Goal: Task Accomplishment & Management: Use online tool/utility

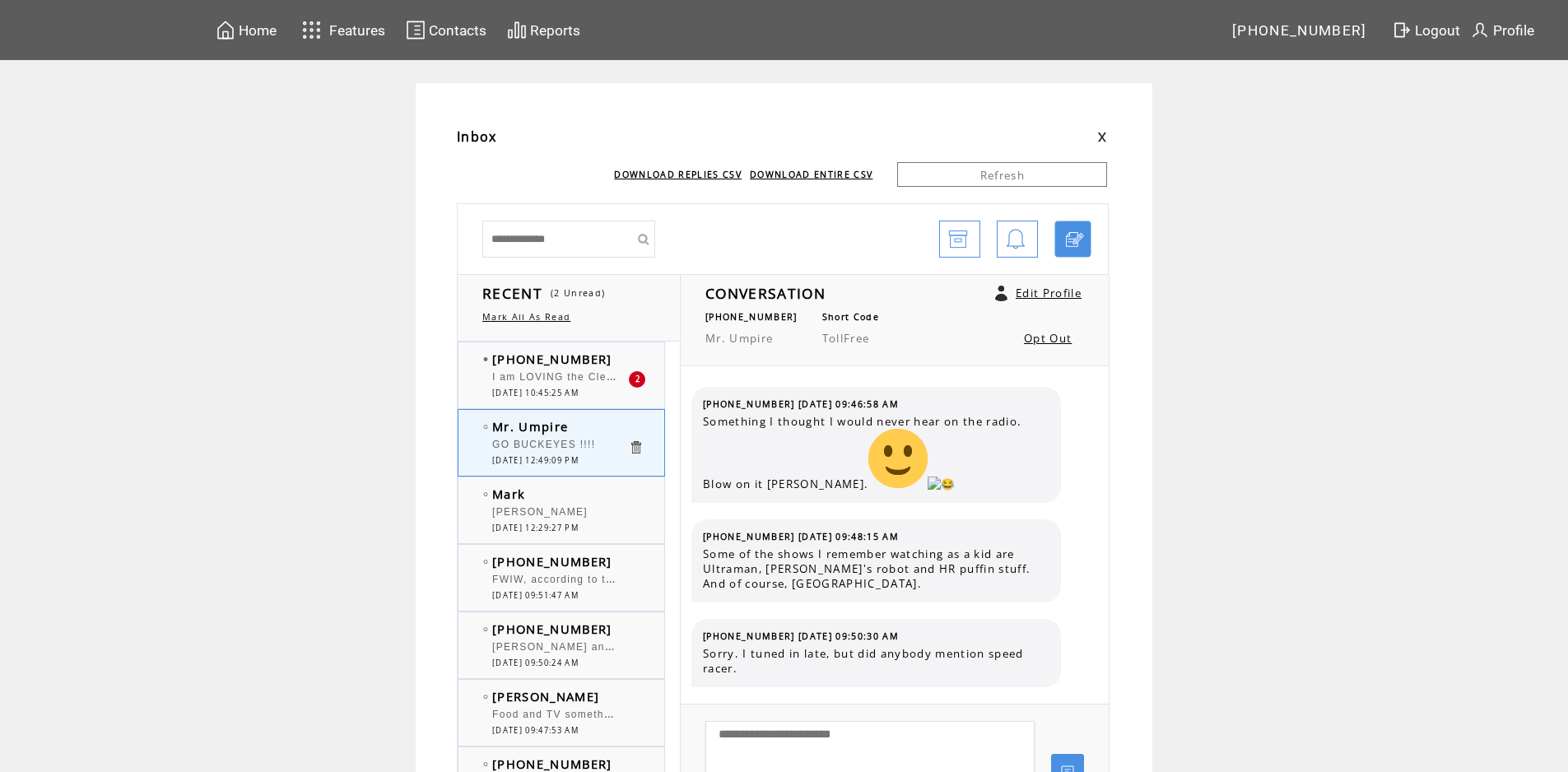
scroll to position [1515, 0]
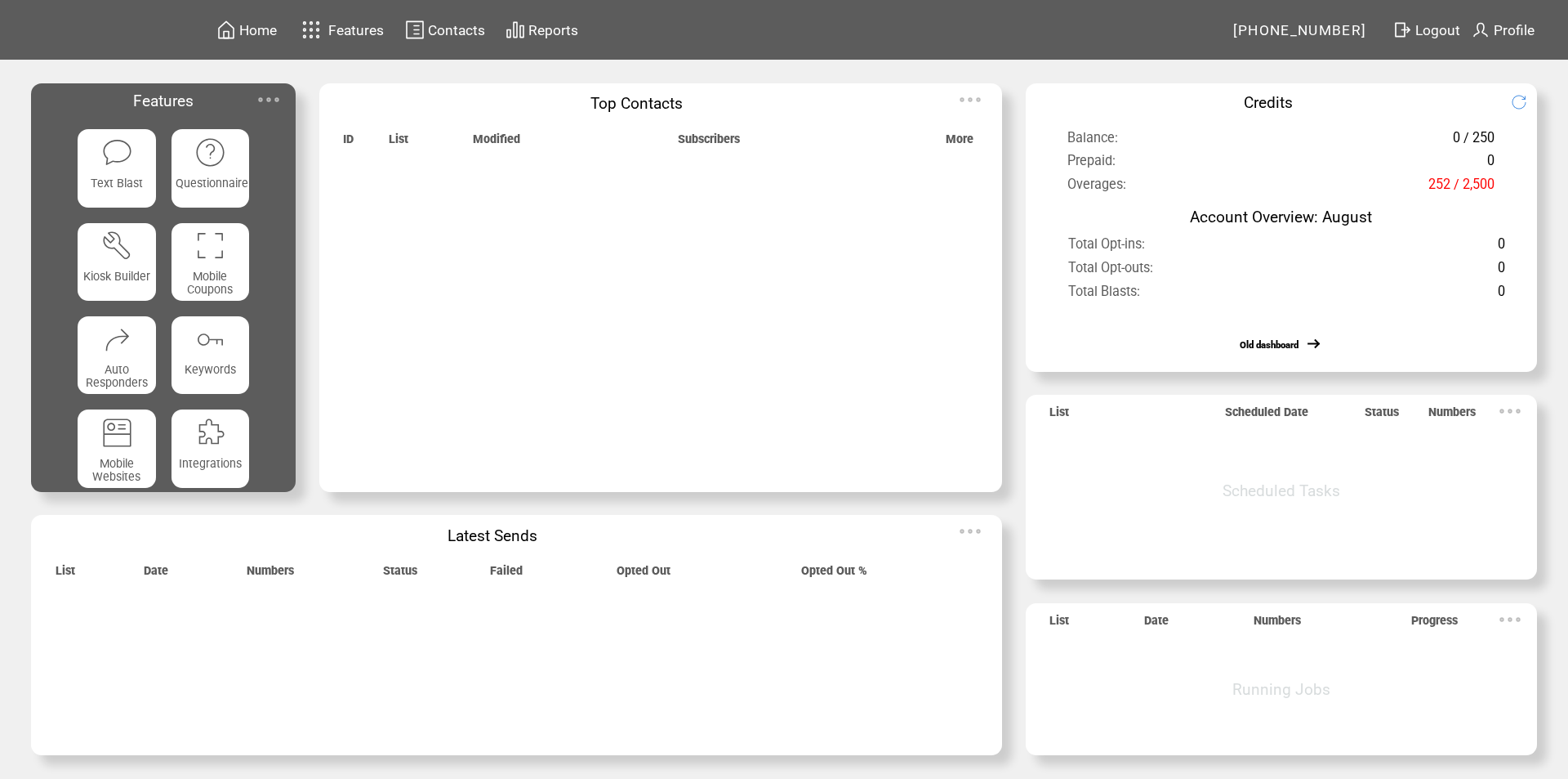
click at [341, 32] on span "Features" at bounding box center [356, 30] width 56 height 16
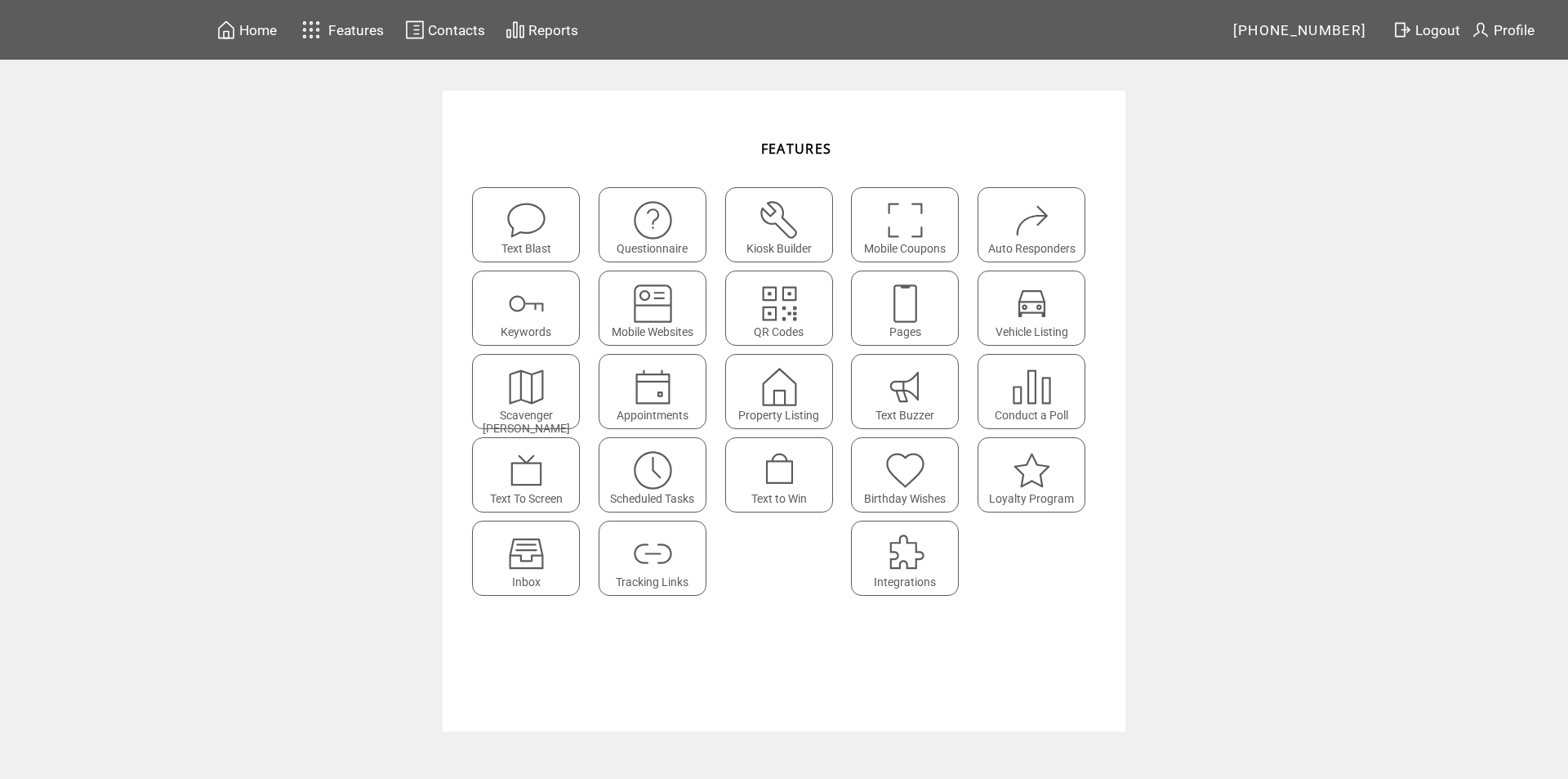
click at [527, 545] on img at bounding box center [526, 553] width 43 height 43
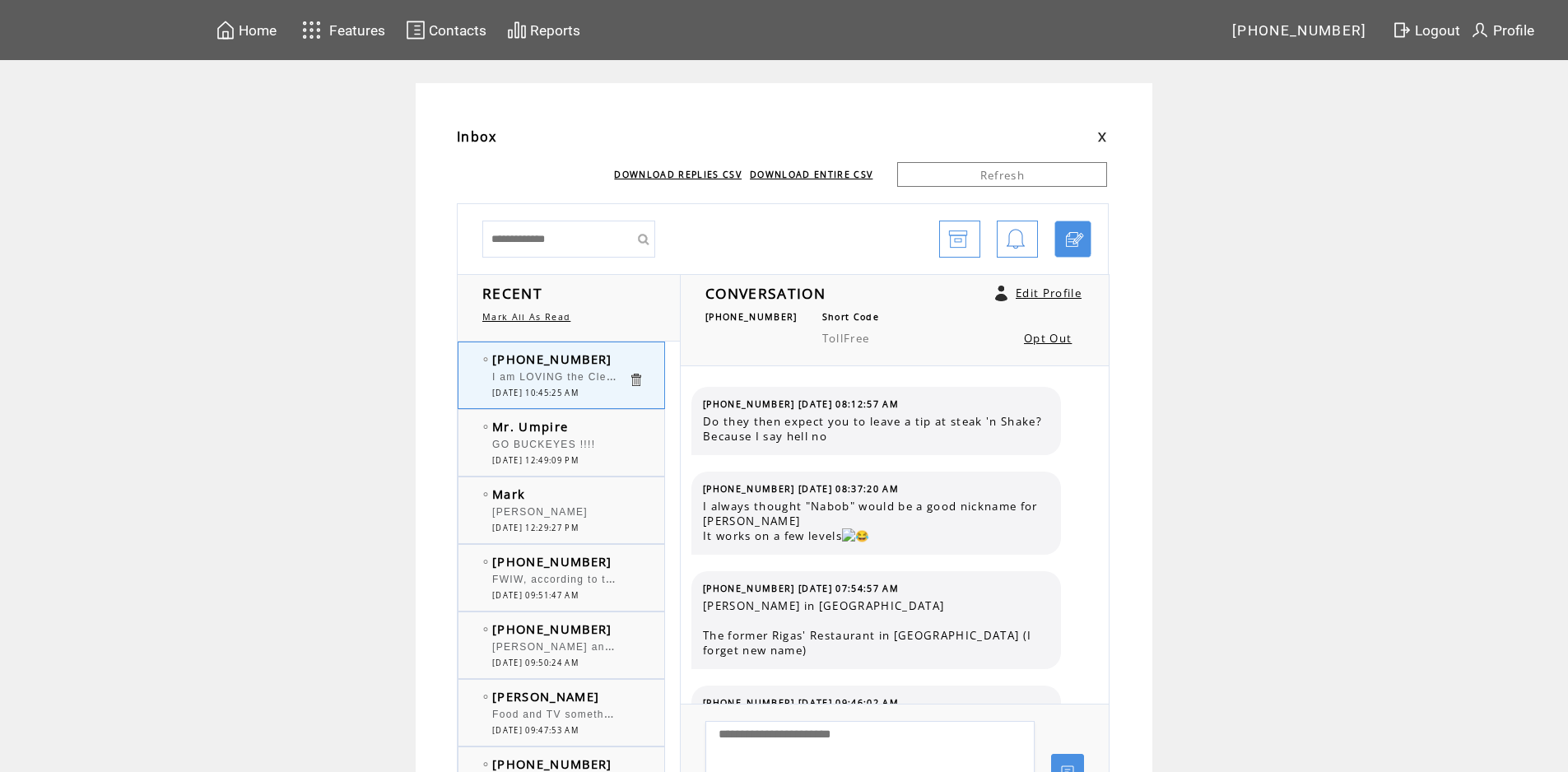
scroll to position [405, 0]
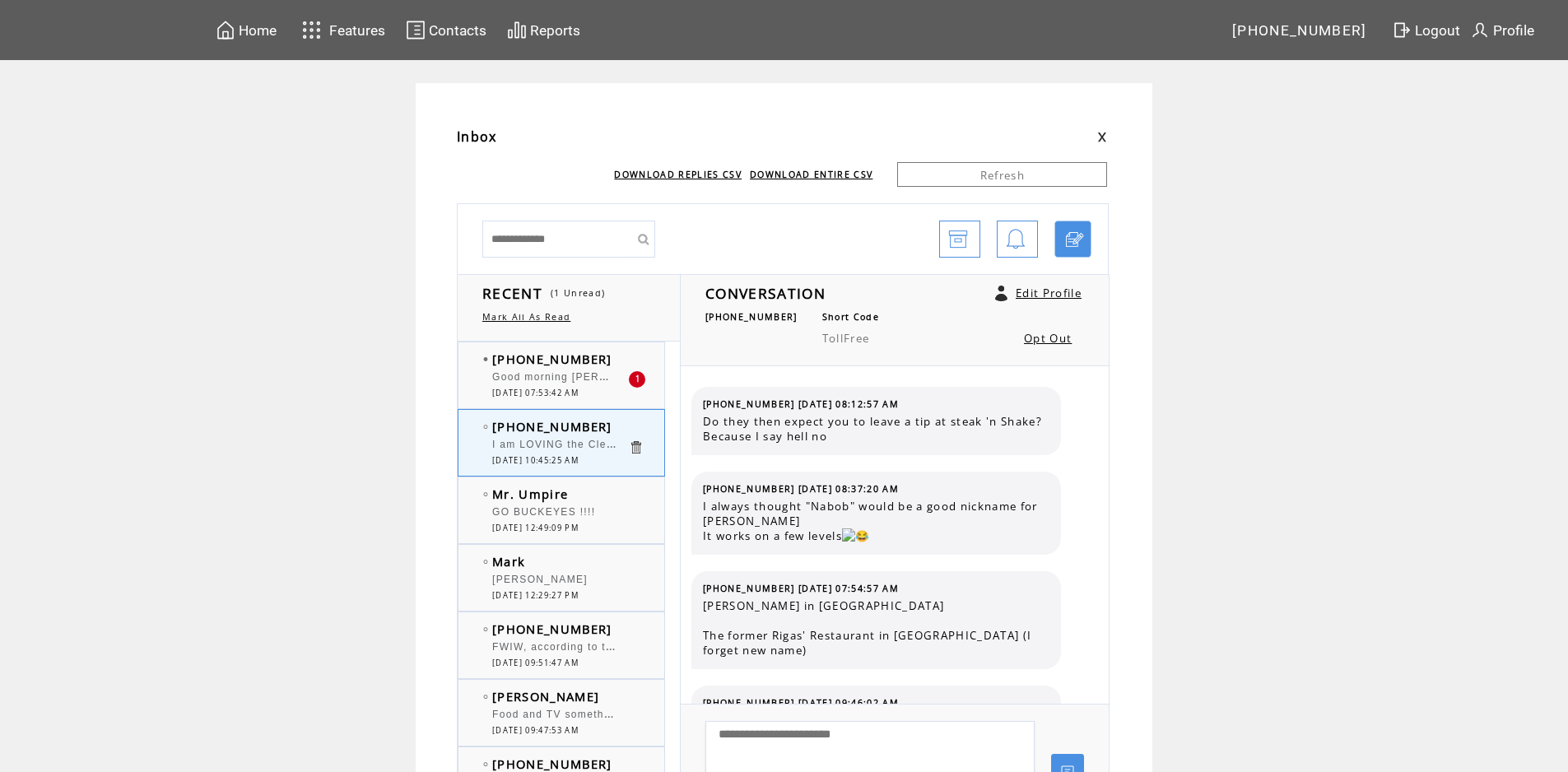
scroll to position [405, 0]
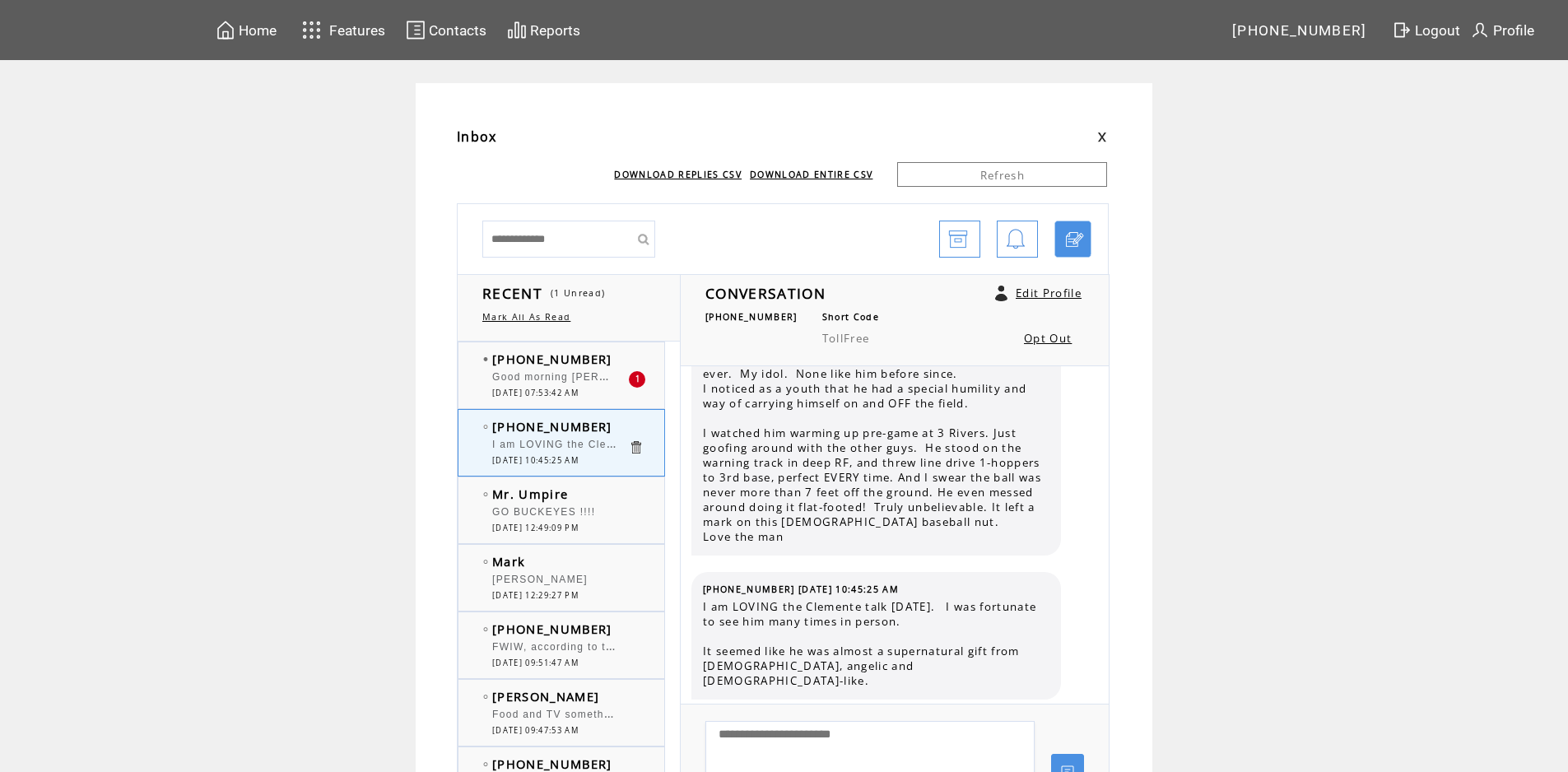
click at [618, 357] on td "[PHONE_NUMBER]" at bounding box center [560, 359] width 136 height 17
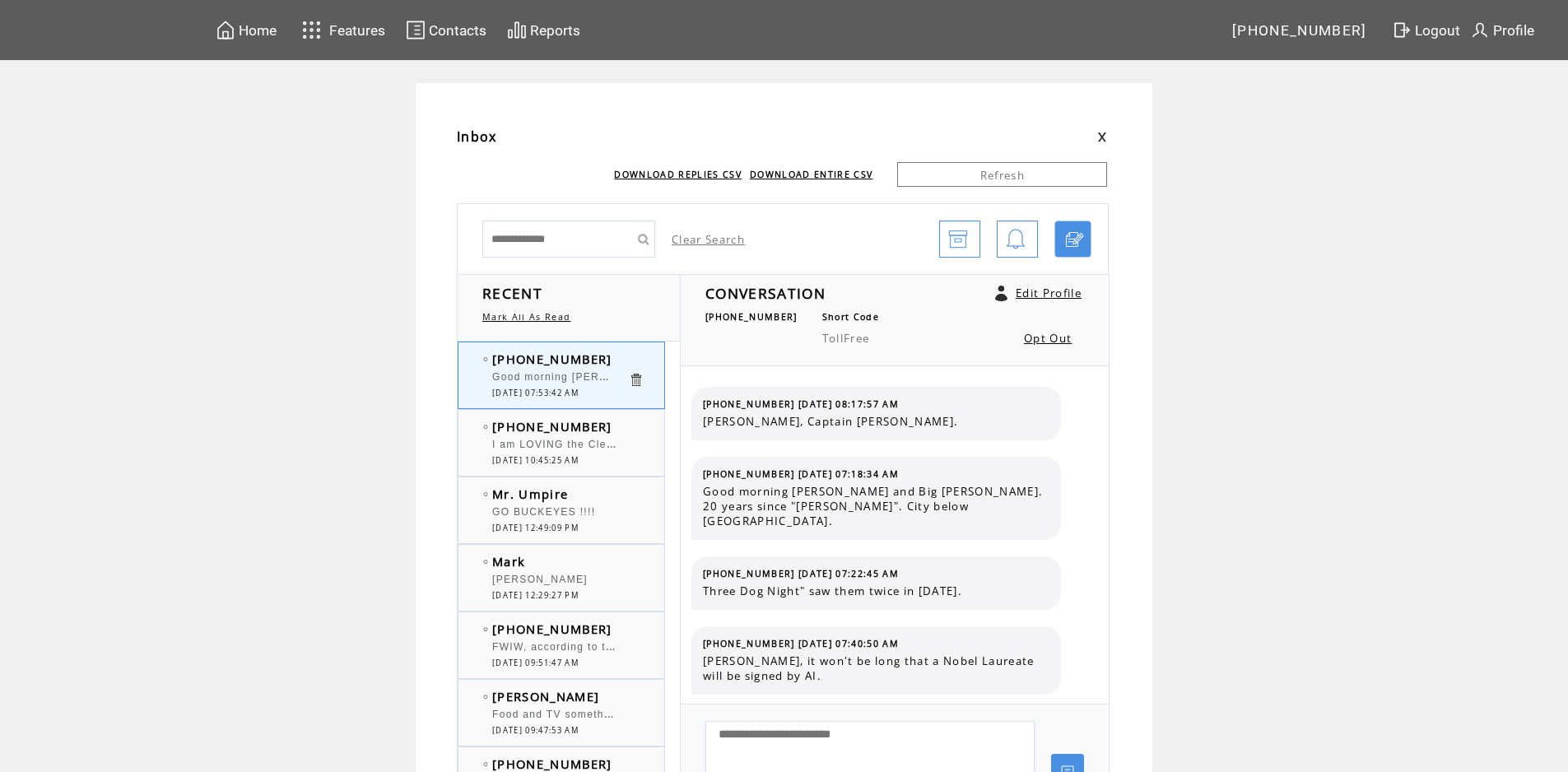
scroll to position [10811, 0]
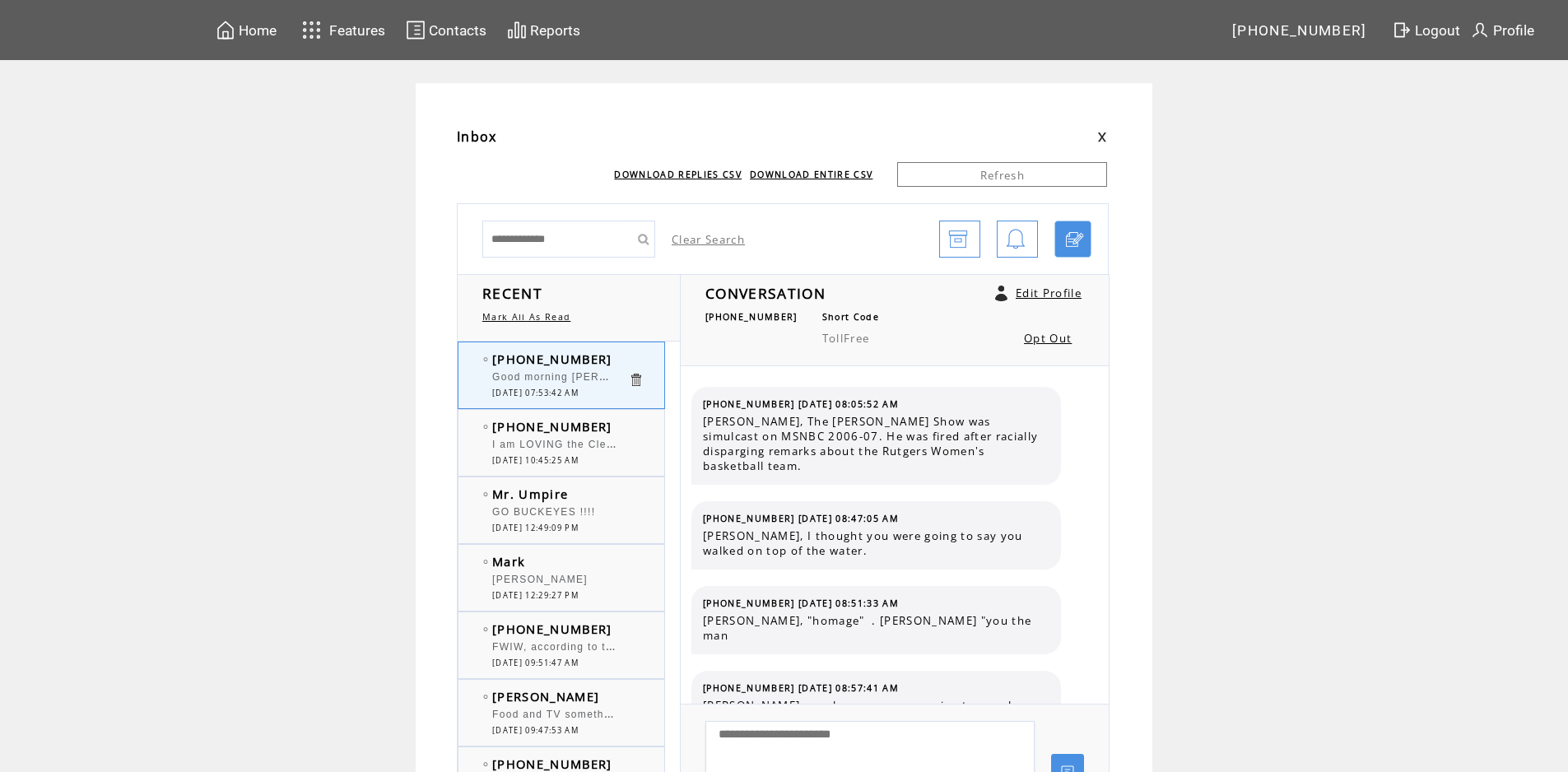
scroll to position [10431, 0]
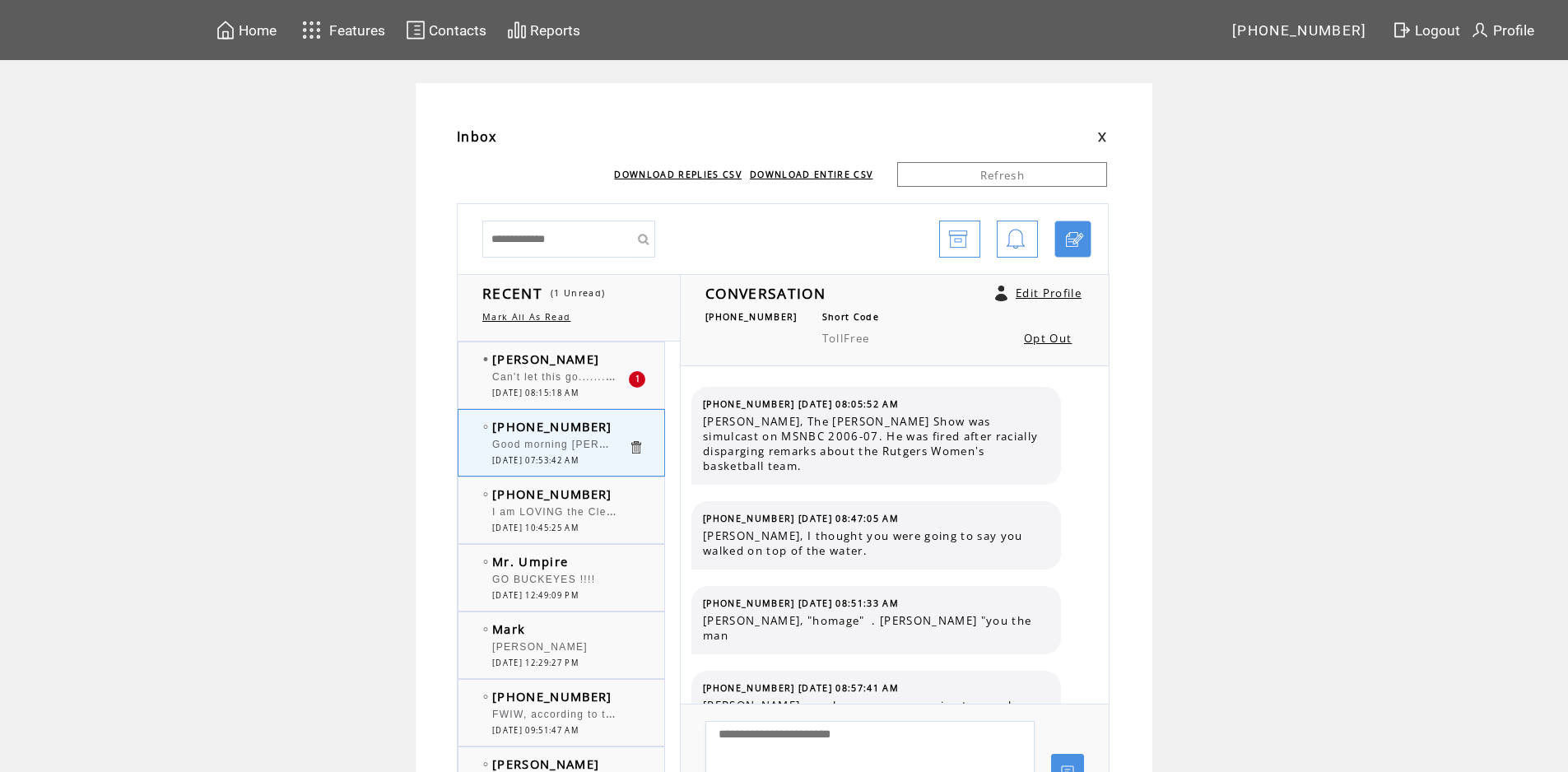
scroll to position [10431, 0]
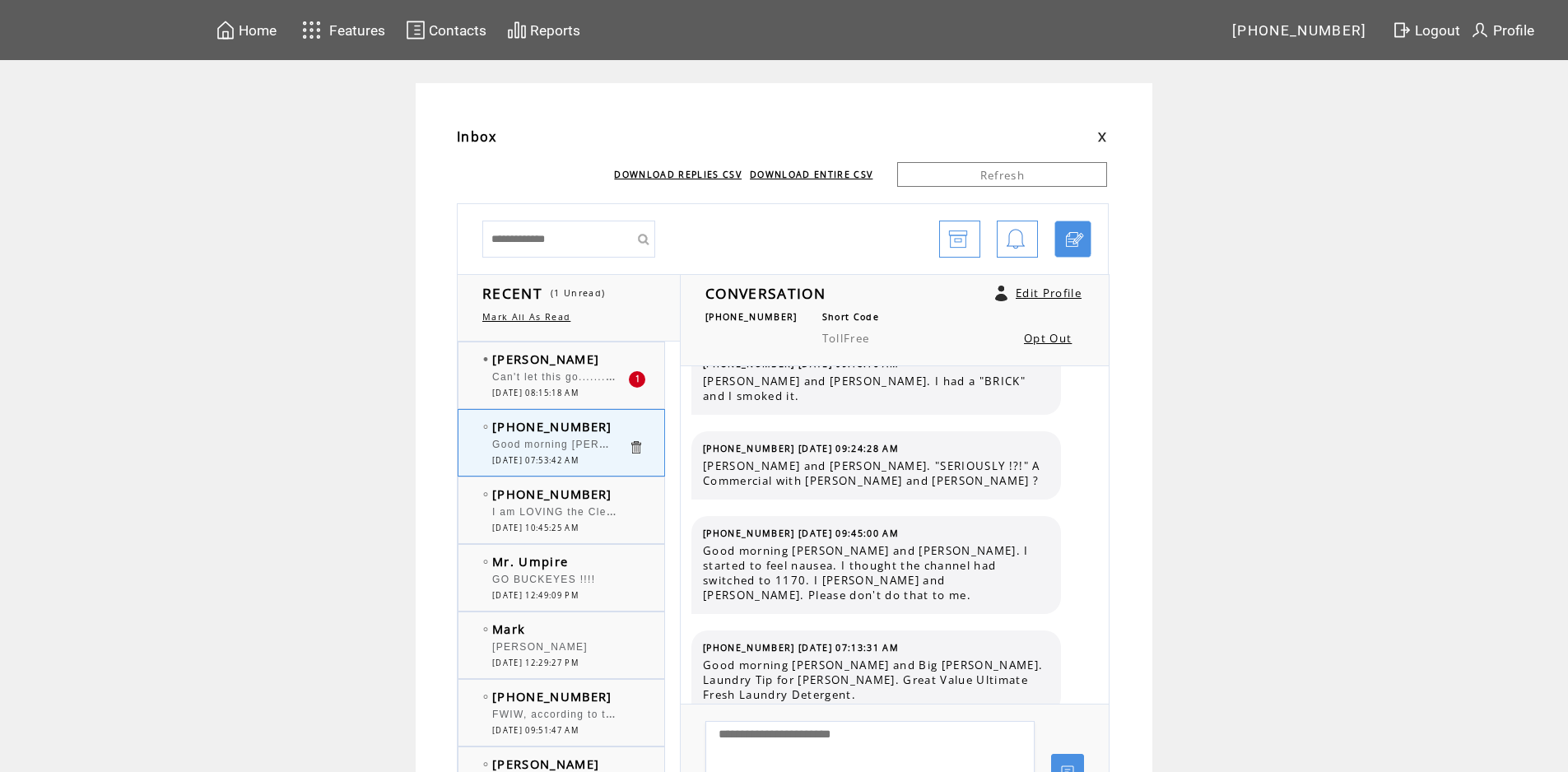
click at [584, 356] on td "[PERSON_NAME]" at bounding box center [560, 359] width 136 height 17
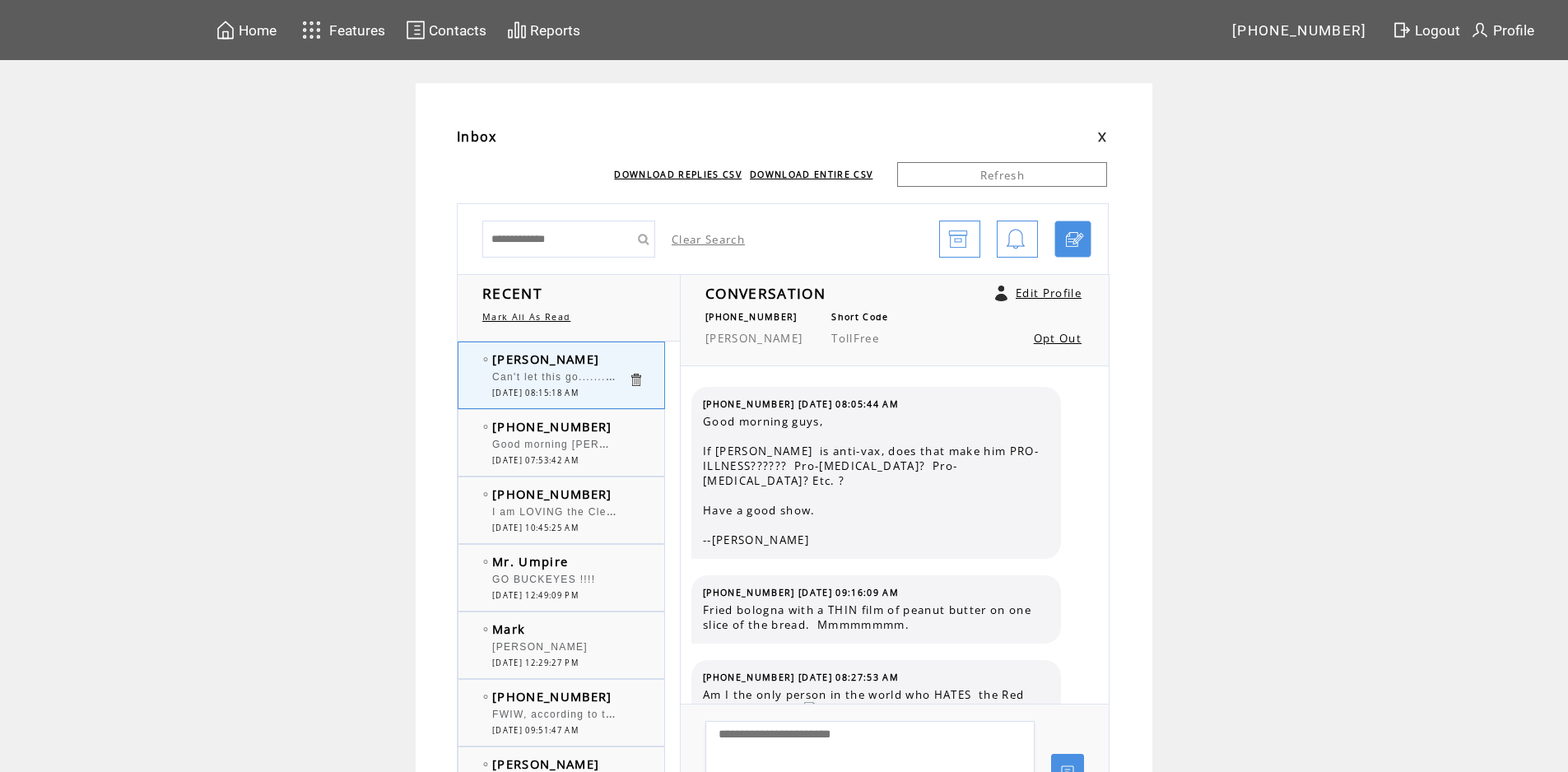
scroll to position [2508, 0]
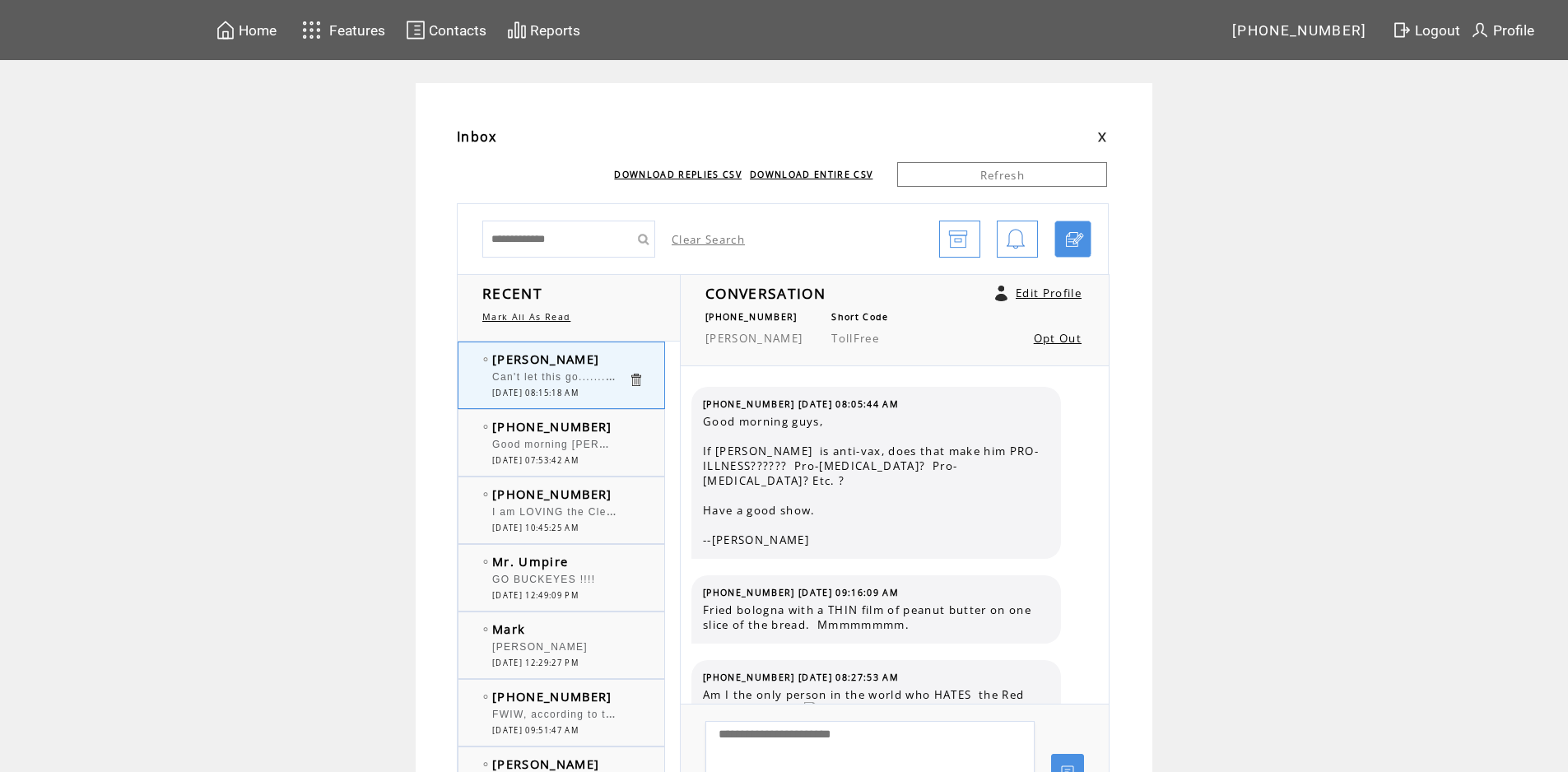
scroll to position [2508, 0]
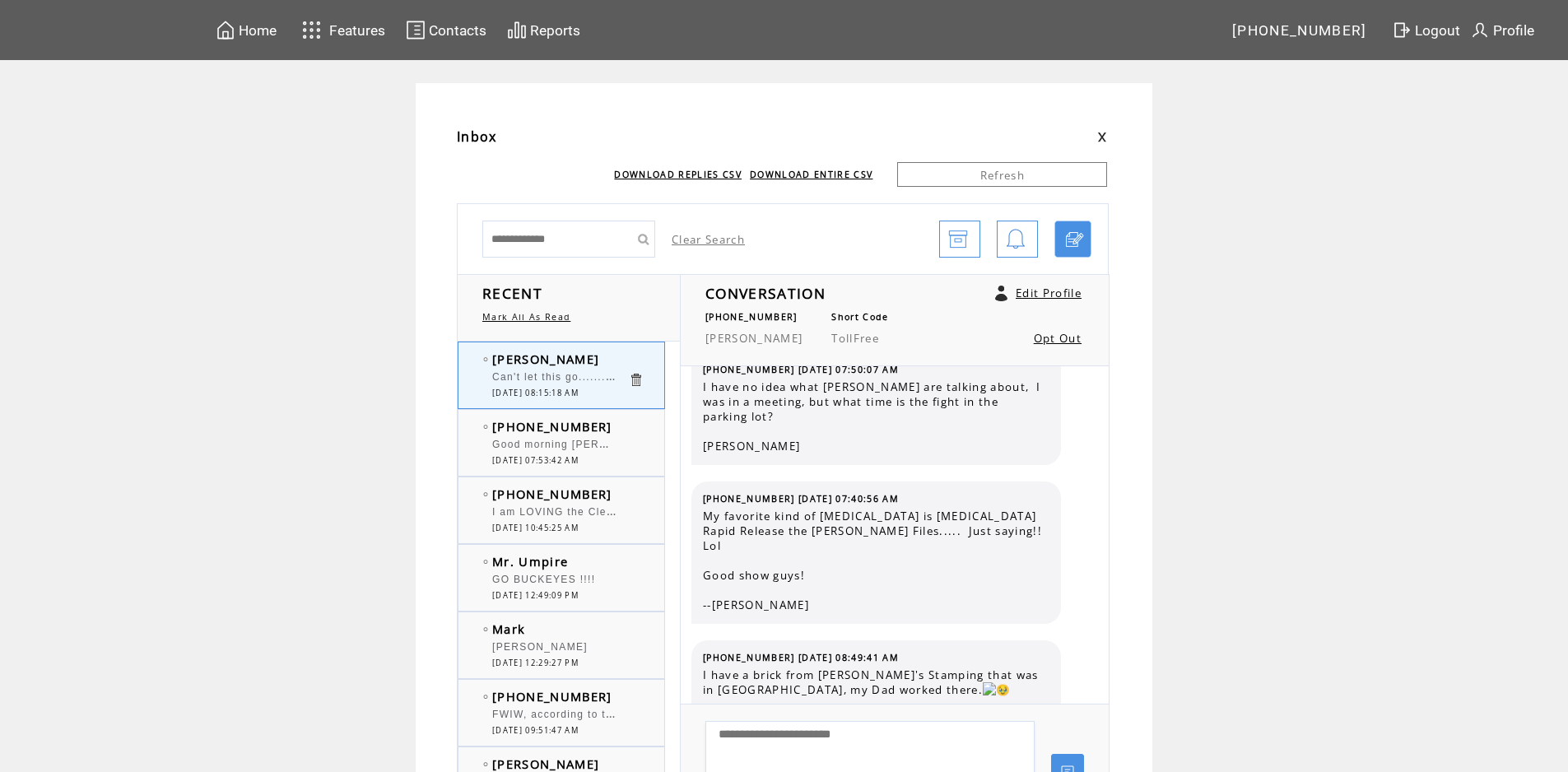
scroll to position [2508, 0]
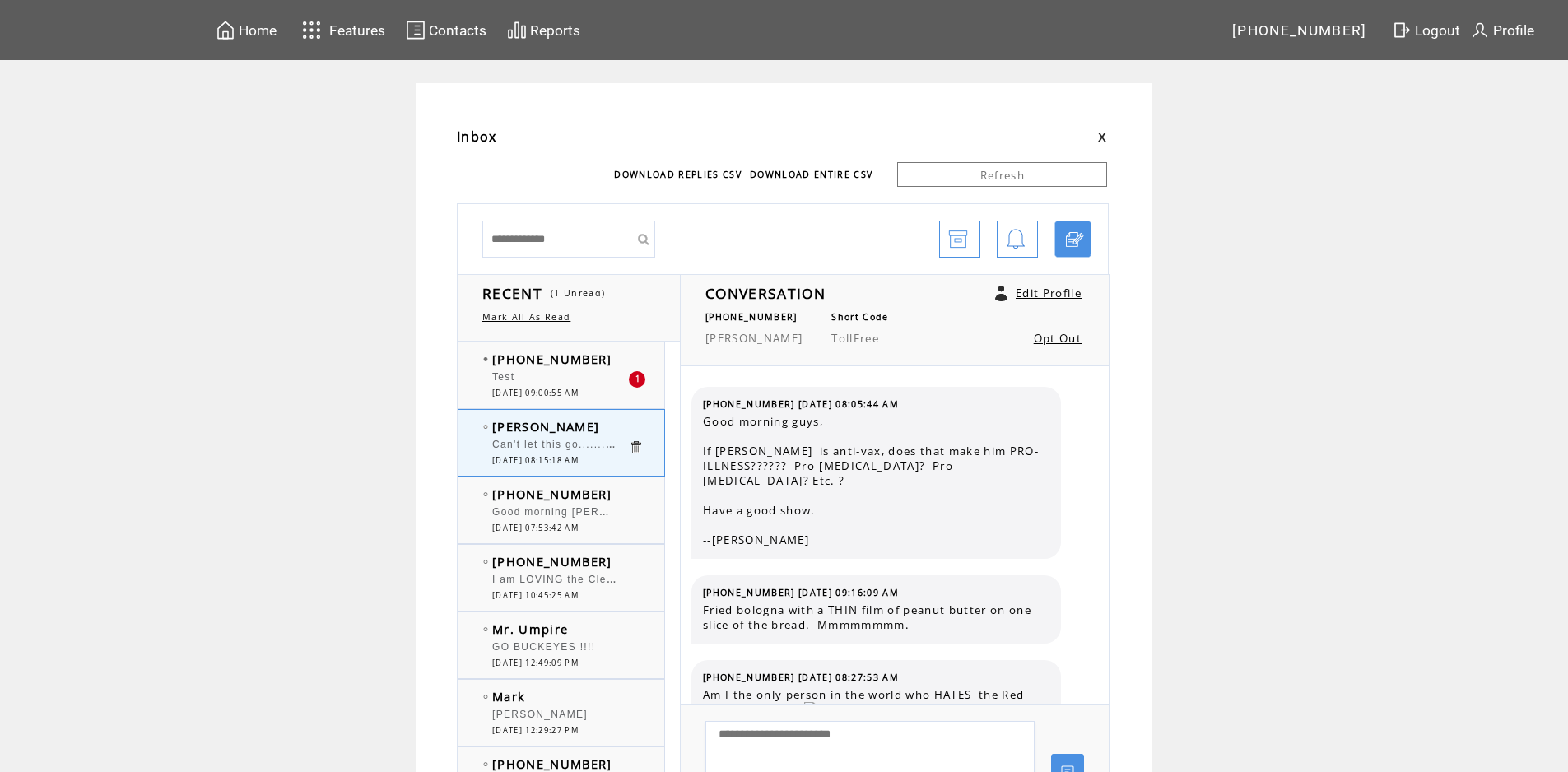
scroll to position [2508, 0]
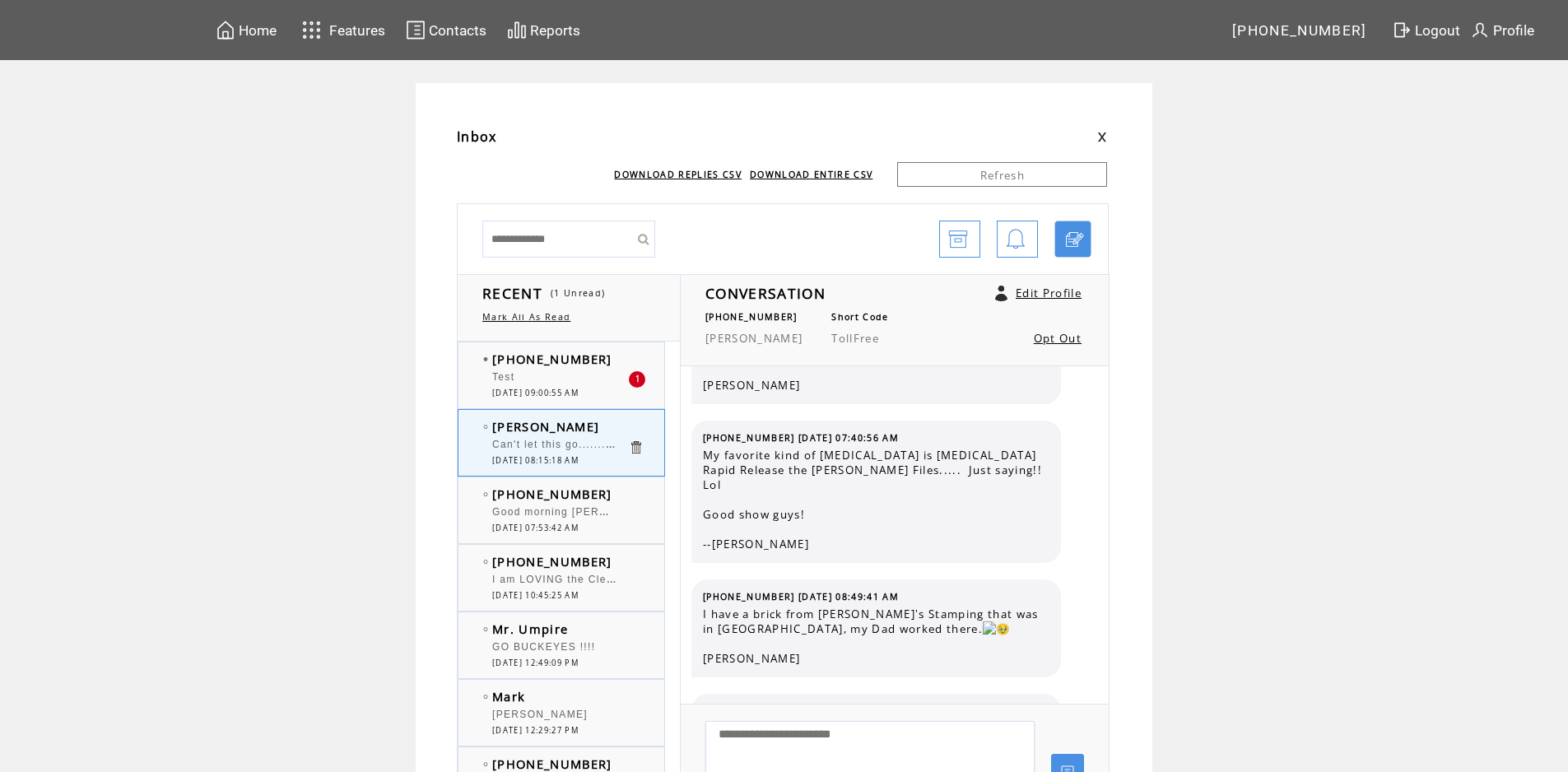
click at [564, 380] on div "Test" at bounding box center [560, 379] width 136 height 17
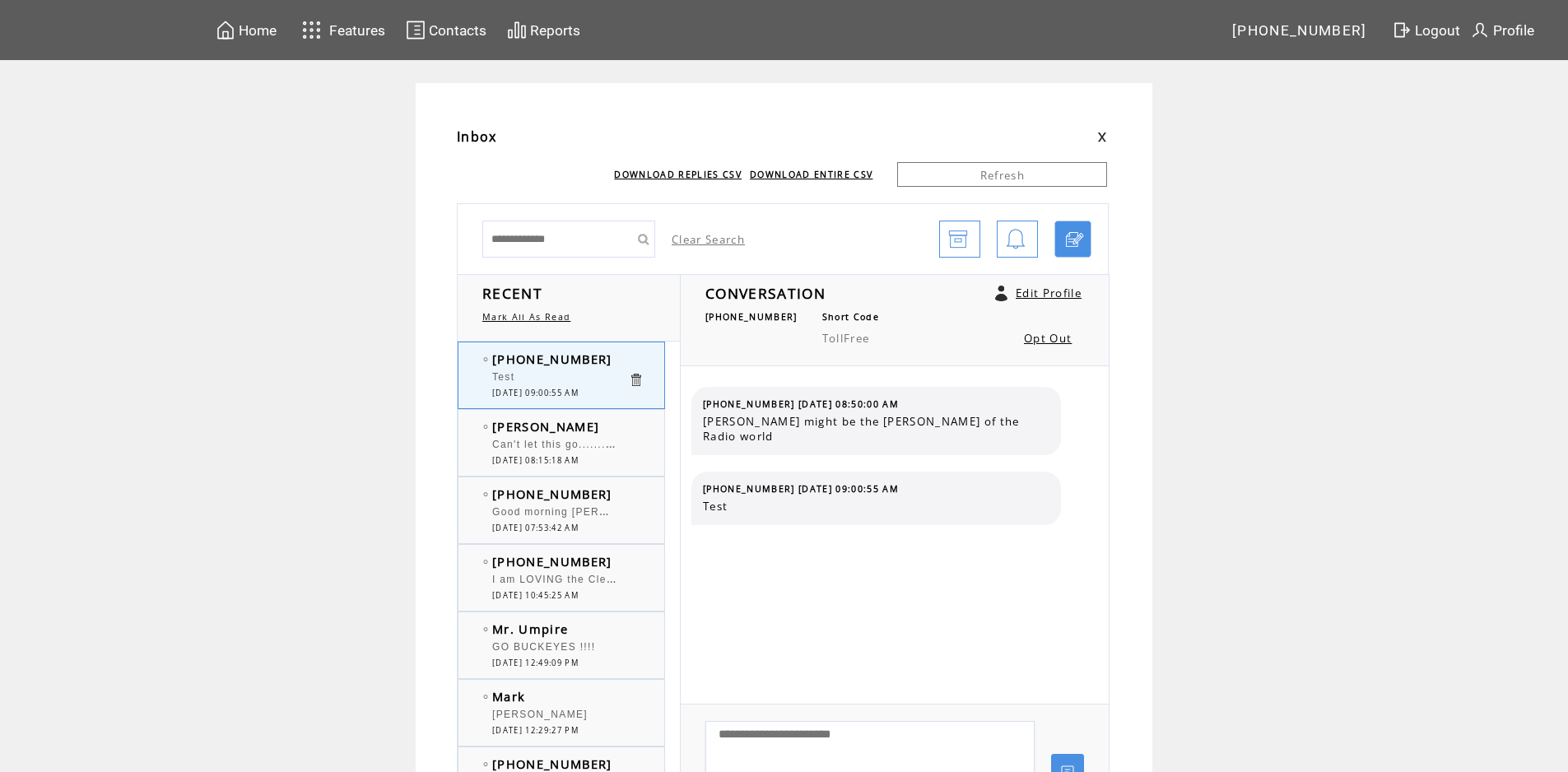
click at [582, 439] on span "Can't let this go........ Your "pumpkin stems" are too long??? BAHAHAHAHAHA!!!!…" at bounding box center [935, 442] width 887 height 17
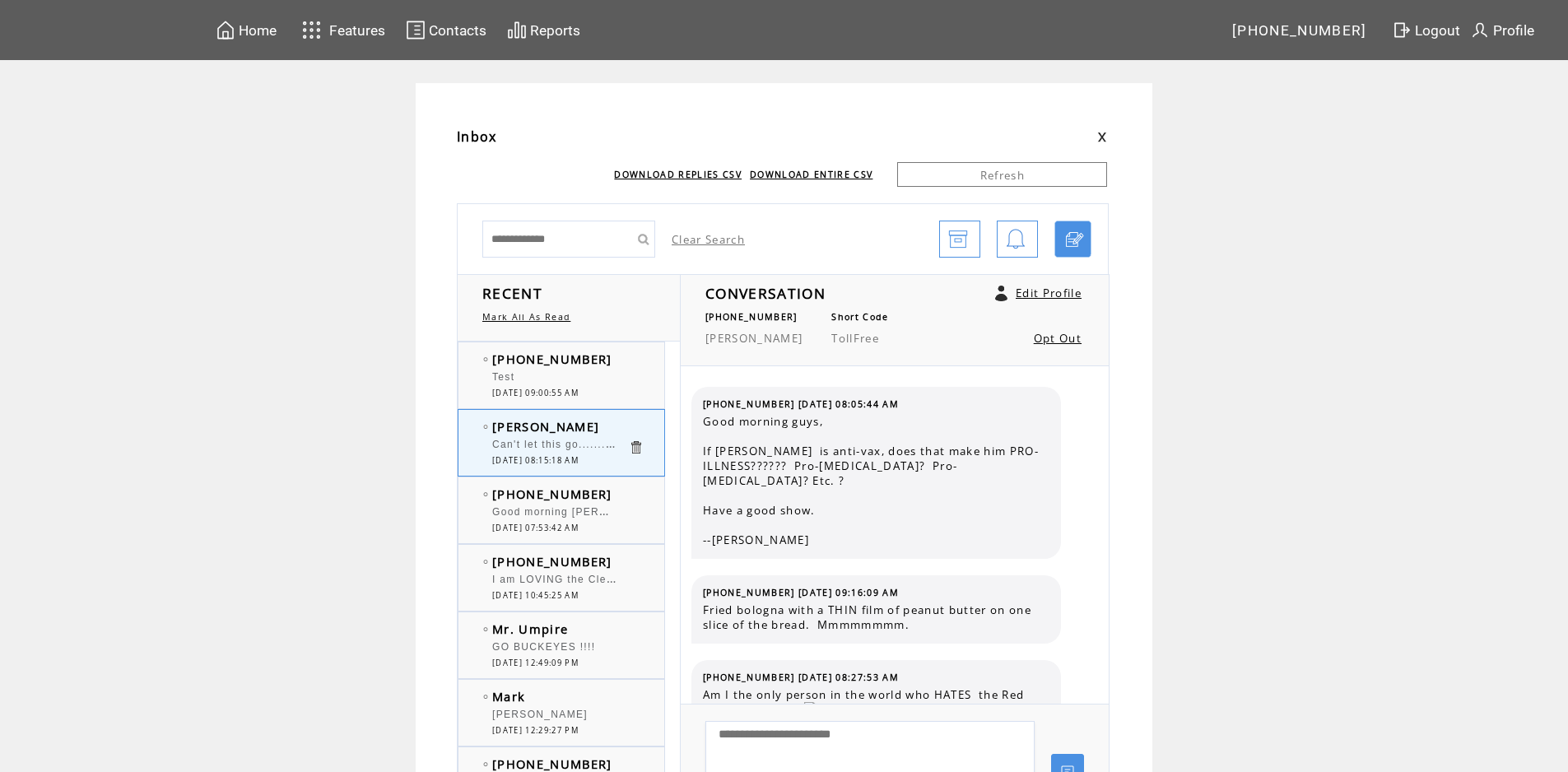
scroll to position [2508, 0]
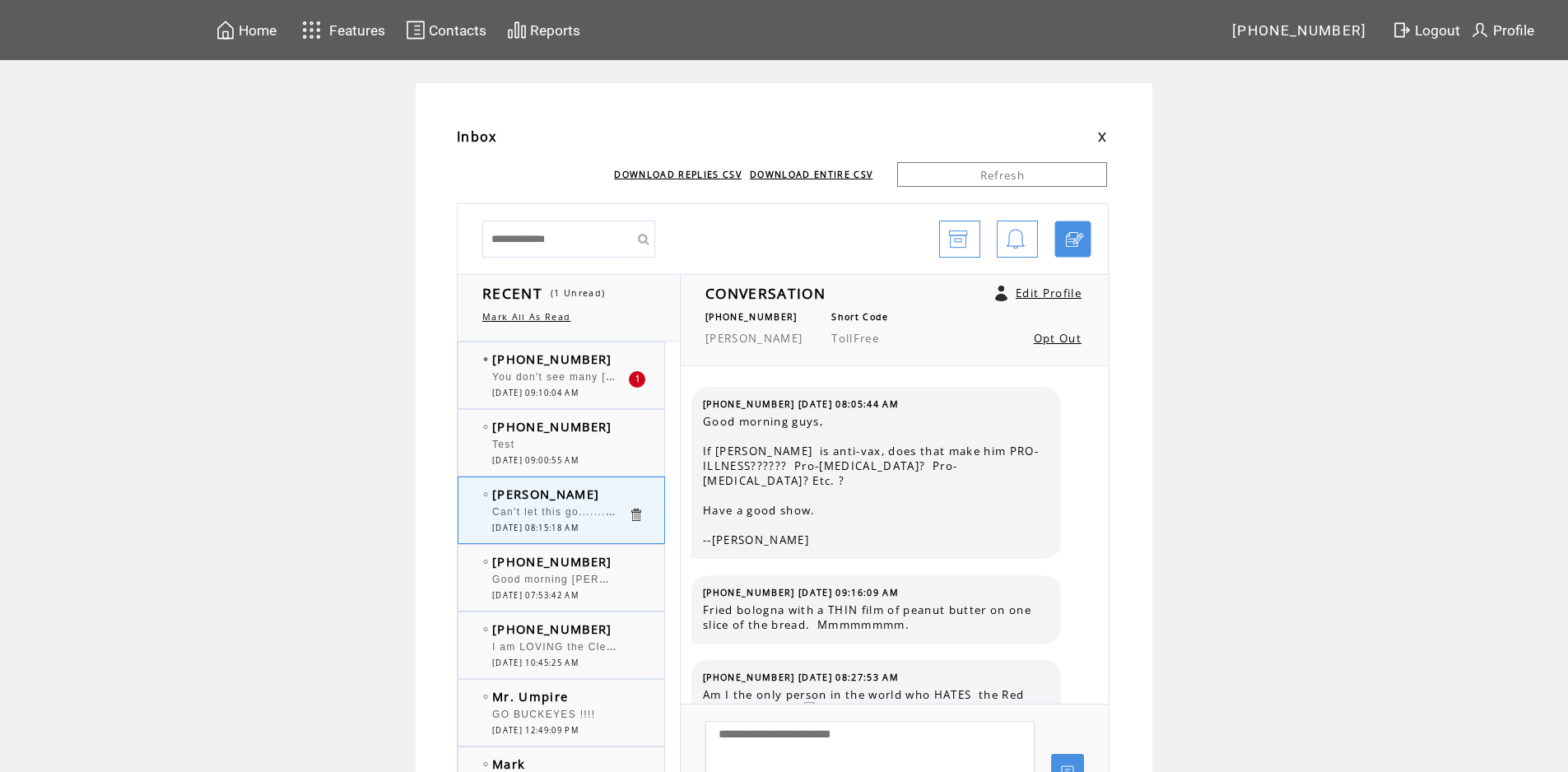
scroll to position [2508, 0]
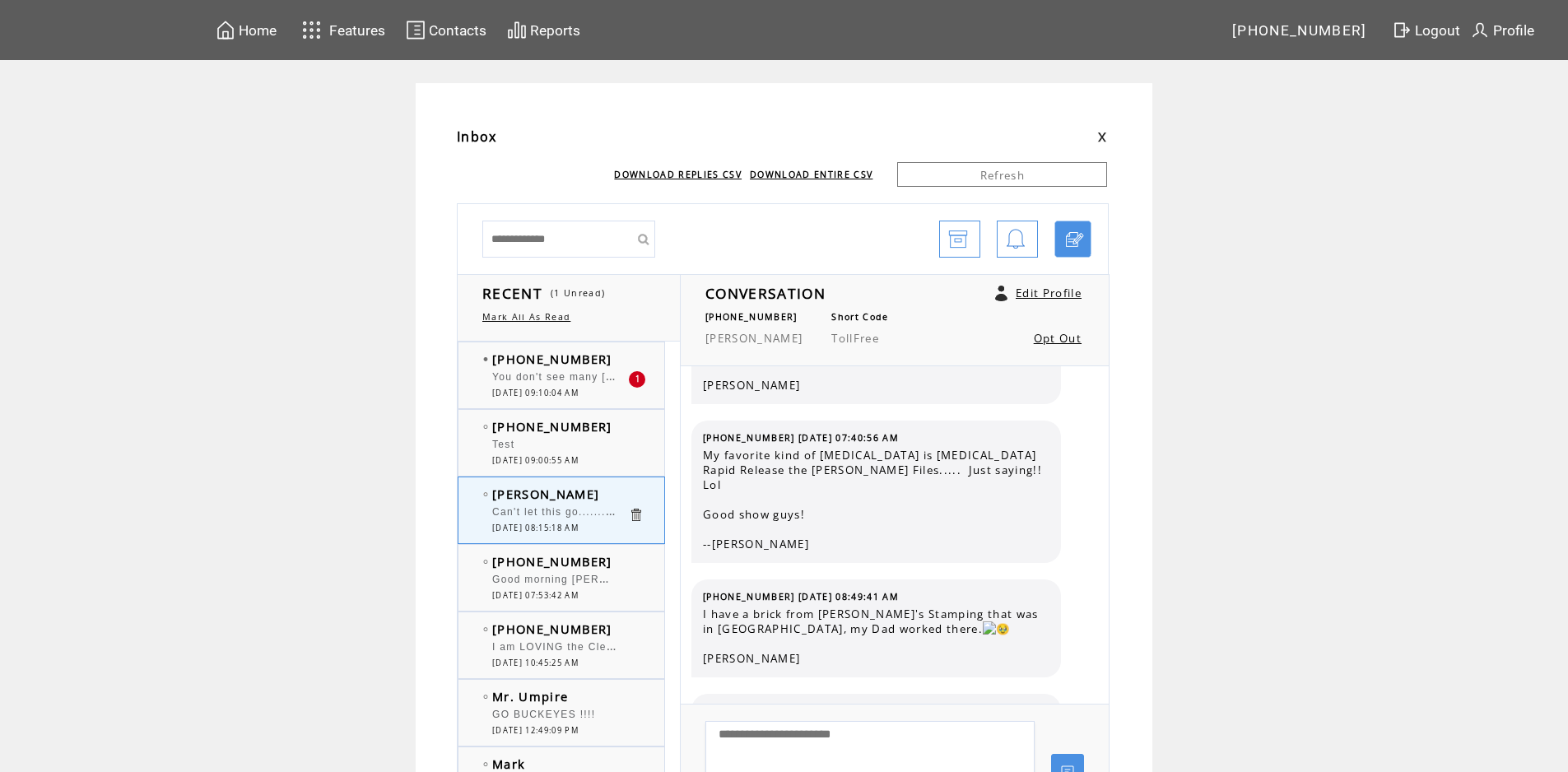
click at [601, 362] on td "[PHONE_NUMBER]" at bounding box center [560, 359] width 136 height 17
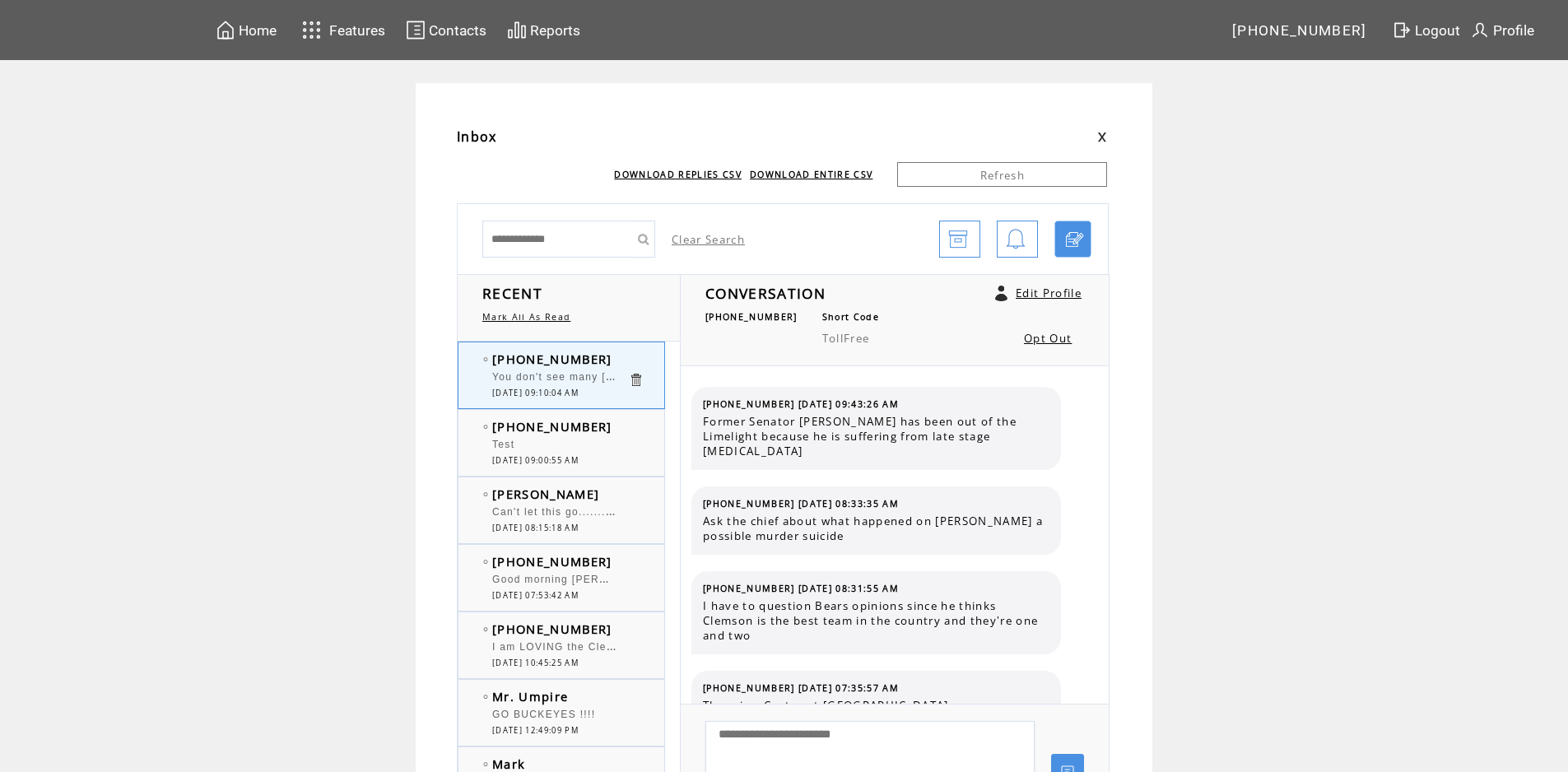
scroll to position [264, 0]
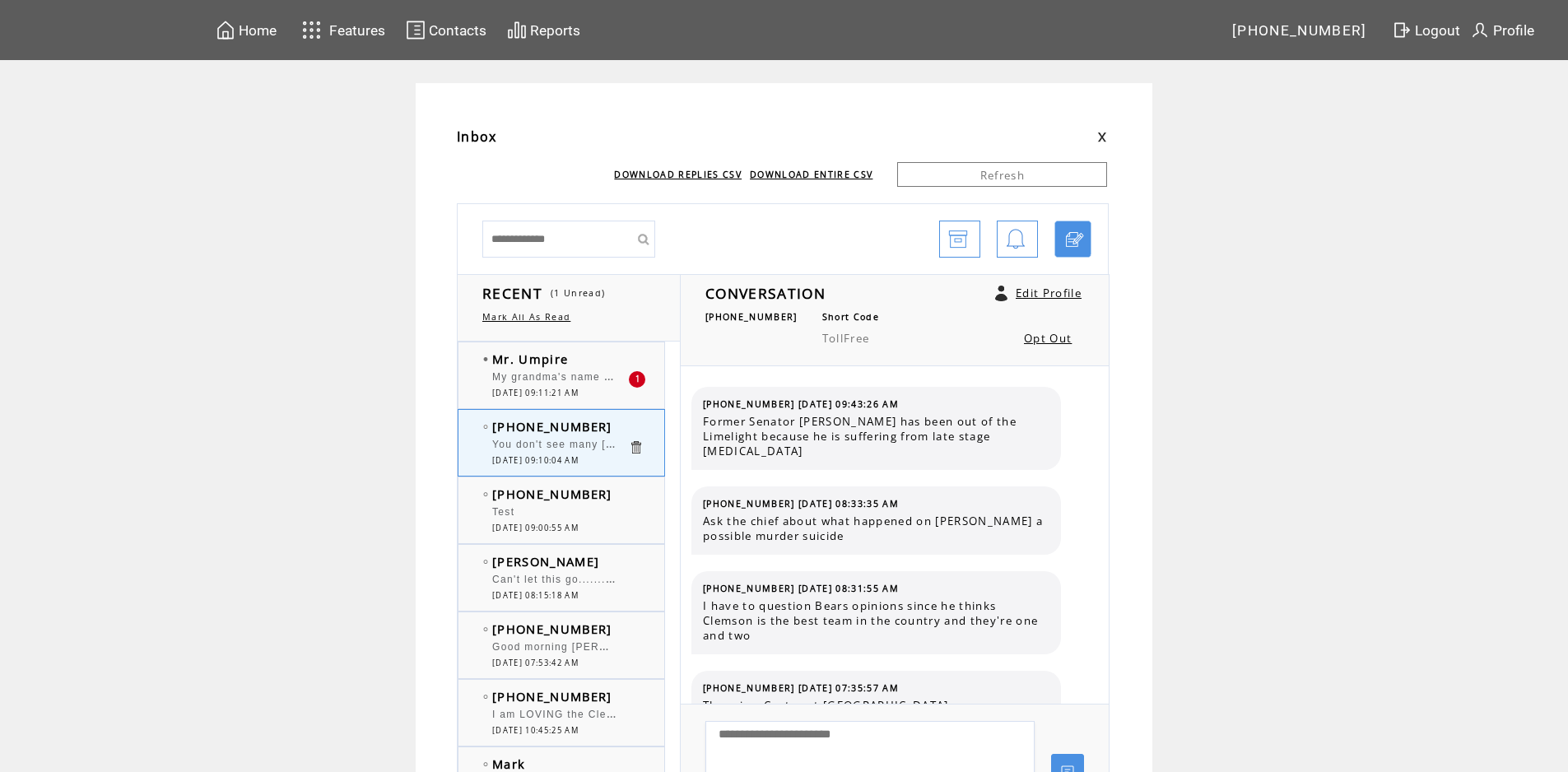
scroll to position [264, 0]
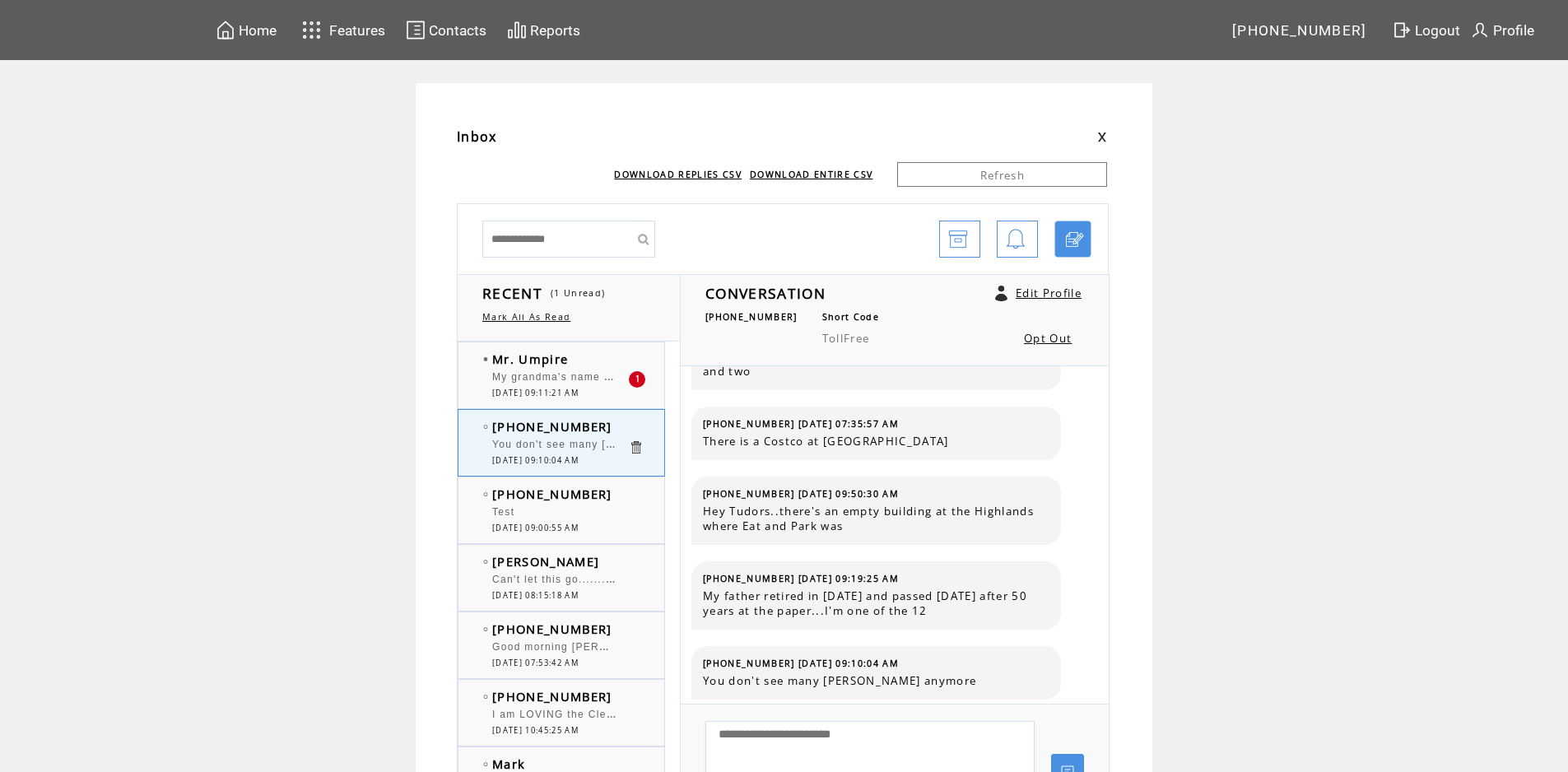
click at [595, 356] on td "Mr. Umpire" at bounding box center [560, 359] width 136 height 17
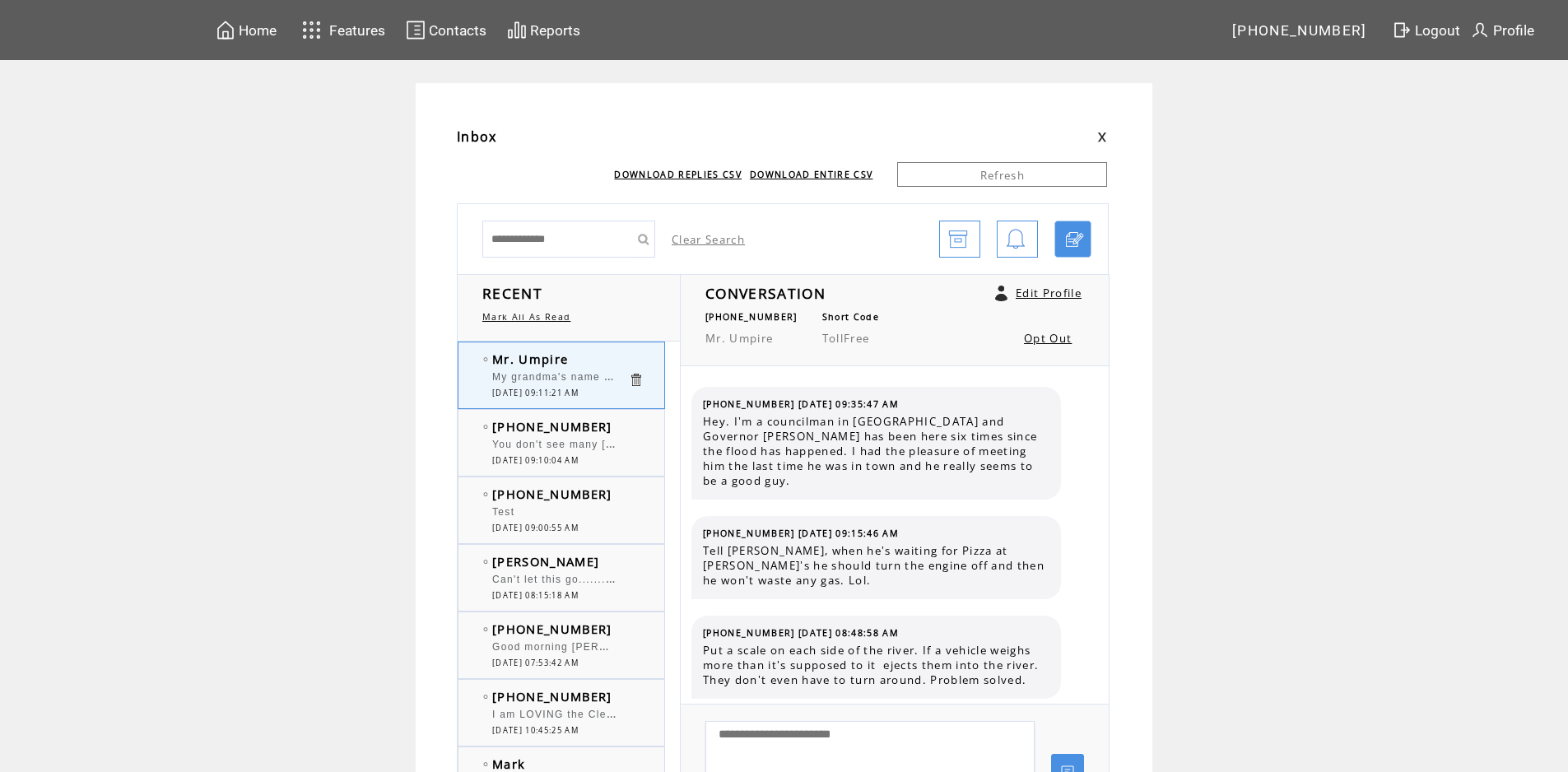
scroll to position [1290, 0]
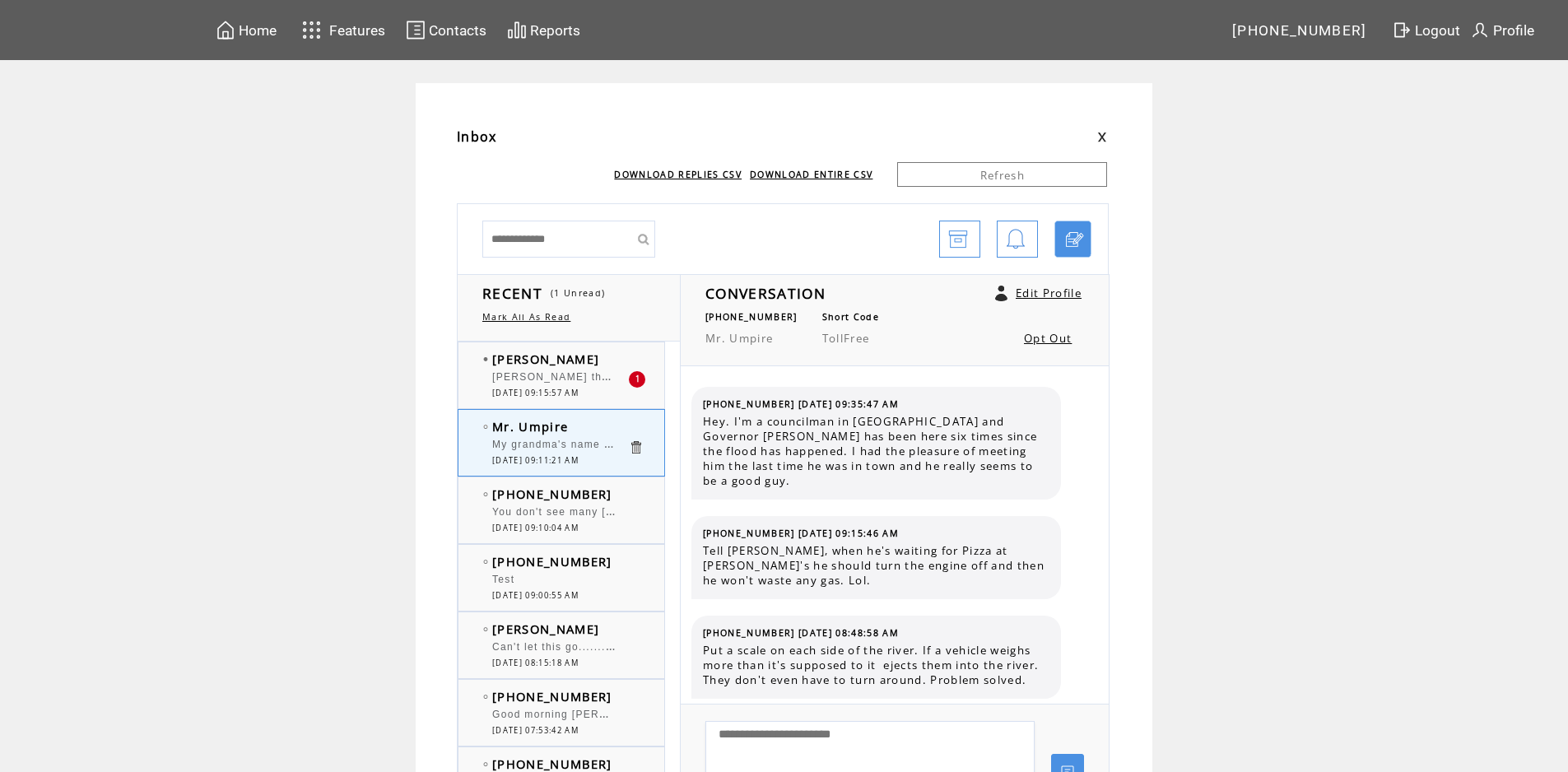
scroll to position [1290, 0]
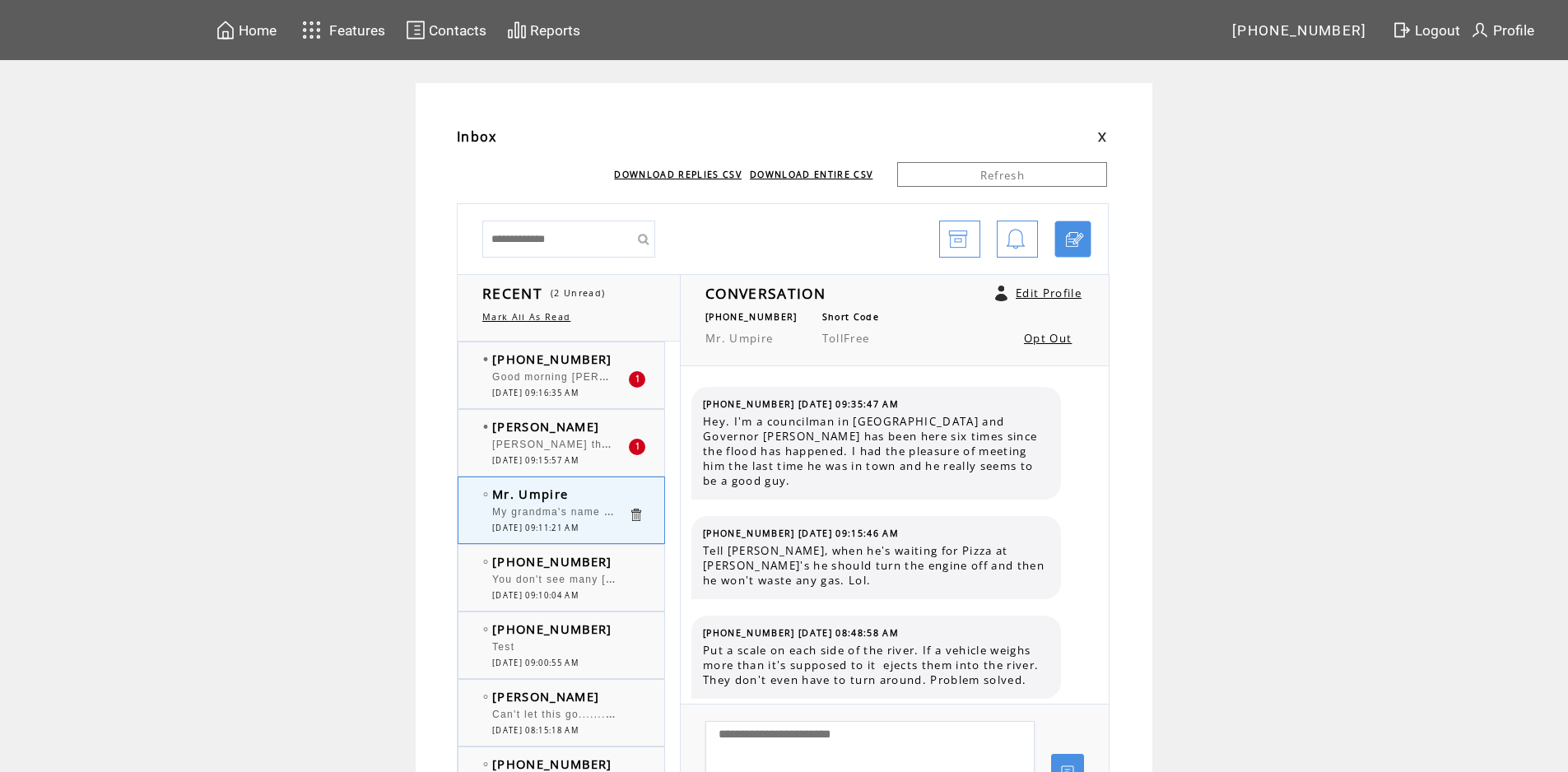
scroll to position [1290, 0]
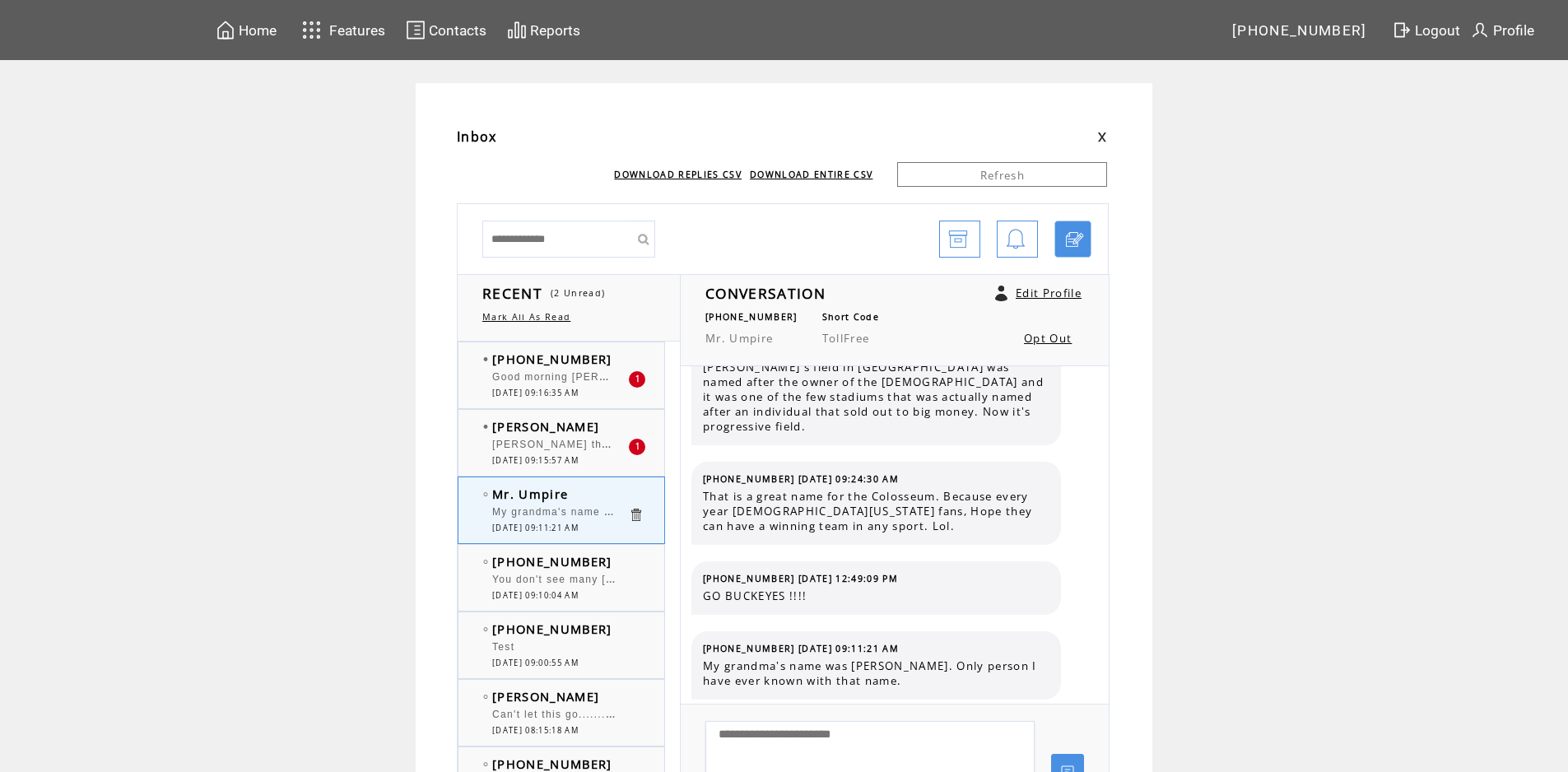
click at [584, 432] on td "[PERSON_NAME]" at bounding box center [560, 426] width 136 height 17
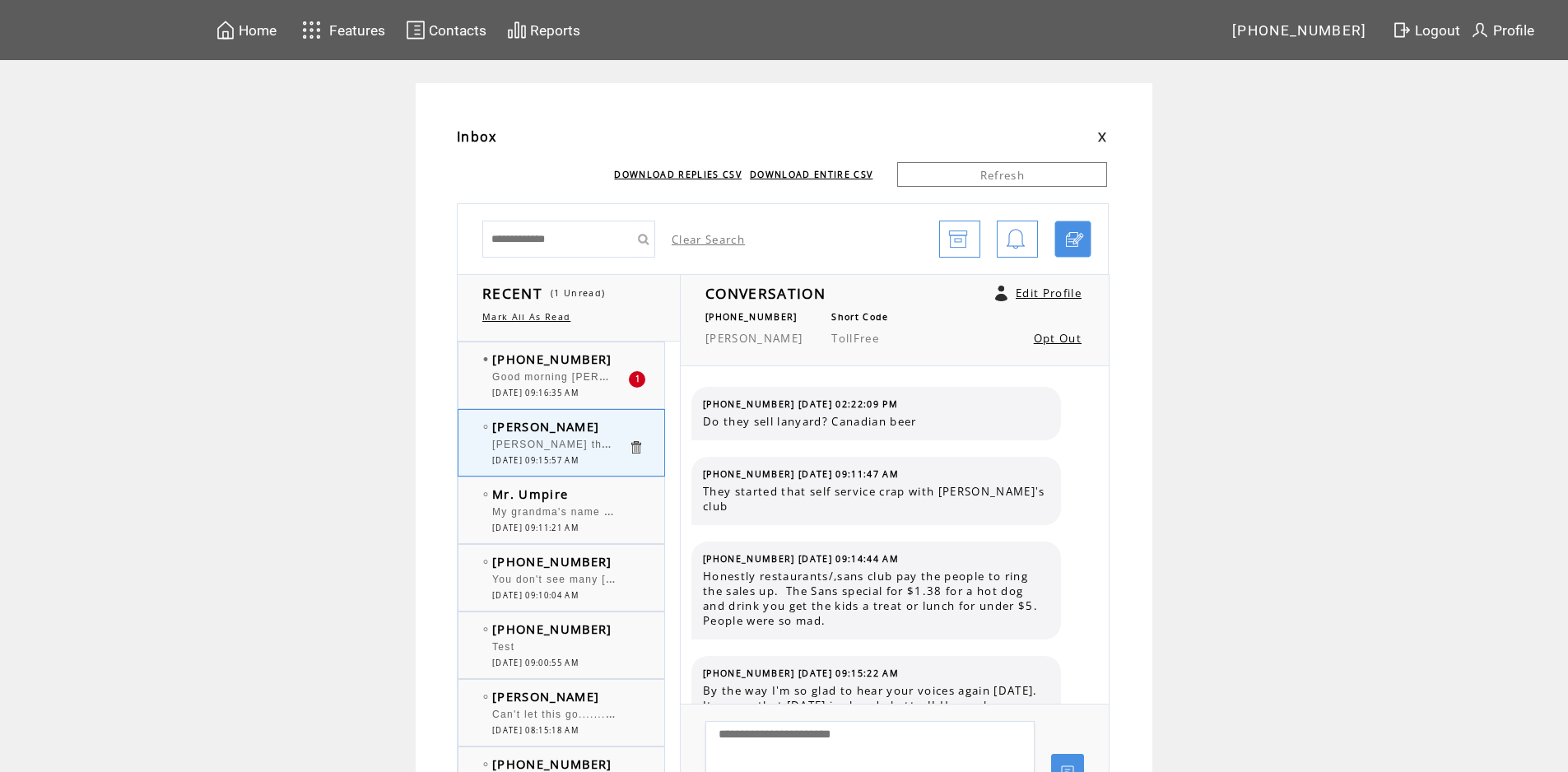
scroll to position [4956, 0]
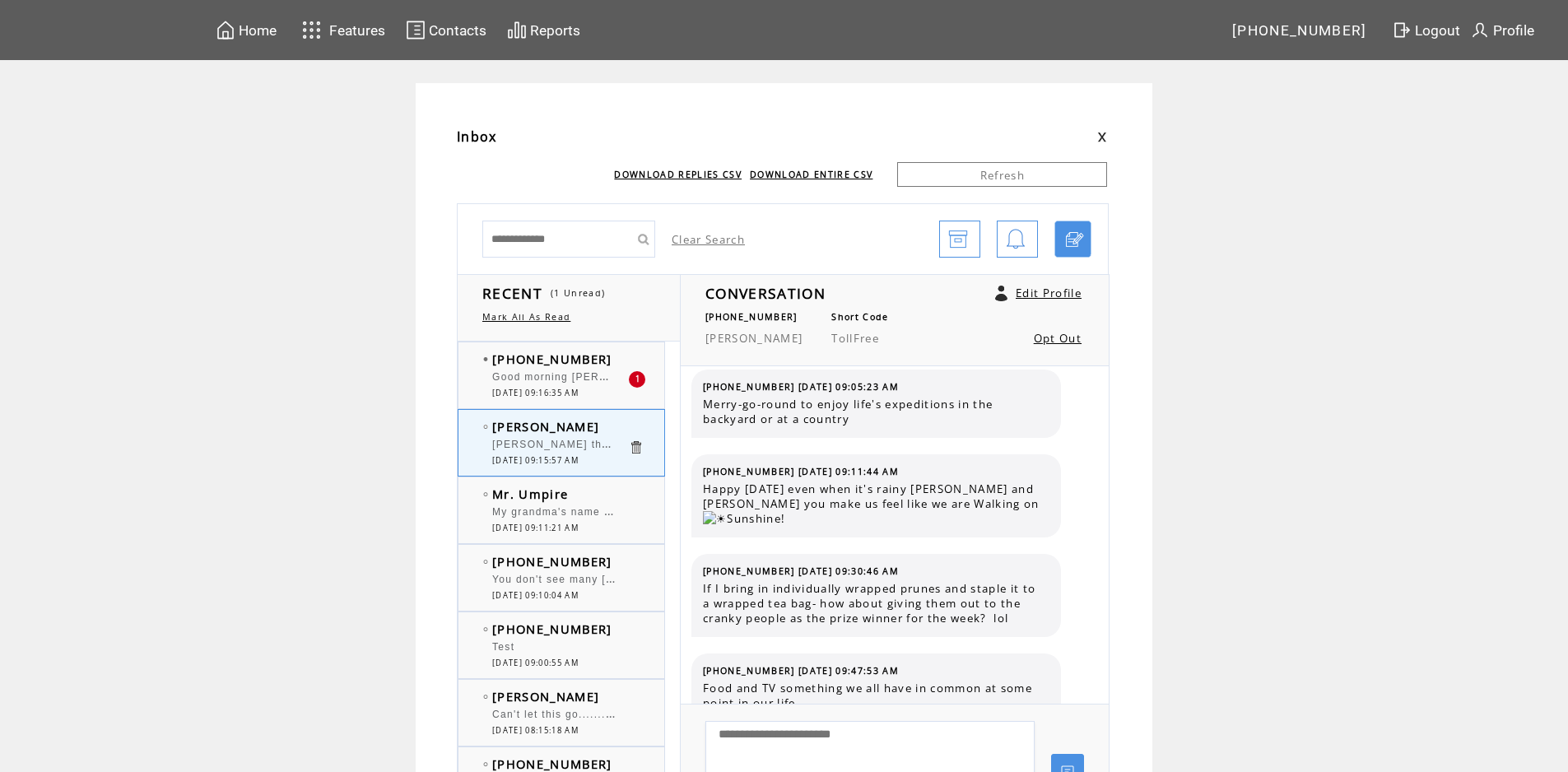
click at [593, 357] on span "[PHONE_NUMBER]" at bounding box center [552, 359] width 121 height 17
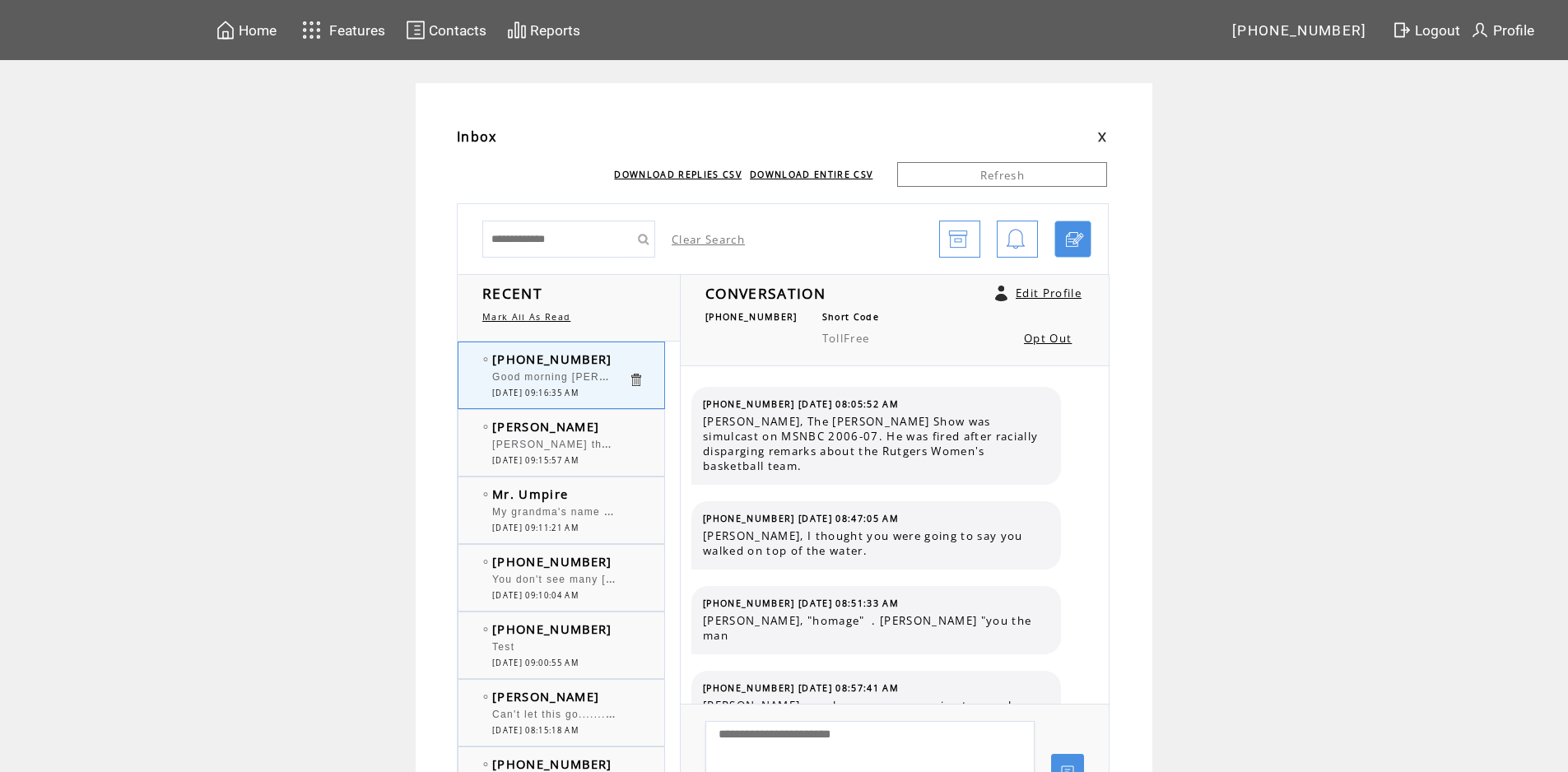
scroll to position [10501, 0]
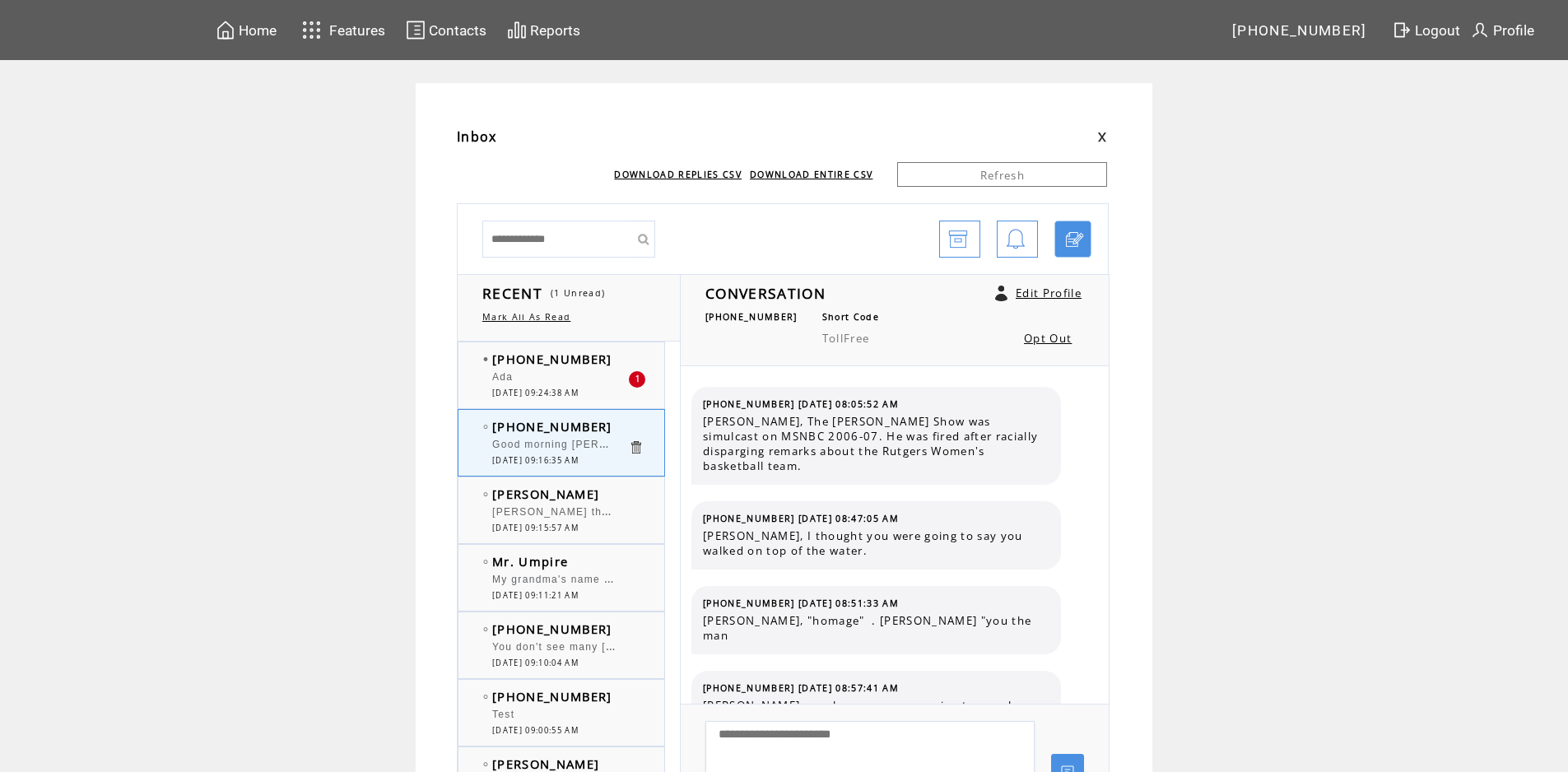
scroll to position [10501, 0]
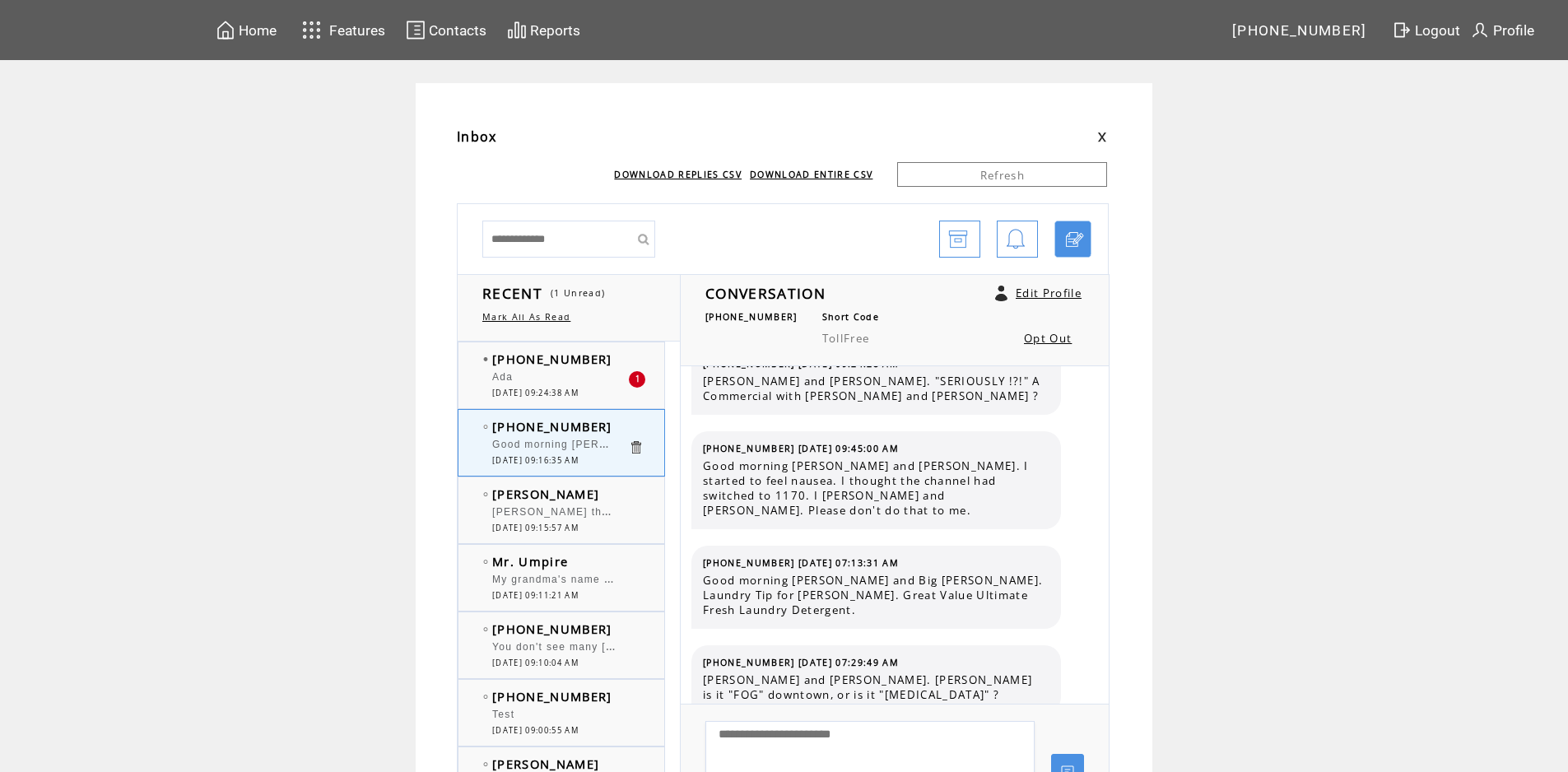
click at [594, 367] on span "[PHONE_NUMBER]" at bounding box center [552, 359] width 121 height 17
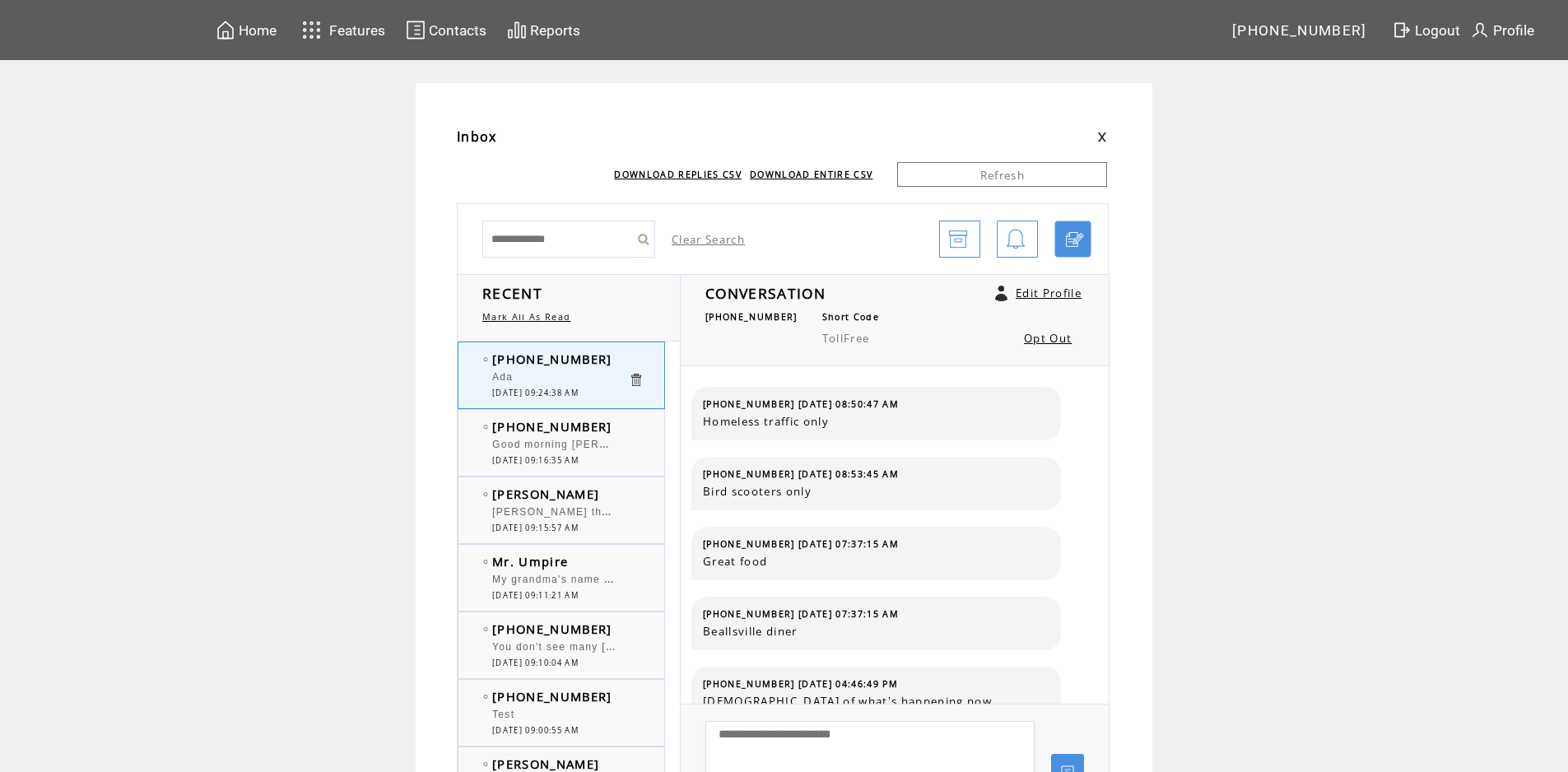
scroll to position [510, 0]
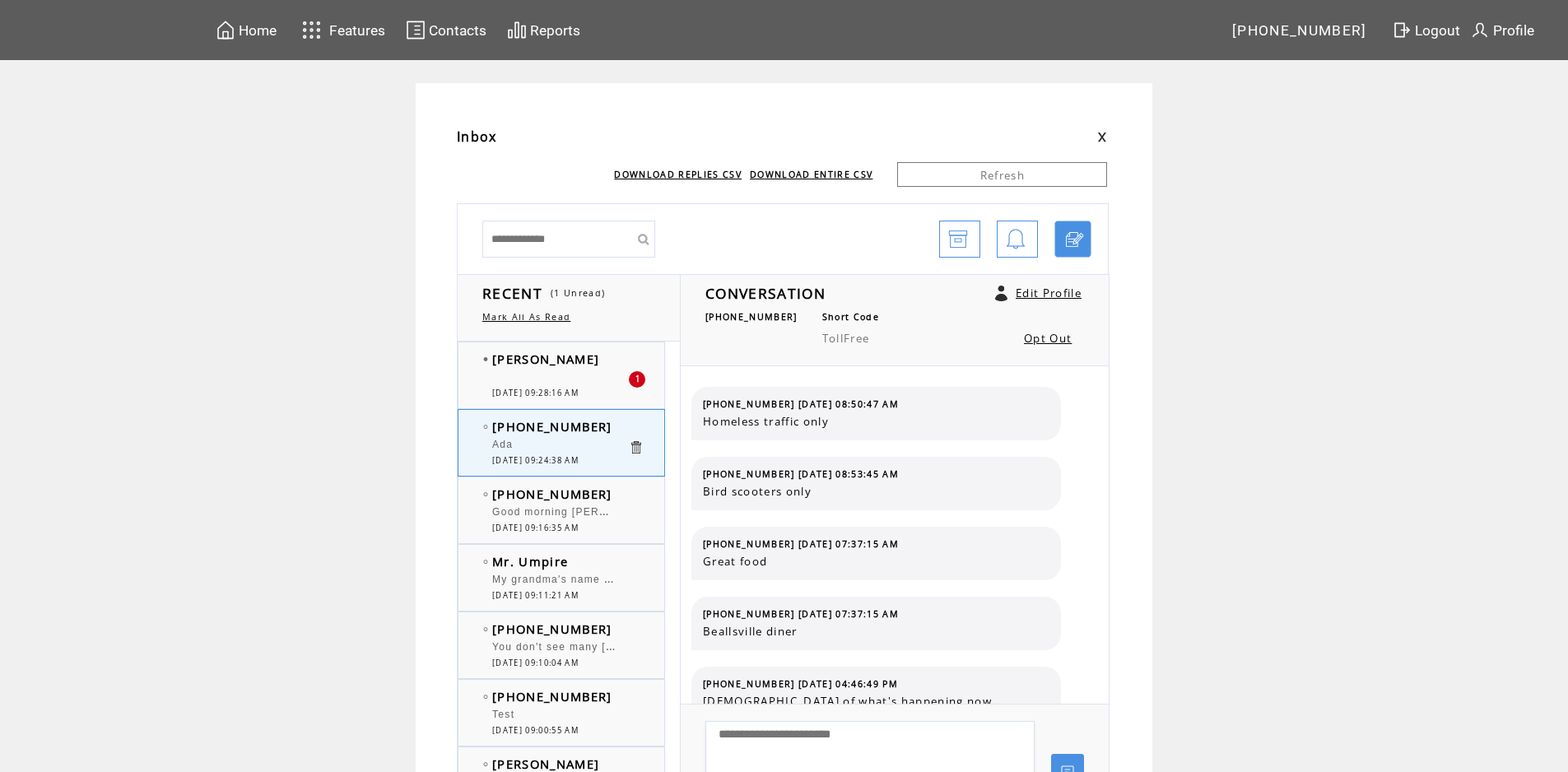
scroll to position [510, 0]
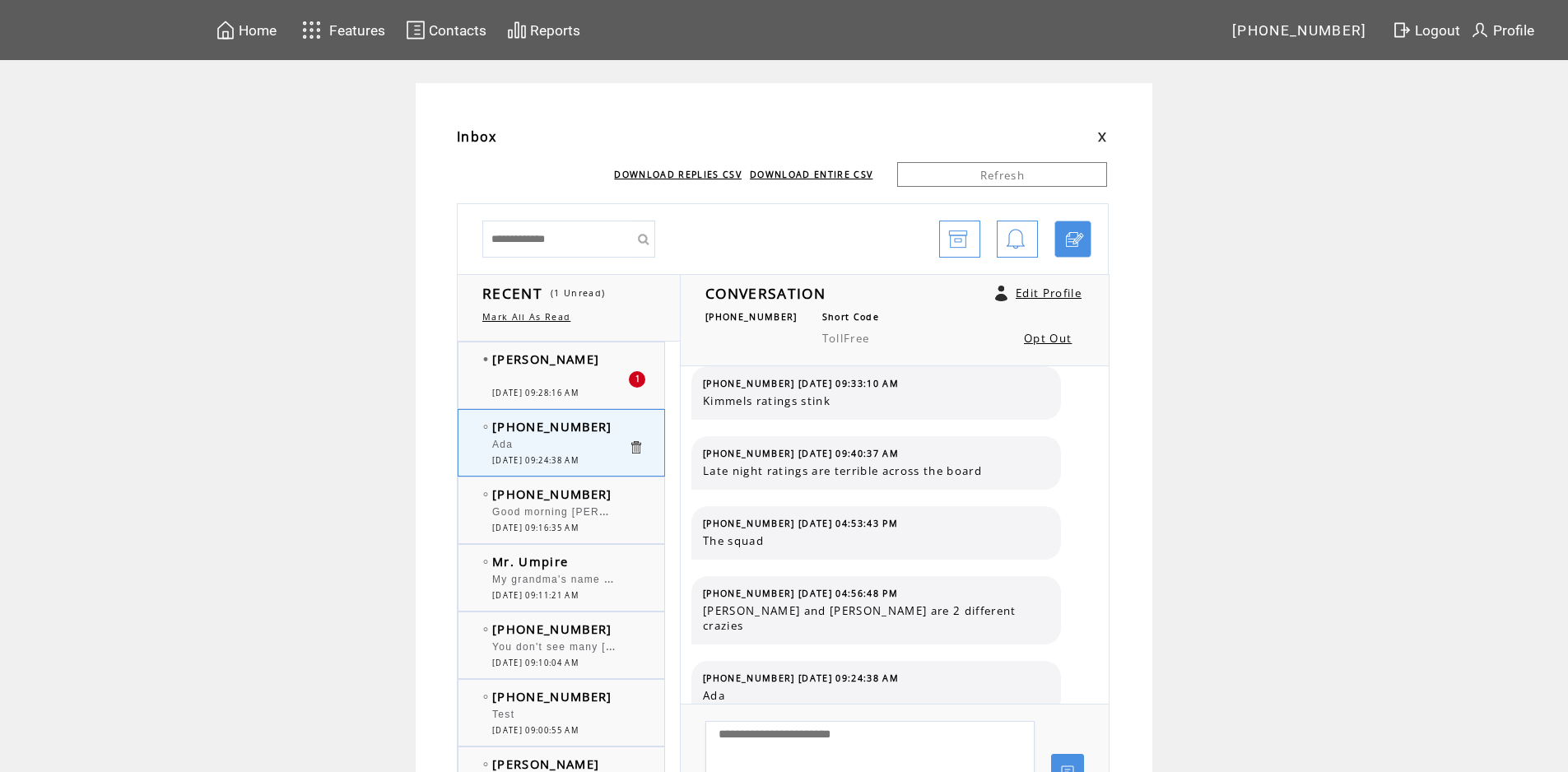
click at [610, 358] on td "[PERSON_NAME]" at bounding box center [560, 359] width 136 height 17
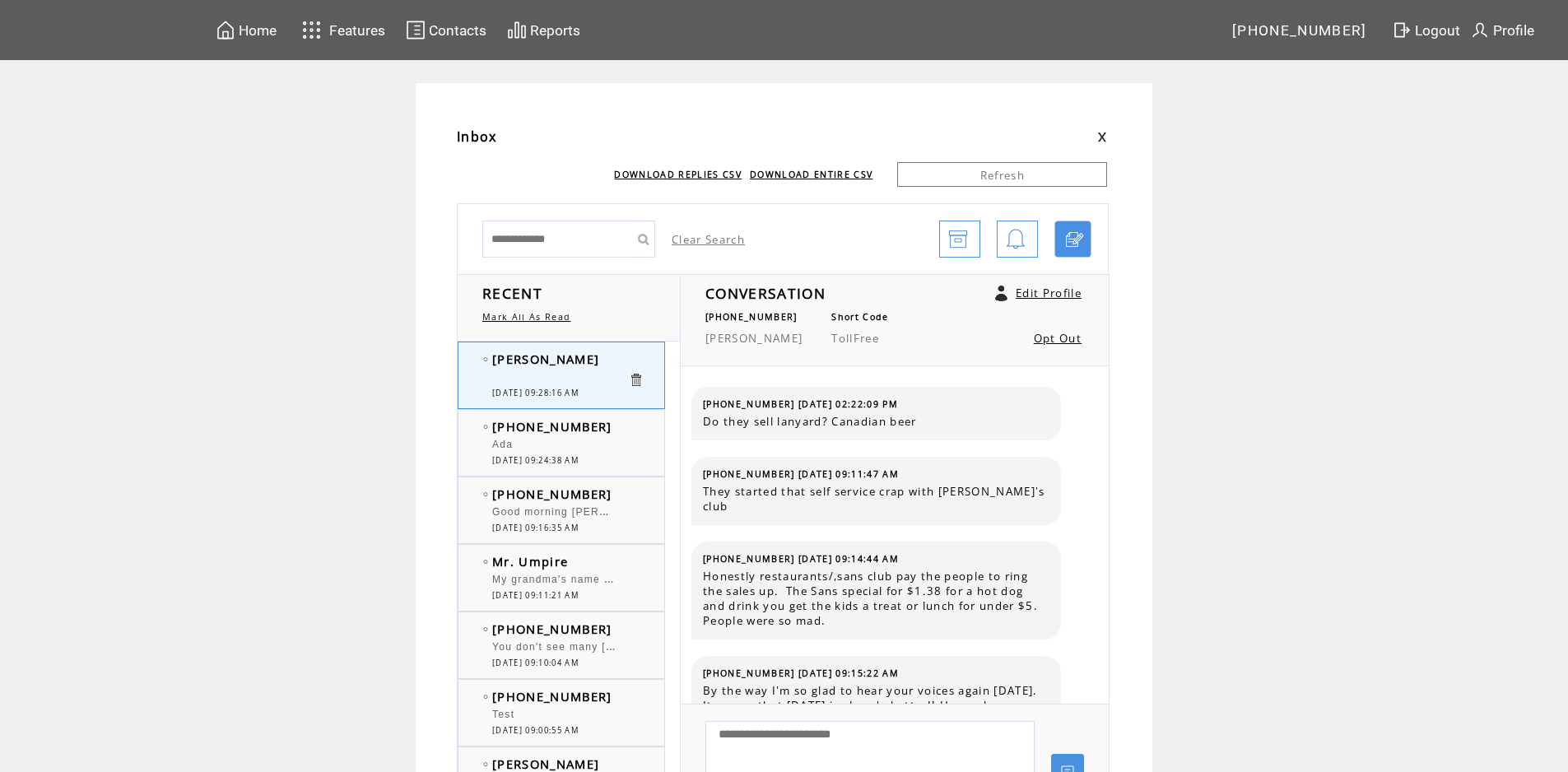
scroll to position [5040, 0]
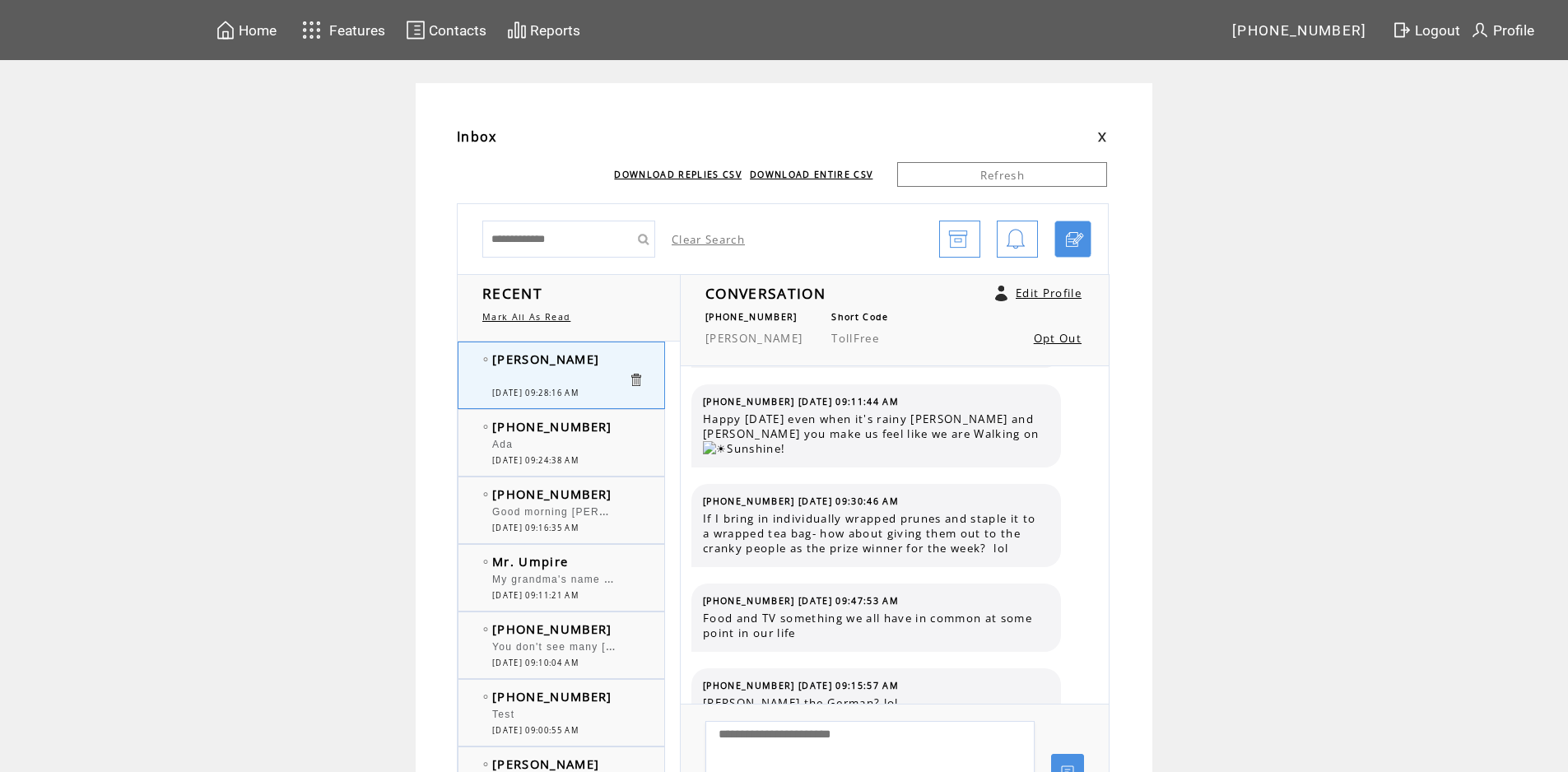
click at [610, 358] on td "[PERSON_NAME]" at bounding box center [560, 359] width 136 height 17
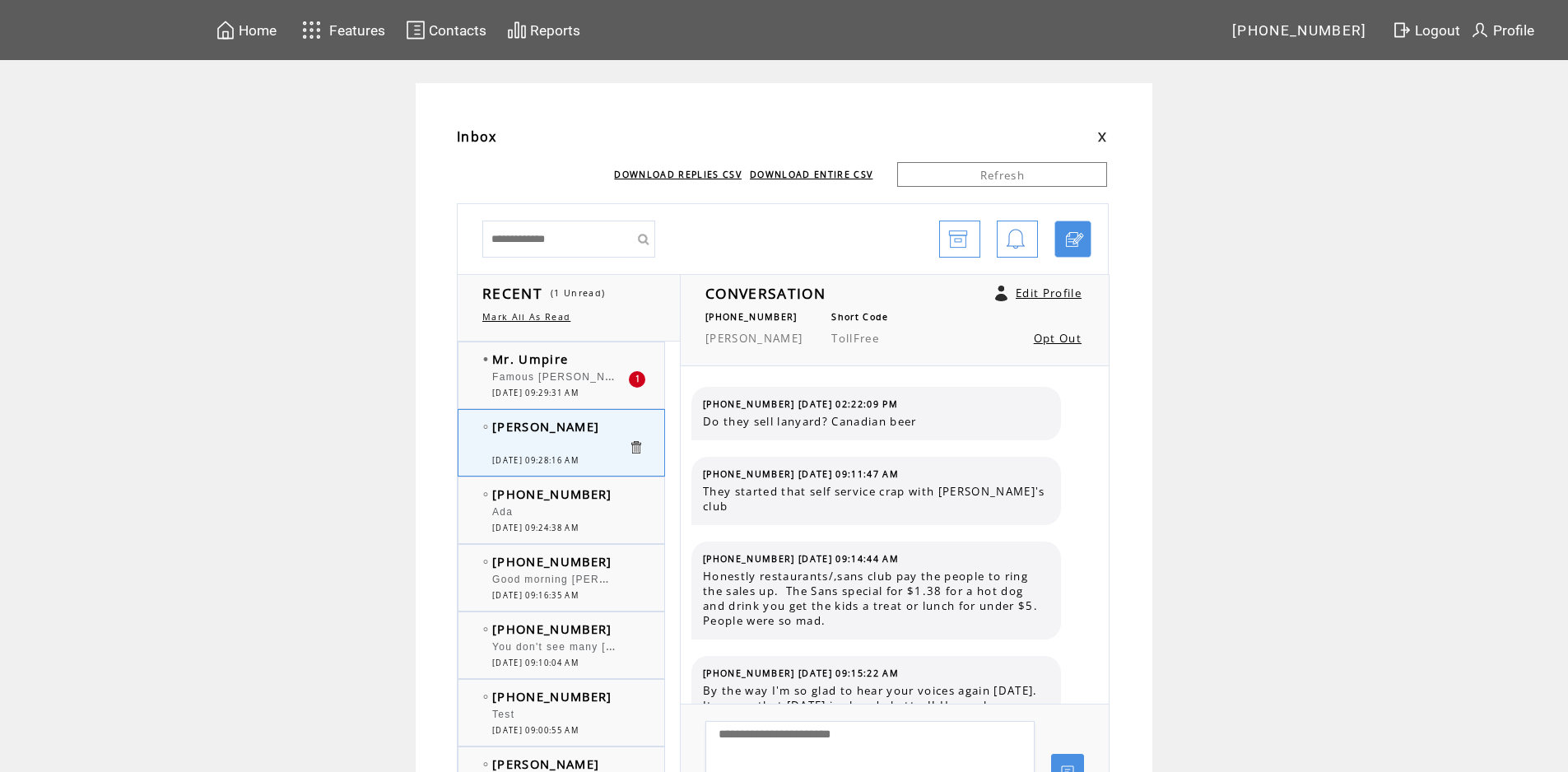
scroll to position [5040, 0]
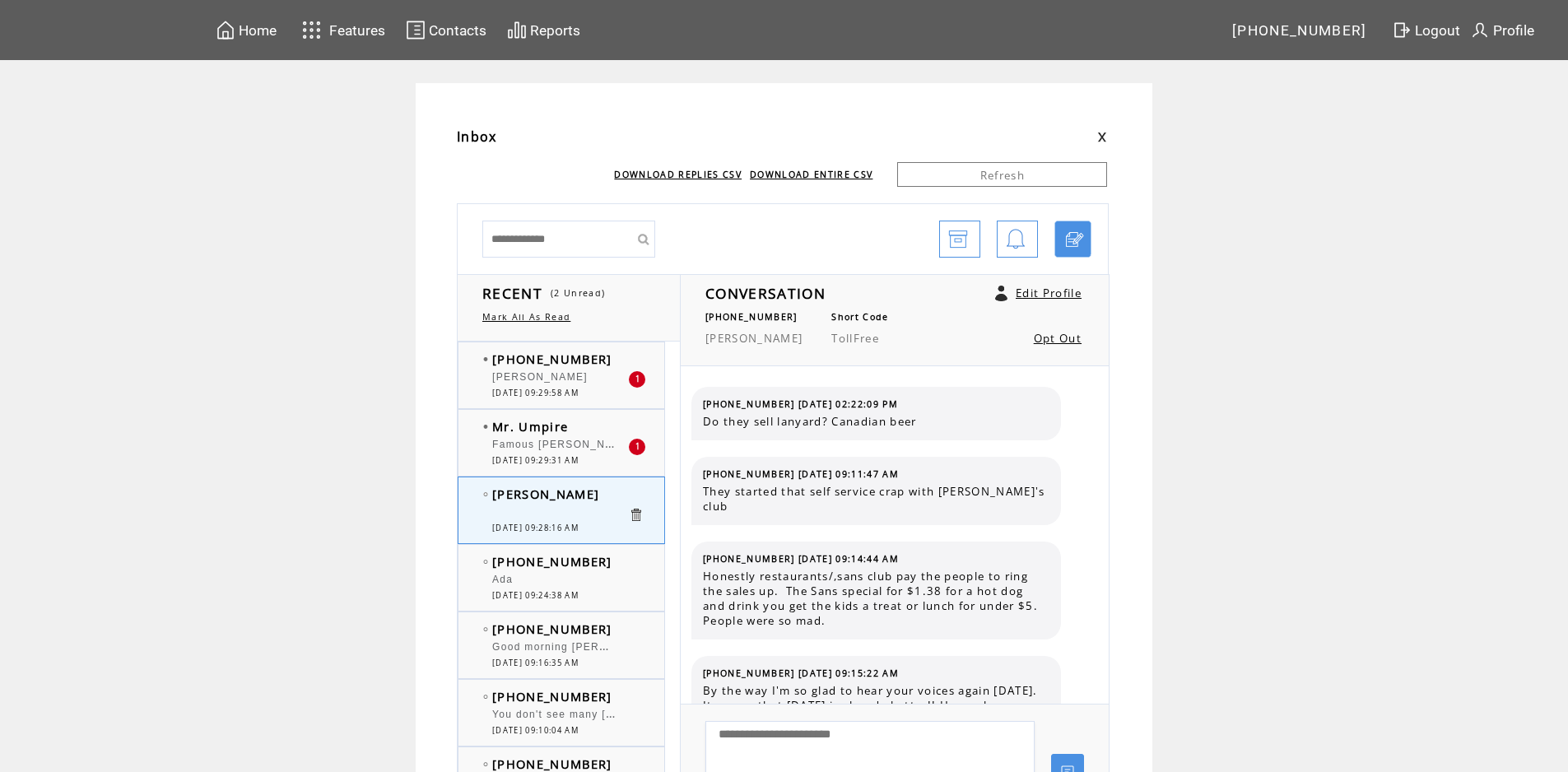
scroll to position [5040, 0]
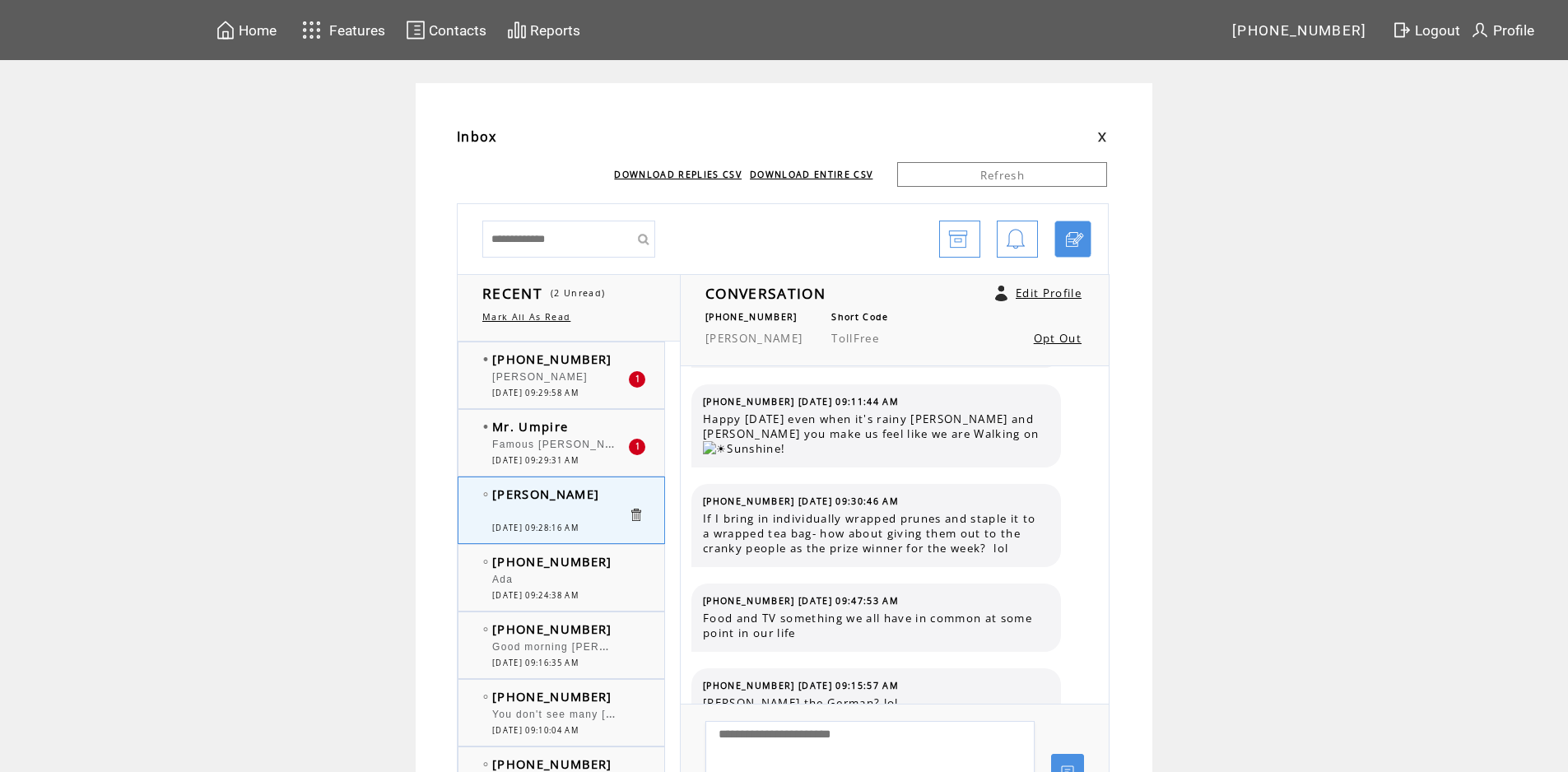
click at [564, 415] on div "Mr. Umpire Famous Gaylord is Gaylord Perry of the Indians. 1 09/29/2025 09:29:3…" at bounding box center [578, 443] width 239 height 66
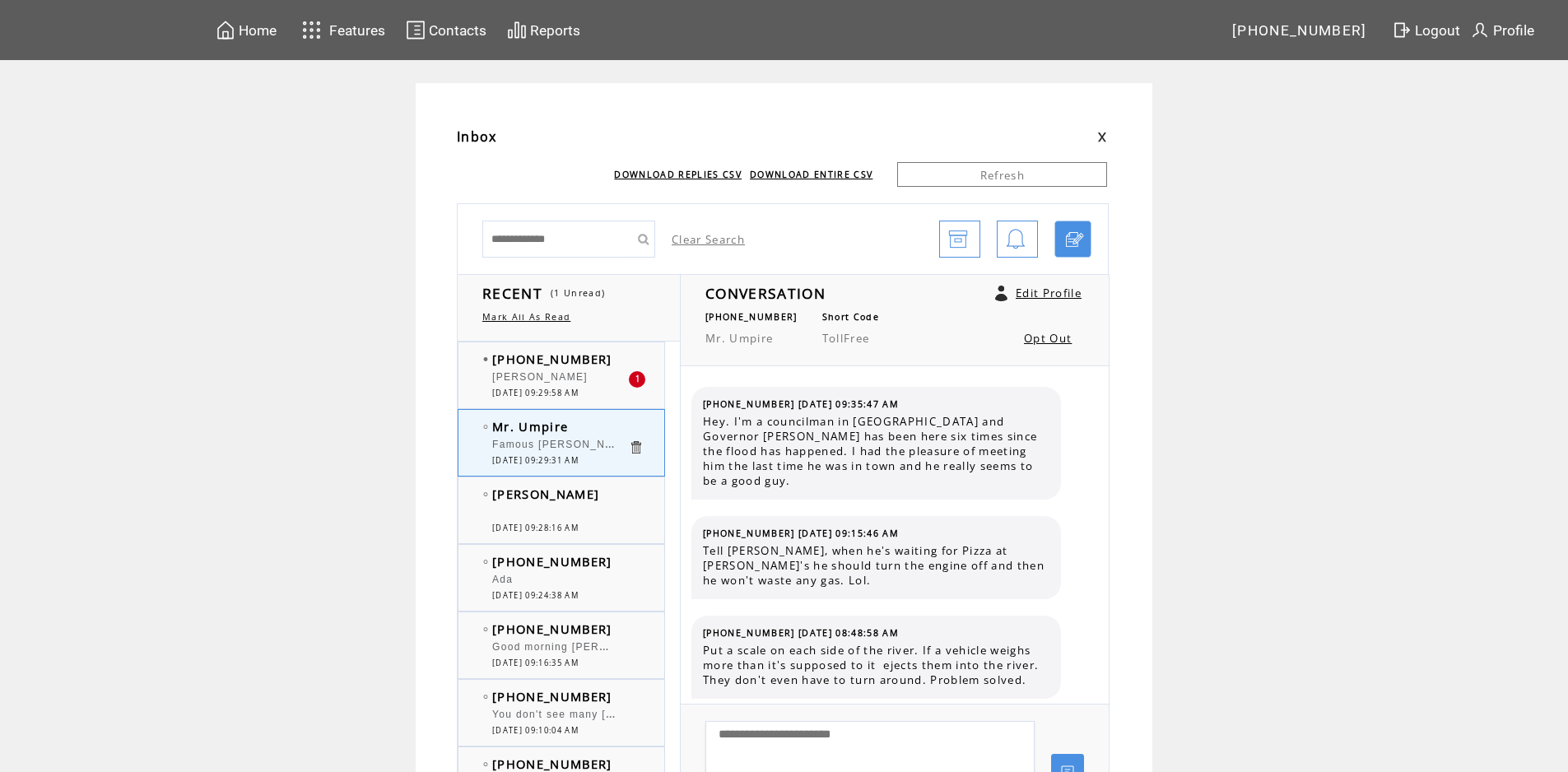
scroll to position [1360, 0]
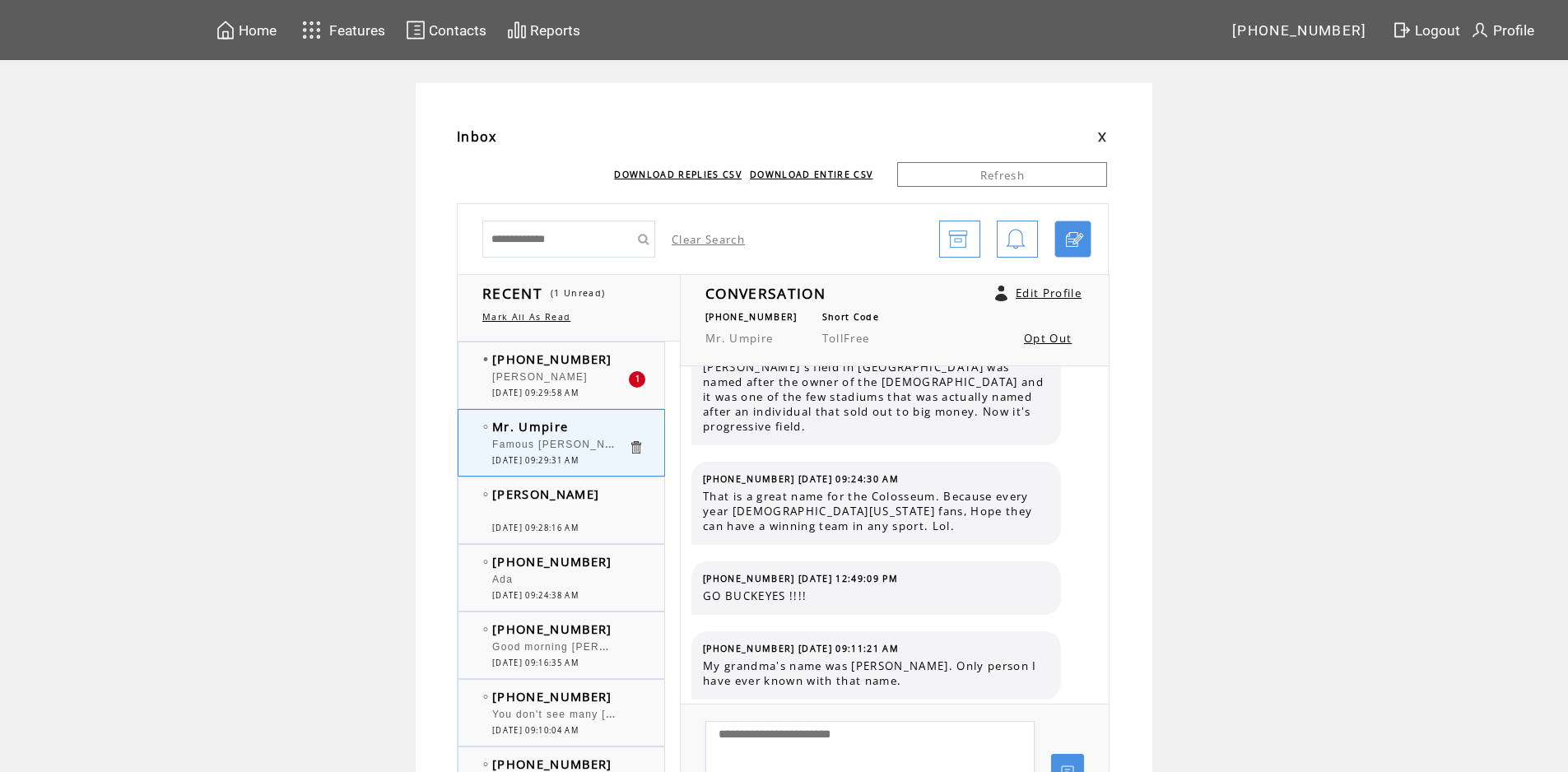
click at [589, 434] on td "Mr. Umpire" at bounding box center [560, 426] width 136 height 17
click at [608, 371] on div "[PERSON_NAME]" at bounding box center [560, 379] width 136 height 17
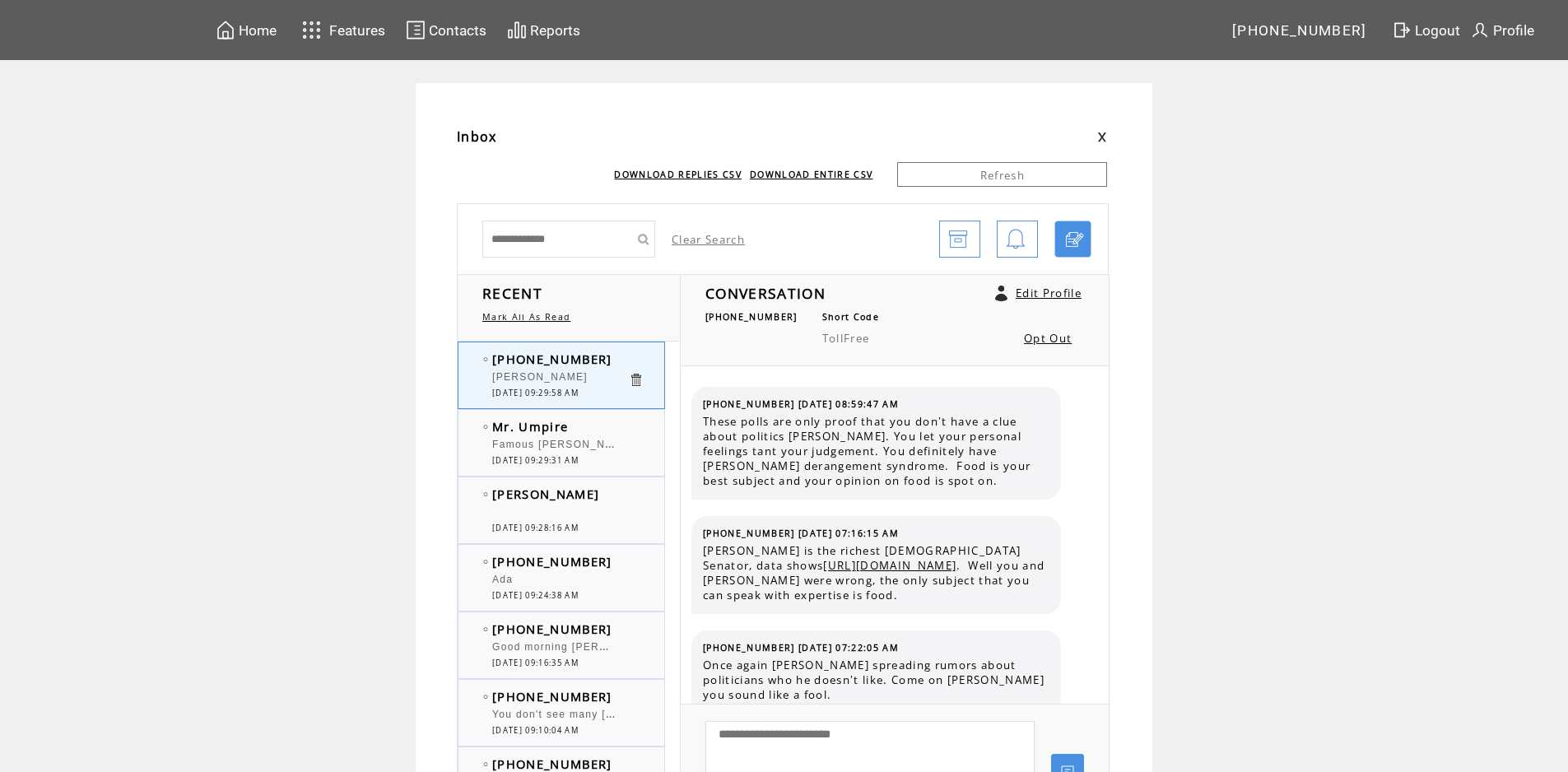
scroll to position [2820, 0]
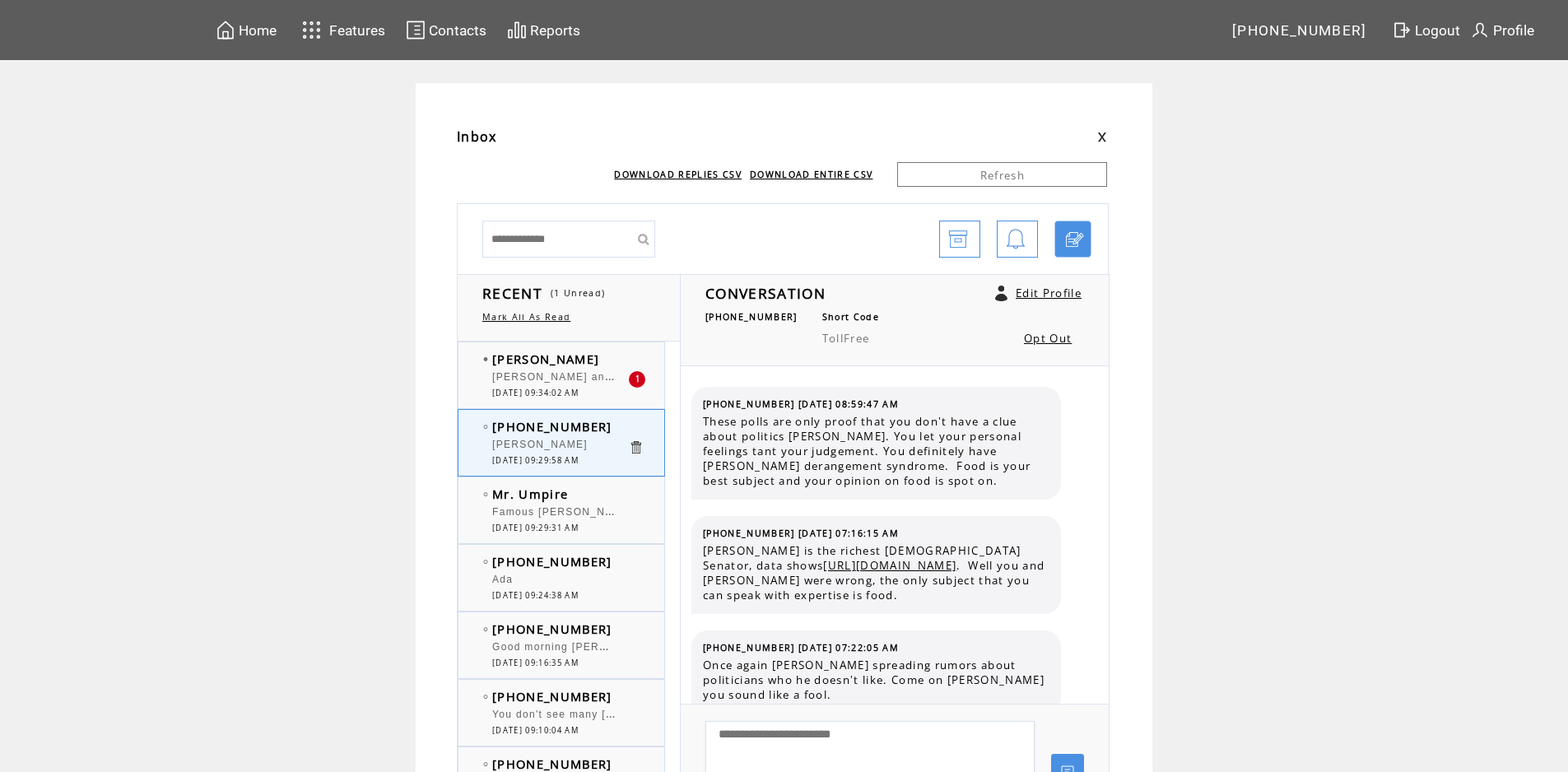
scroll to position [2820, 0]
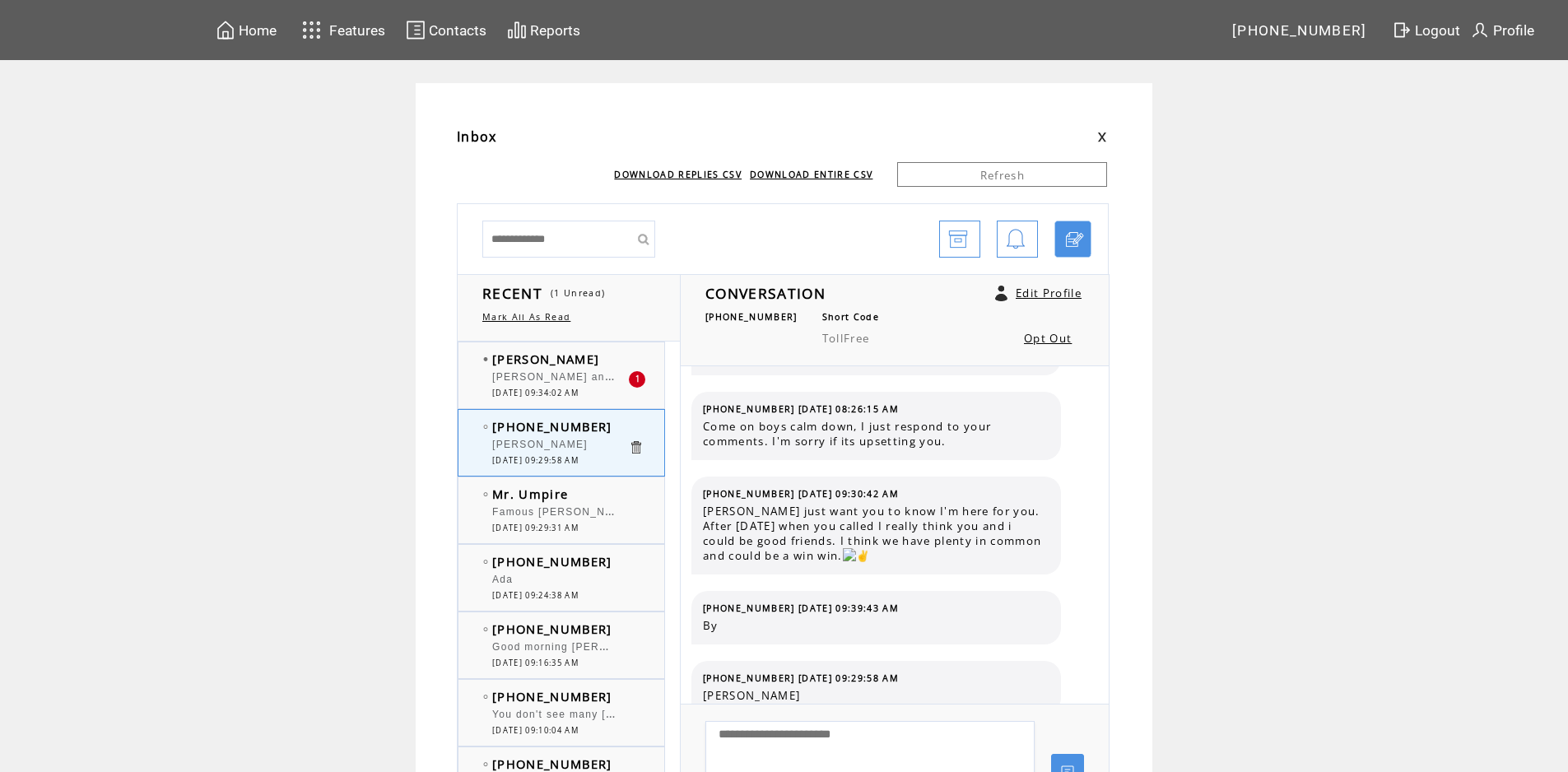
click at [584, 357] on td "[PERSON_NAME]" at bounding box center [560, 359] width 136 height 17
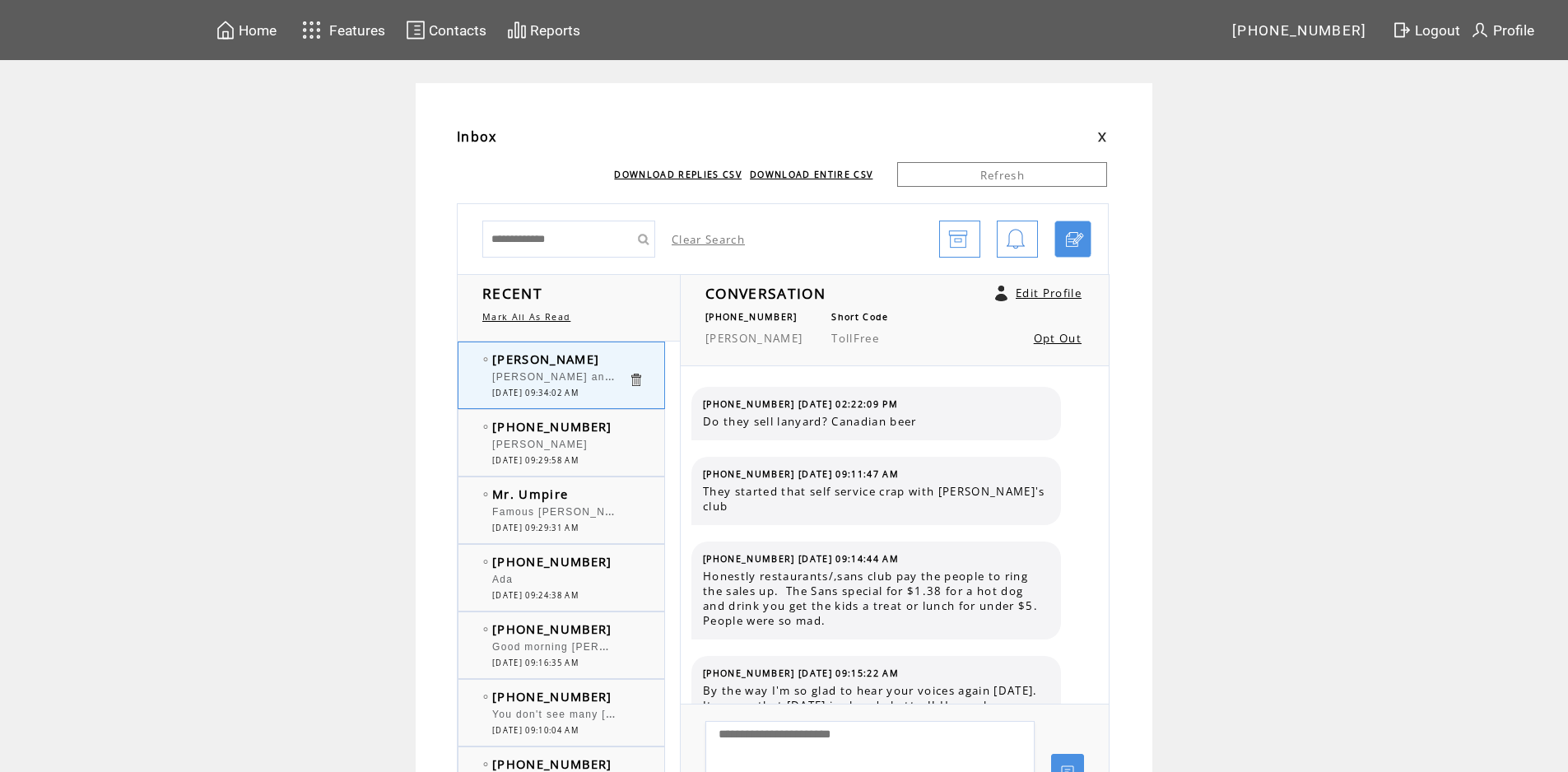
scroll to position [5096, 0]
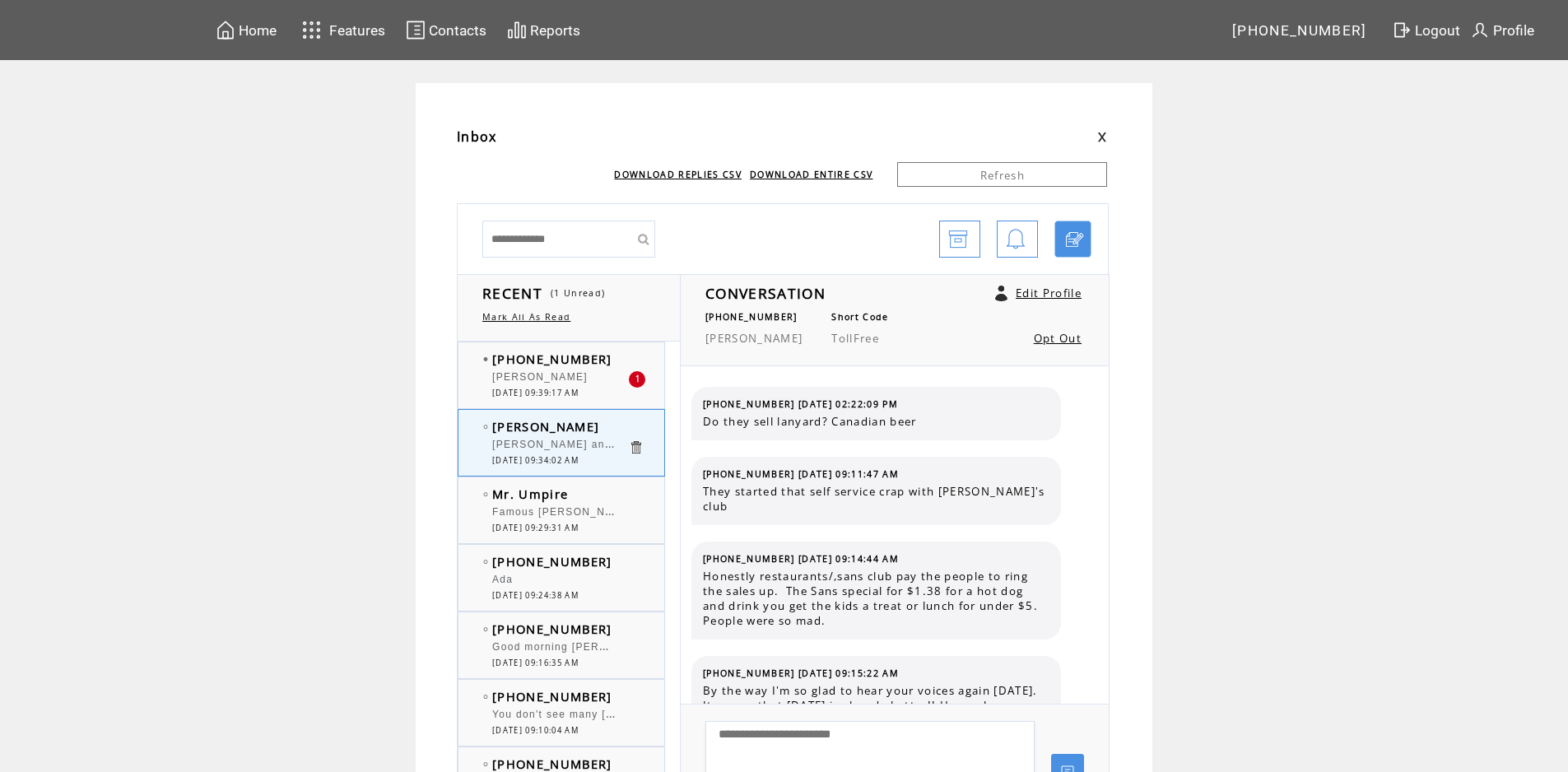
scroll to position [5096, 0]
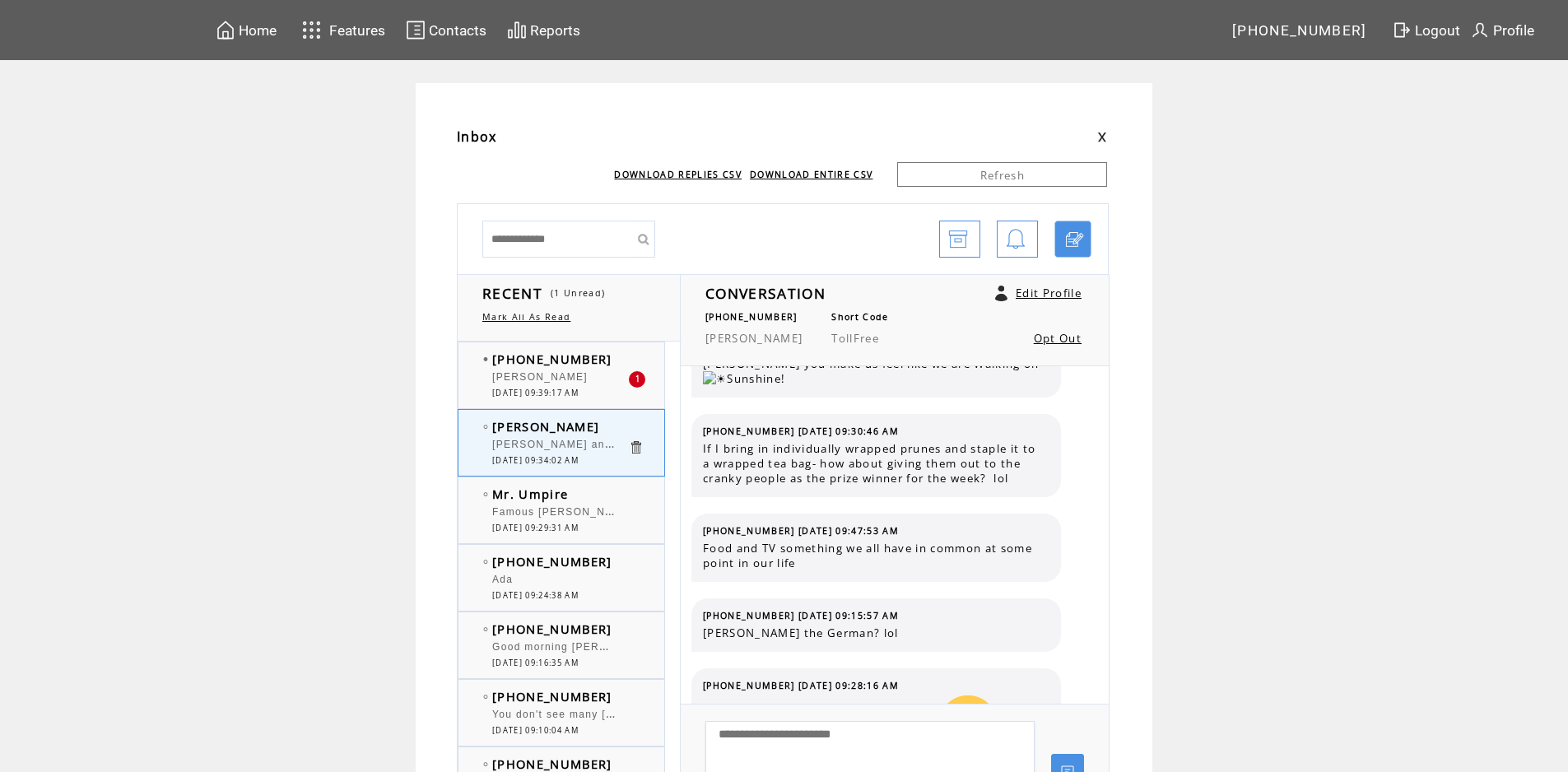
click at [577, 375] on div "[PERSON_NAME]" at bounding box center [560, 379] width 136 height 17
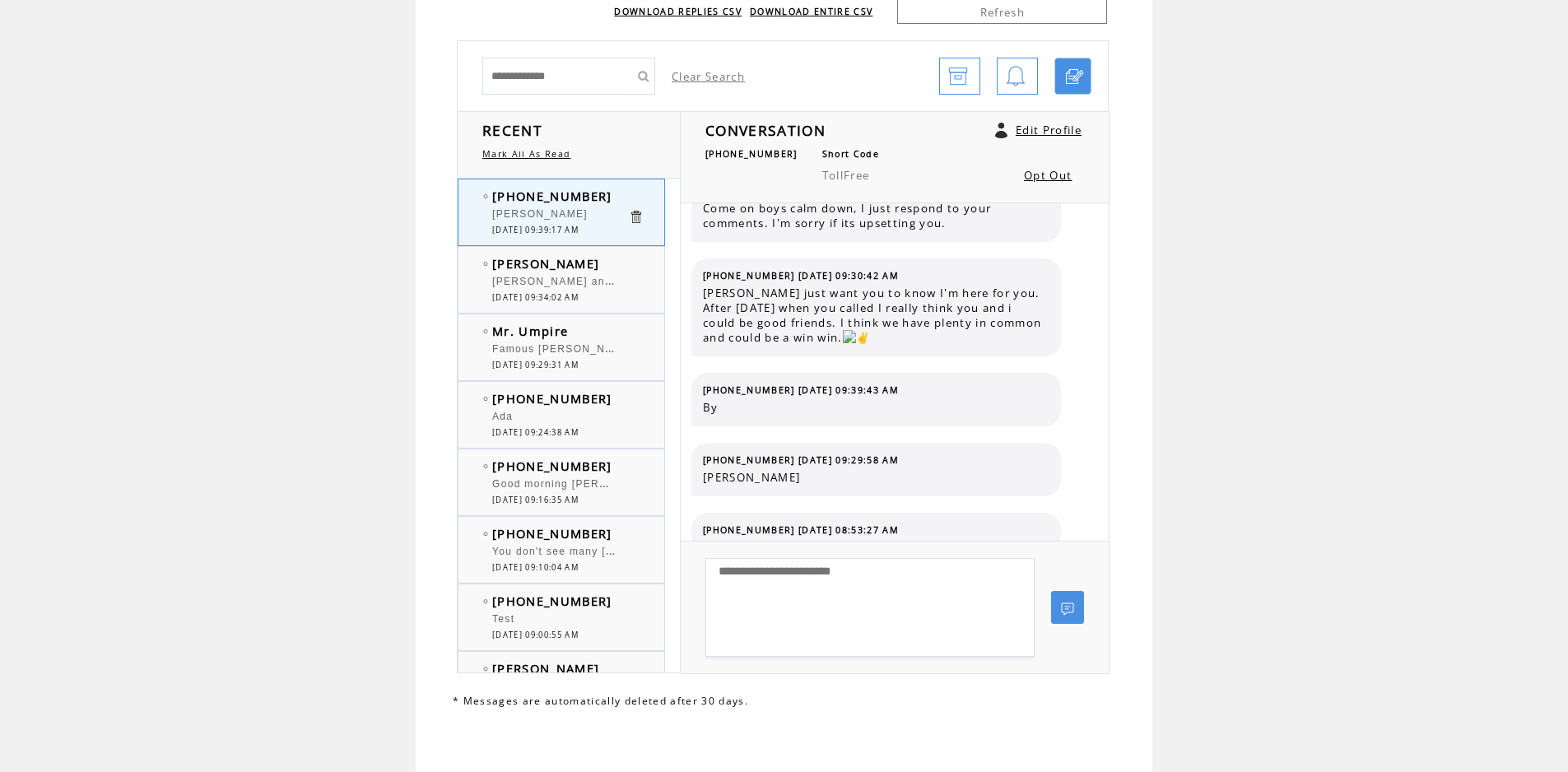
scroll to position [164, 0]
click at [603, 262] on td "[PERSON_NAME]" at bounding box center [560, 262] width 136 height 17
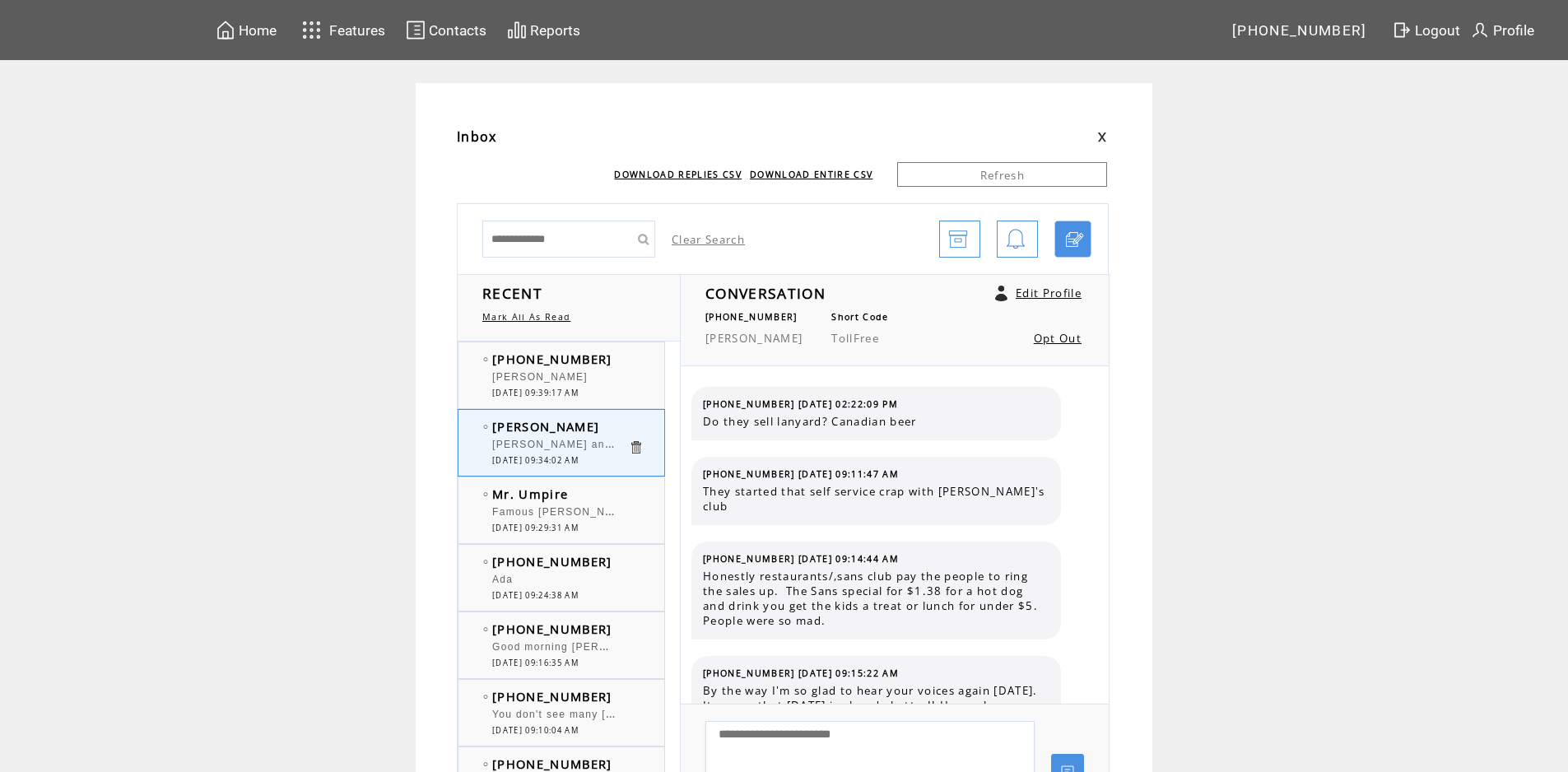
scroll to position [5096, 0]
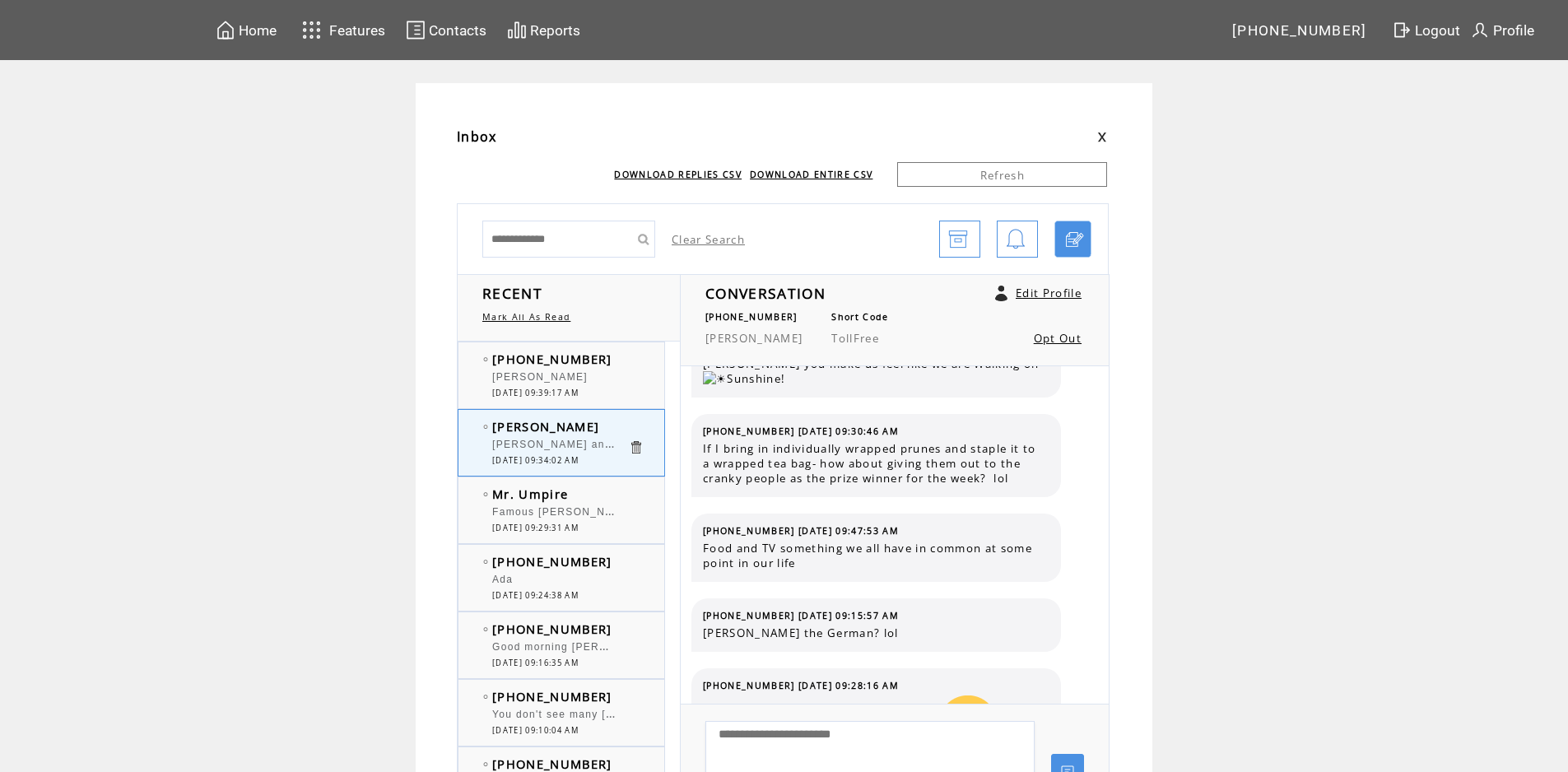
click at [616, 371] on div "[PERSON_NAME]" at bounding box center [560, 379] width 136 height 17
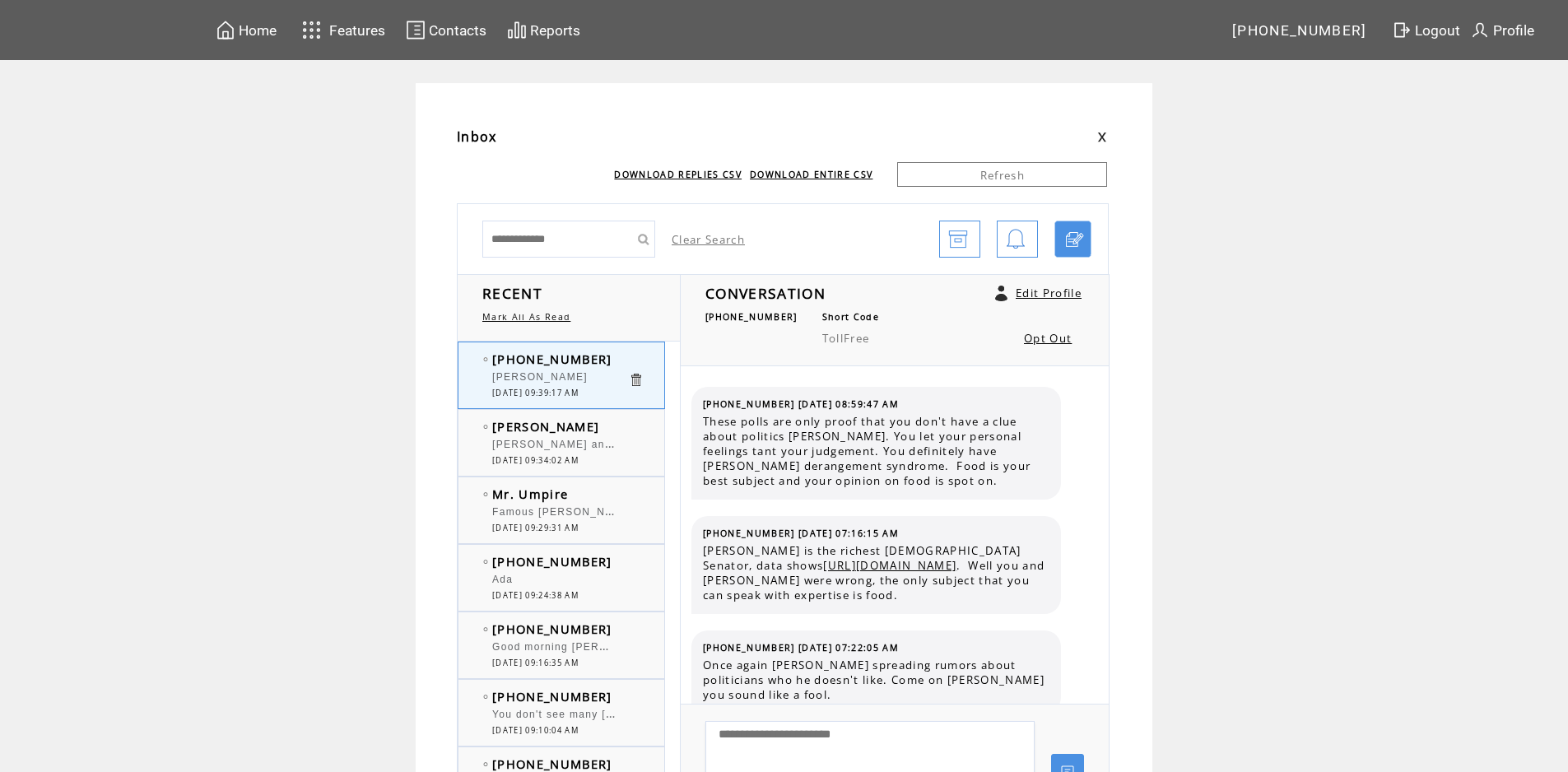
scroll to position [2875, 0]
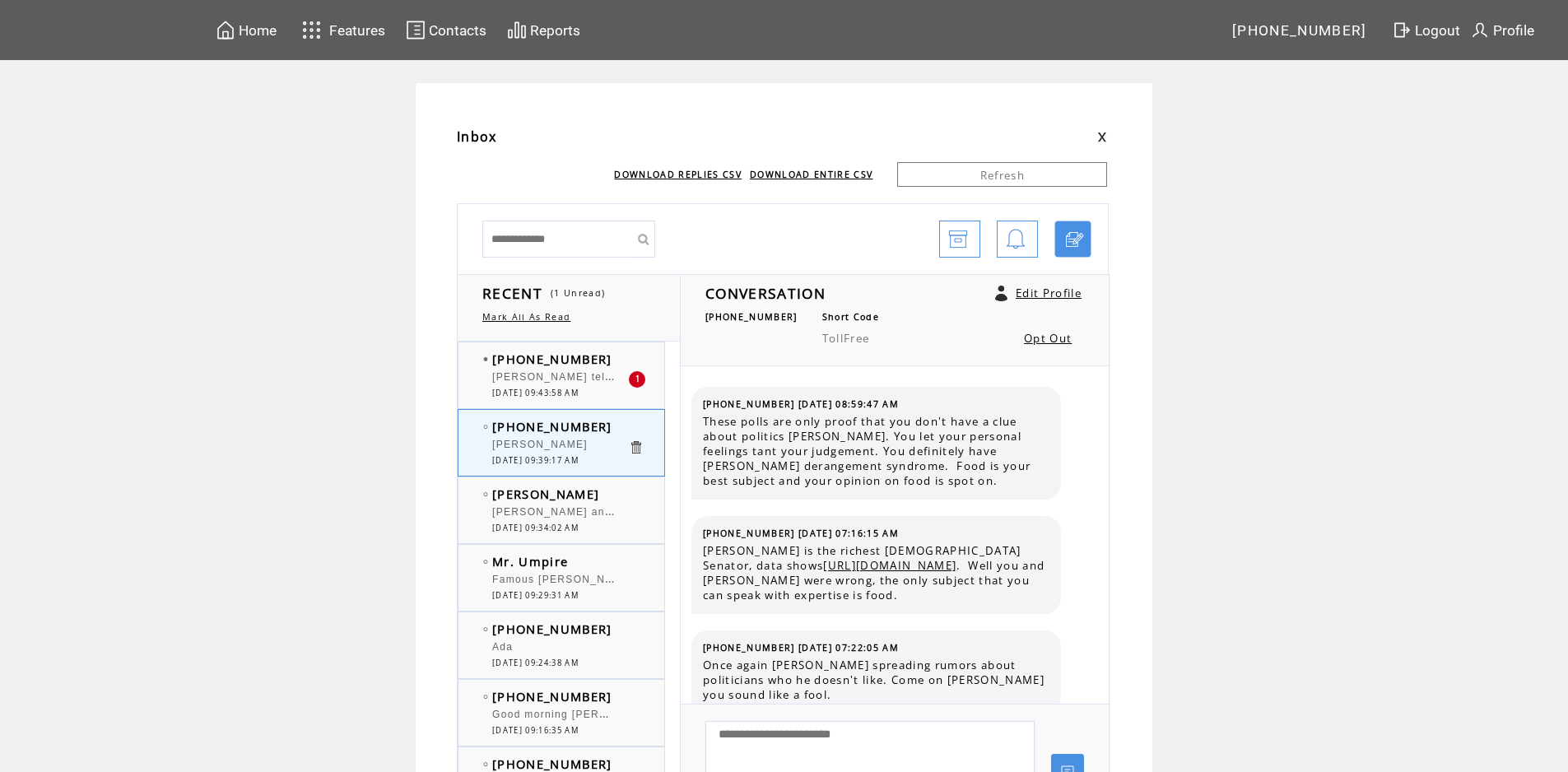
scroll to position [2875, 0]
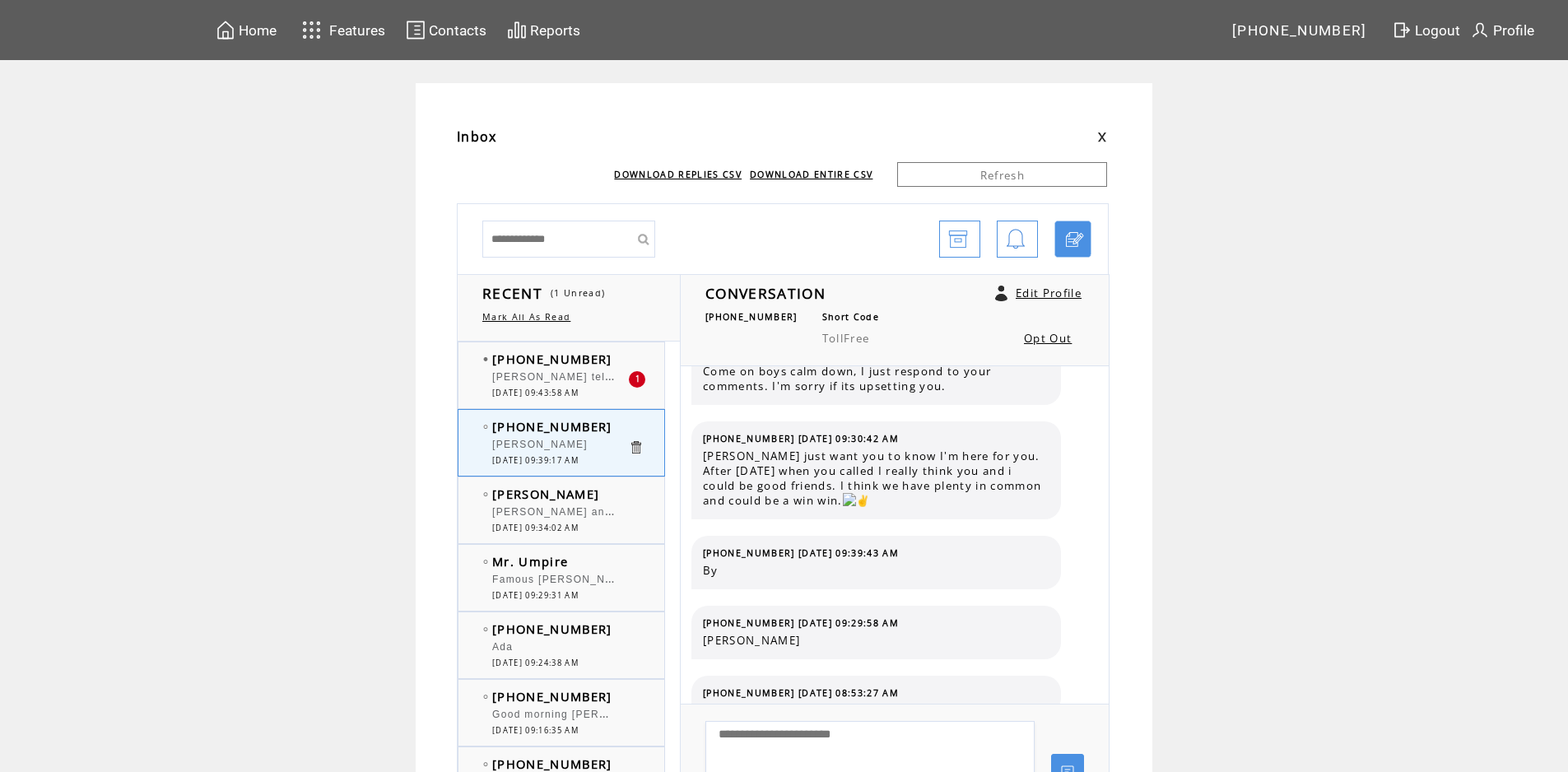
click at [593, 356] on span "[PHONE_NUMBER]" at bounding box center [552, 359] width 121 height 17
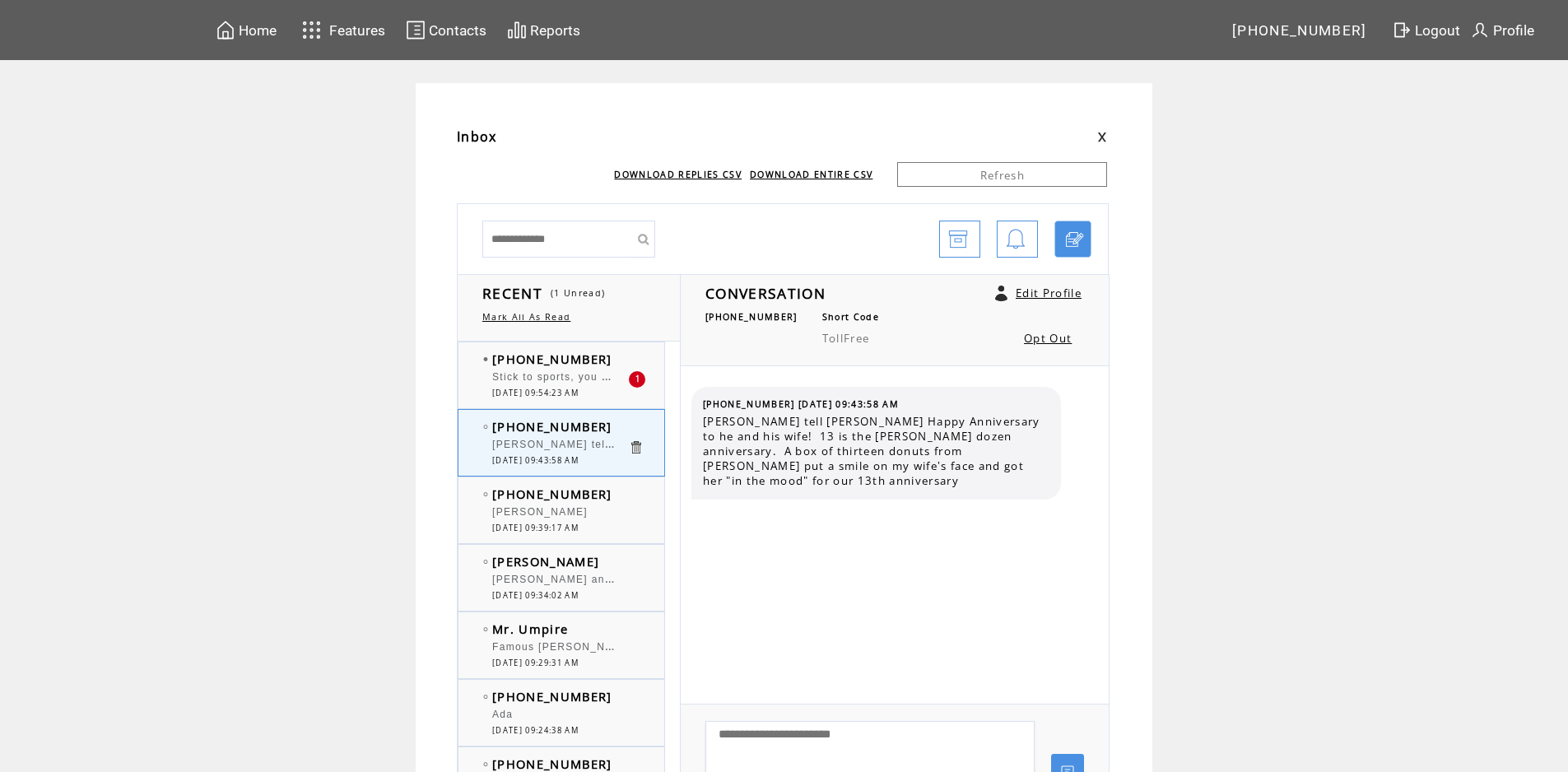
click at [614, 369] on div at bounding box center [560, 369] width 136 height 4
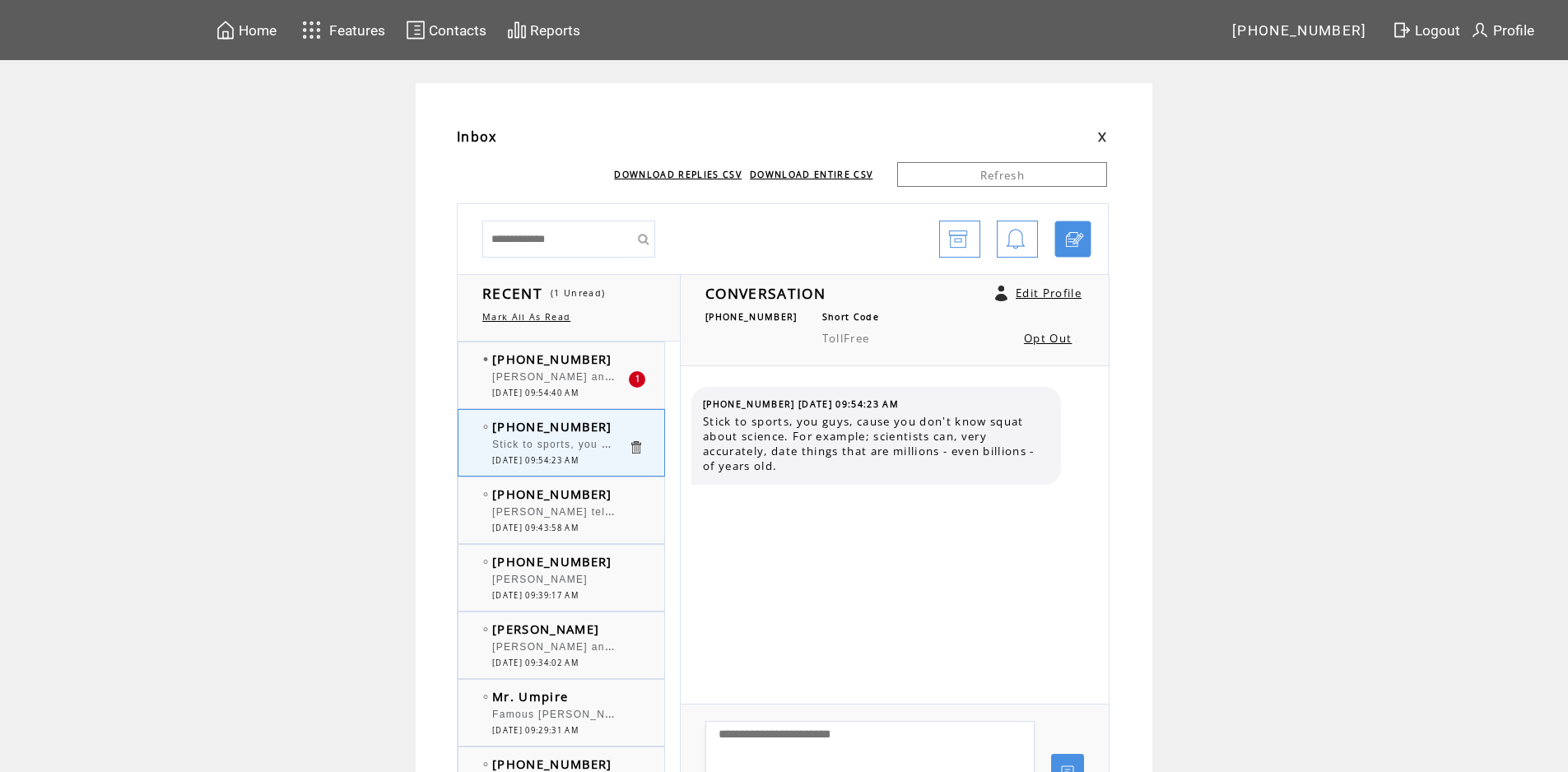
click at [603, 351] on td "[PHONE_NUMBER]" at bounding box center [560, 359] width 136 height 17
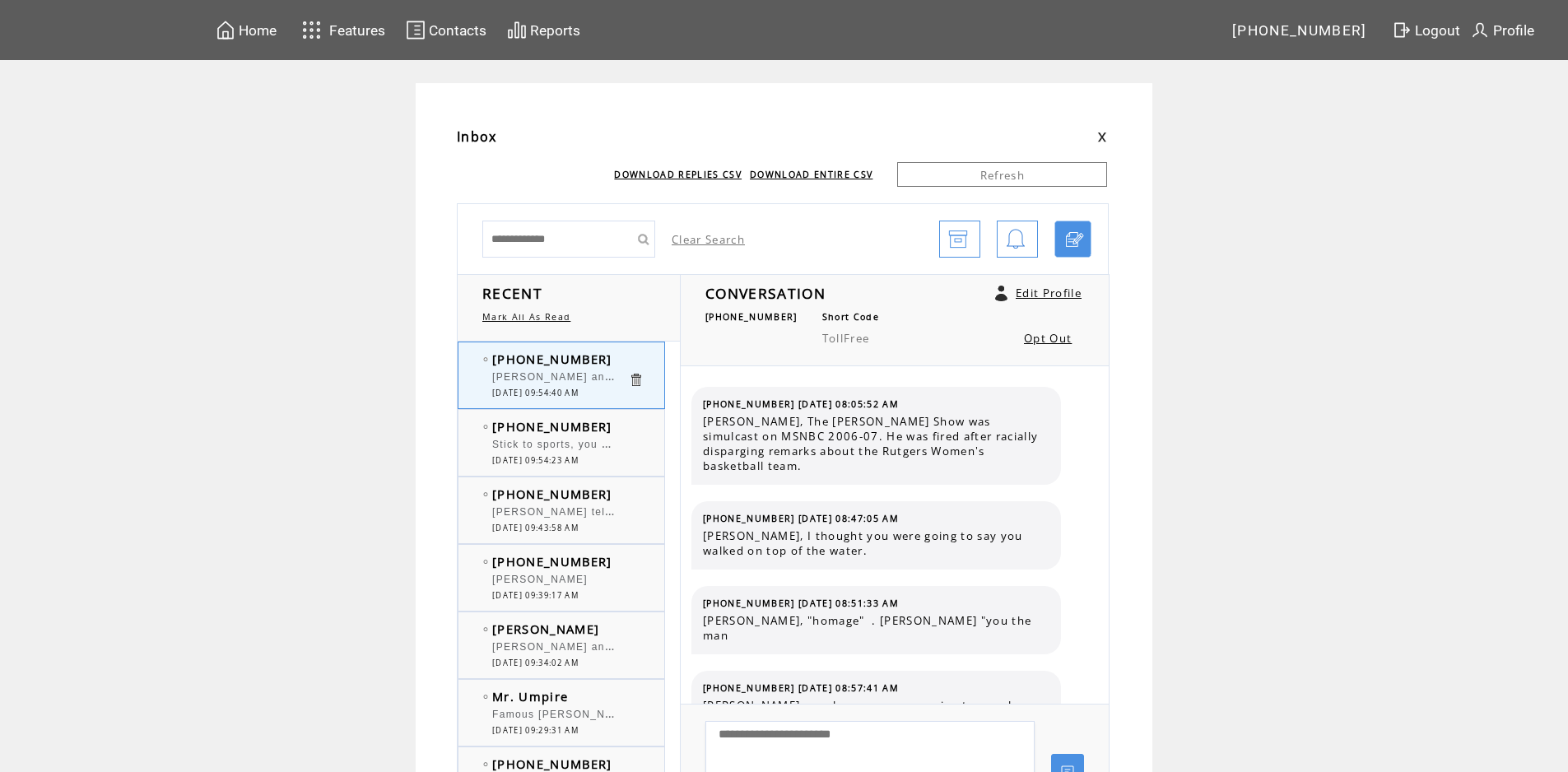
scroll to position [10601, 0]
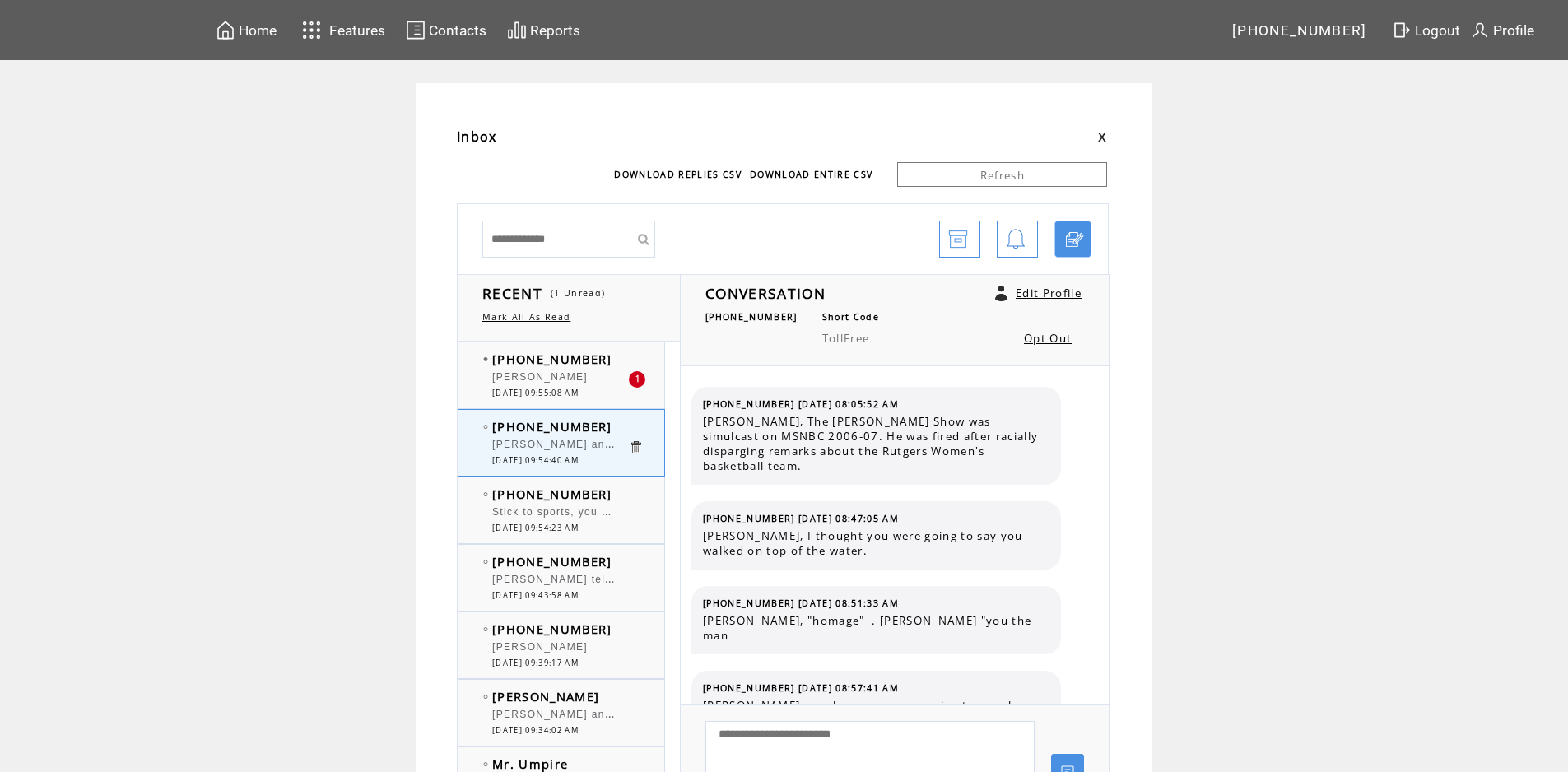
scroll to position [10601, 0]
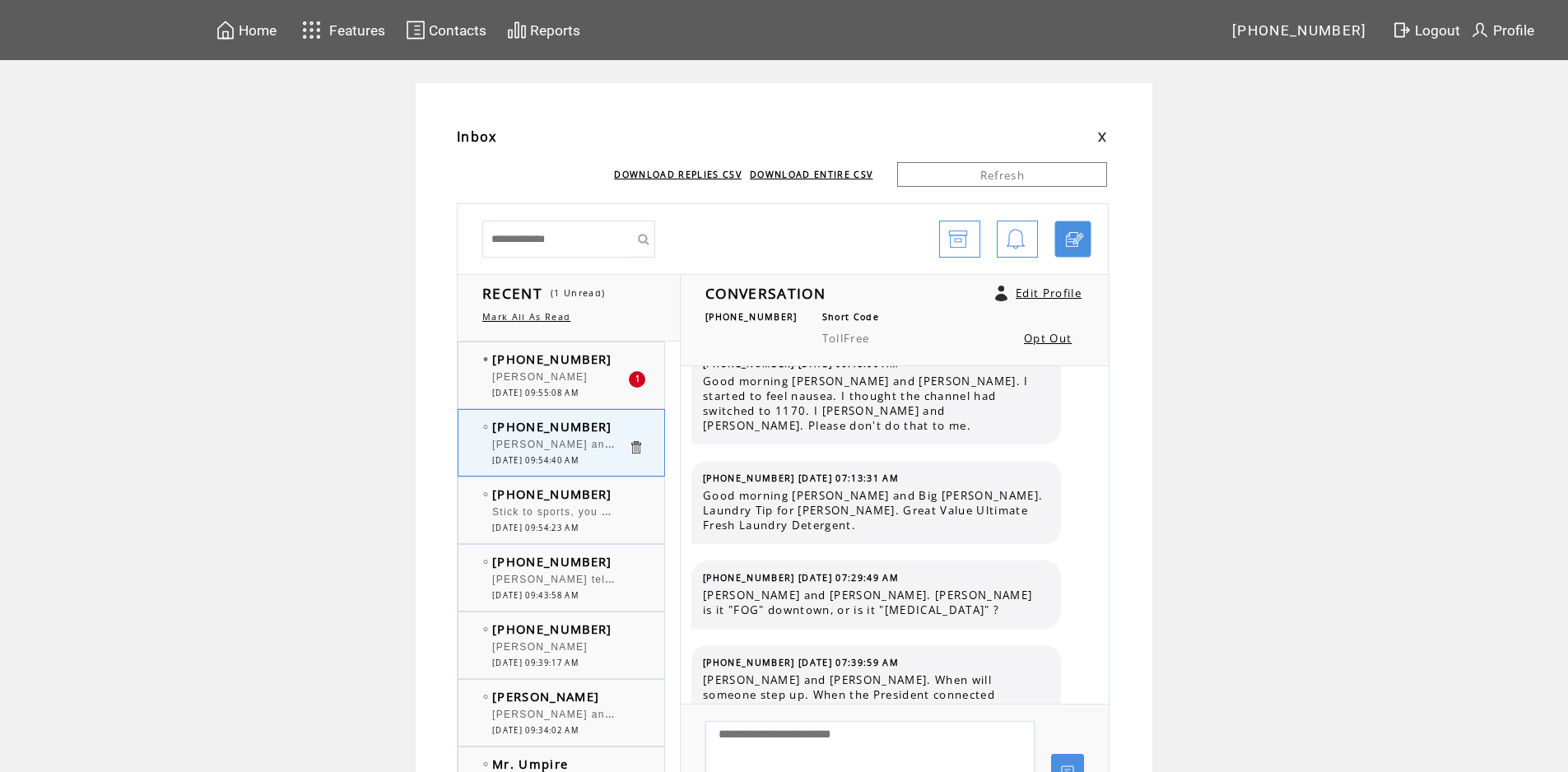
click at [592, 365] on span "[PHONE_NUMBER]" at bounding box center [552, 359] width 121 height 17
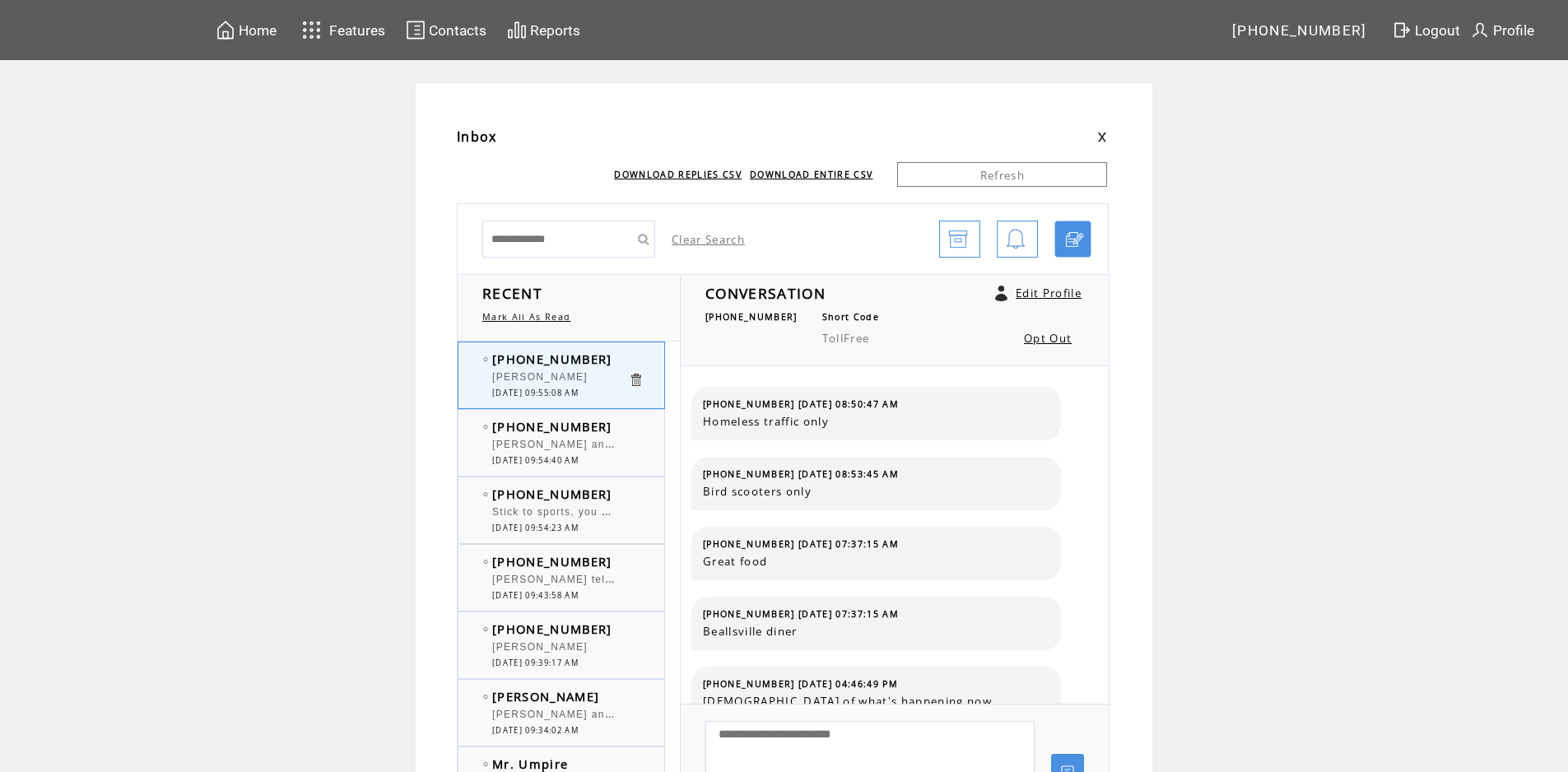
scroll to position [650, 0]
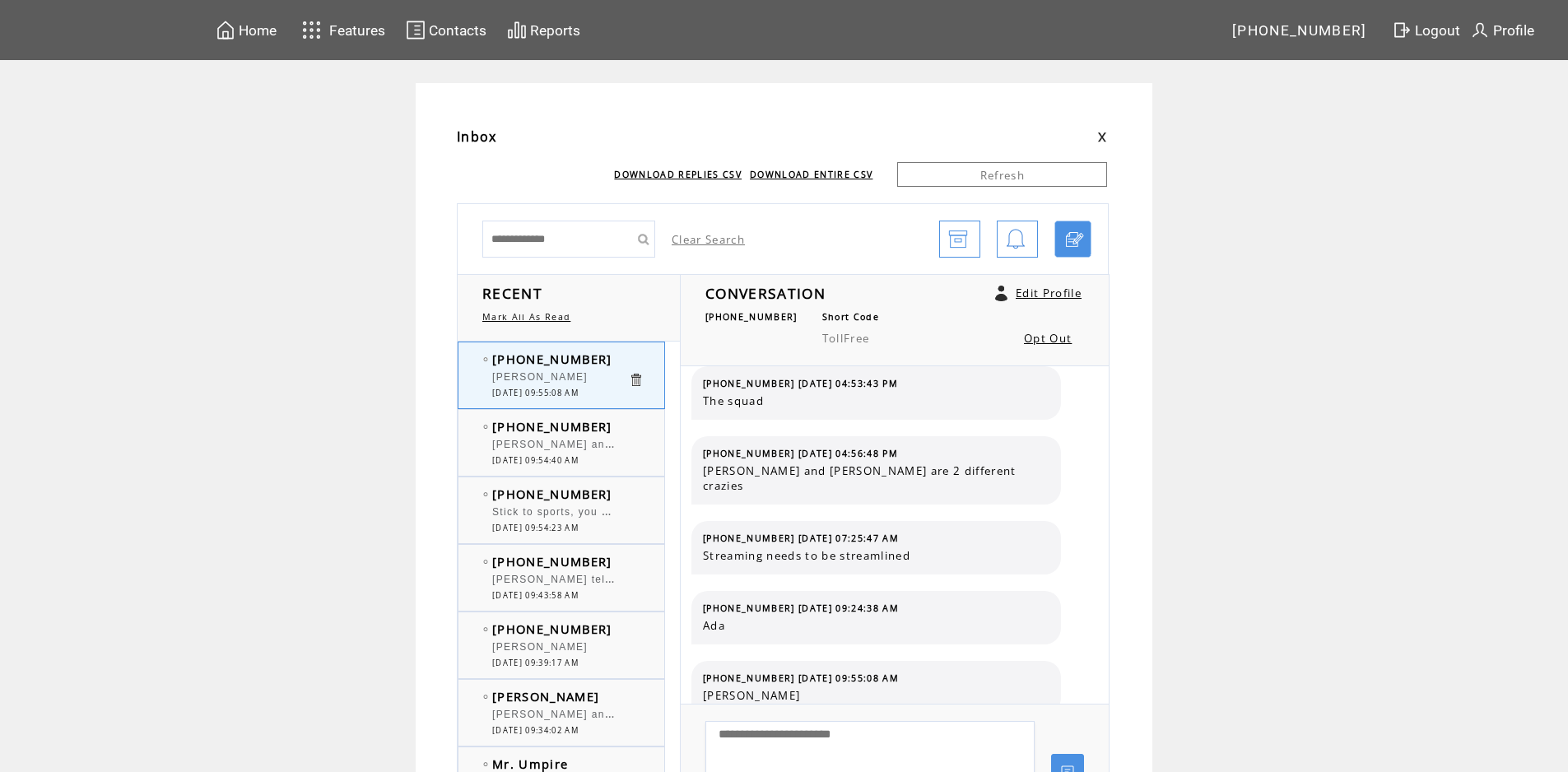
click at [623, 427] on td "[PHONE_NUMBER]" at bounding box center [560, 426] width 136 height 17
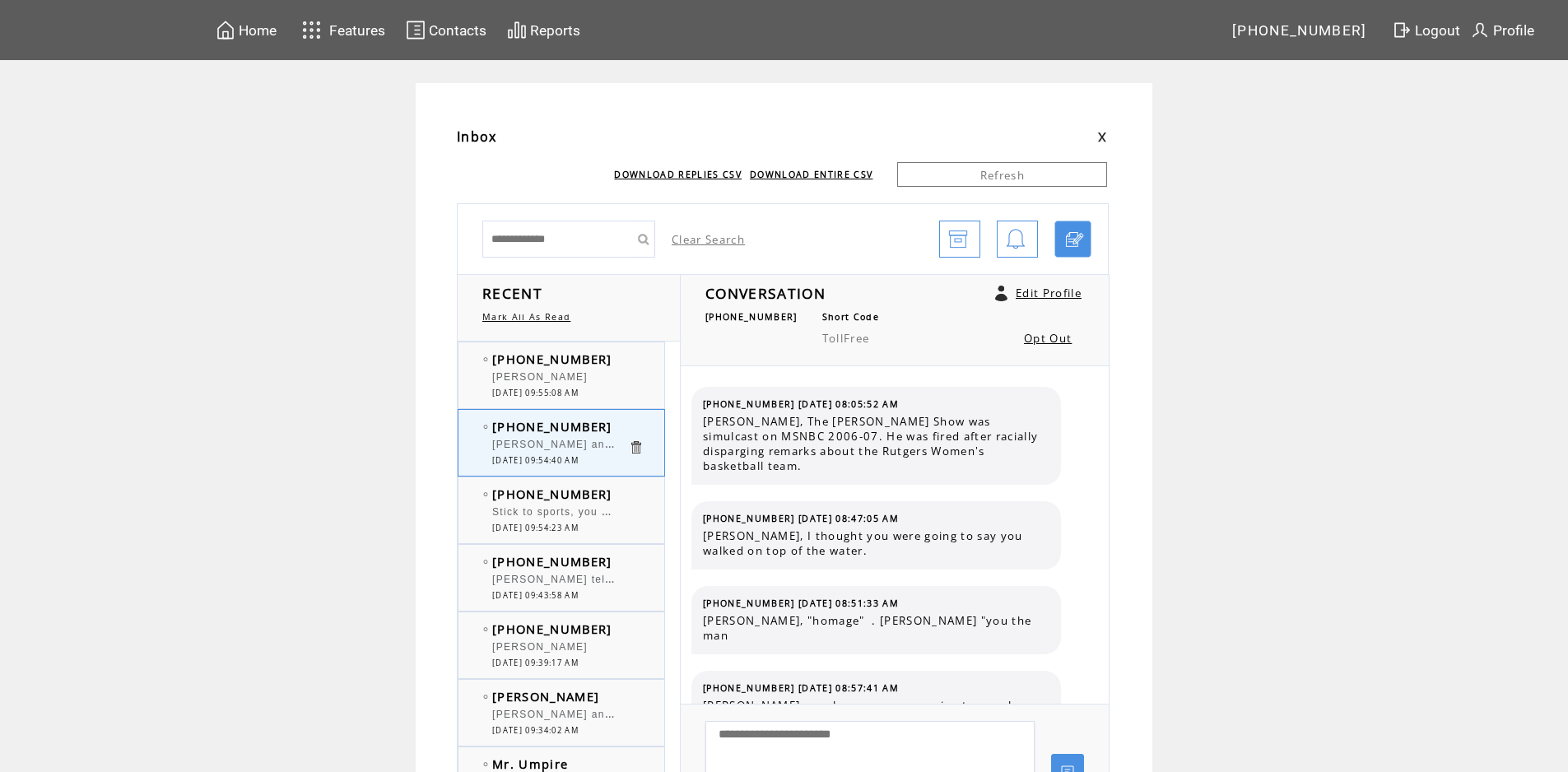
scroll to position [10601, 0]
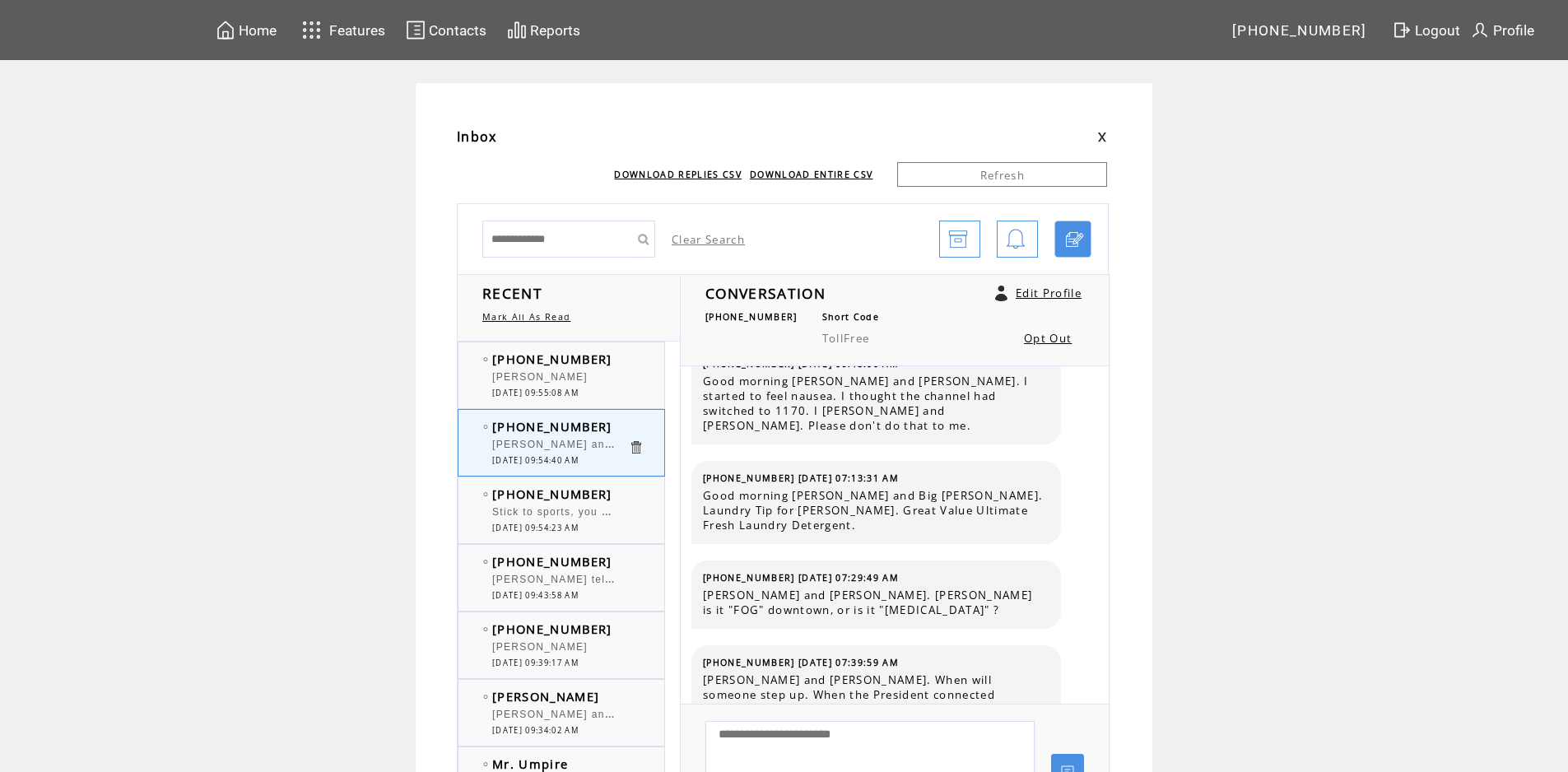
click at [628, 428] on td "[PHONE_NUMBER]" at bounding box center [560, 426] width 136 height 17
click at [607, 427] on td "[PHONE_NUMBER]" at bounding box center [560, 426] width 136 height 17
click at [610, 488] on td "[PHONE_NUMBER]" at bounding box center [560, 493] width 136 height 17
